Goal: Task Accomplishment & Management: Manage account settings

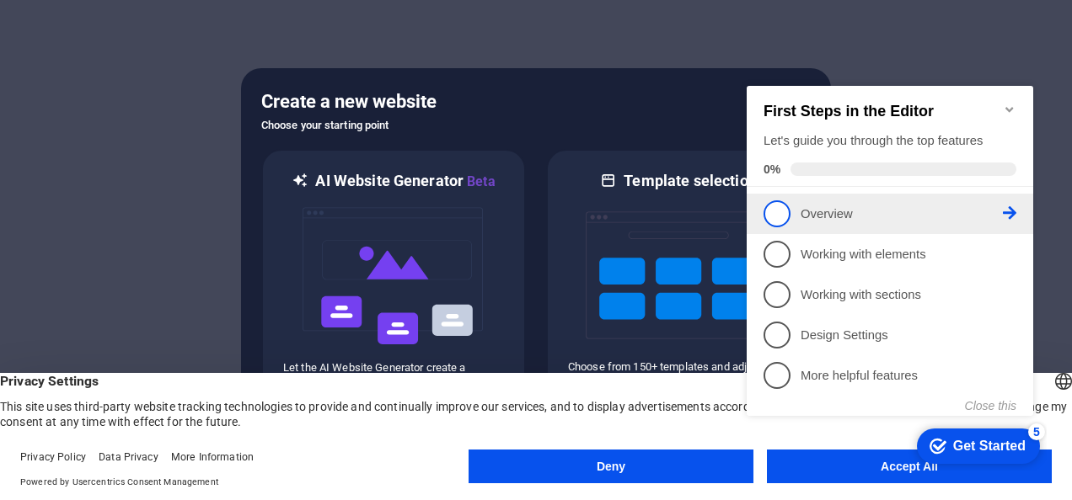
click at [979, 213] on p "Overview - incomplete" at bounding box center [901, 215] width 202 height 18
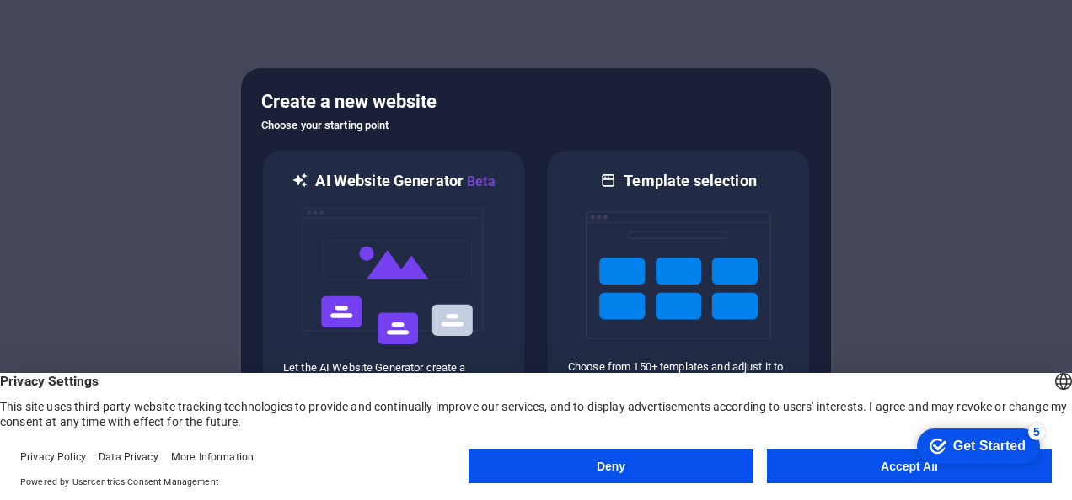
click at [871, 465] on button "Accept All" at bounding box center [909, 467] width 285 height 34
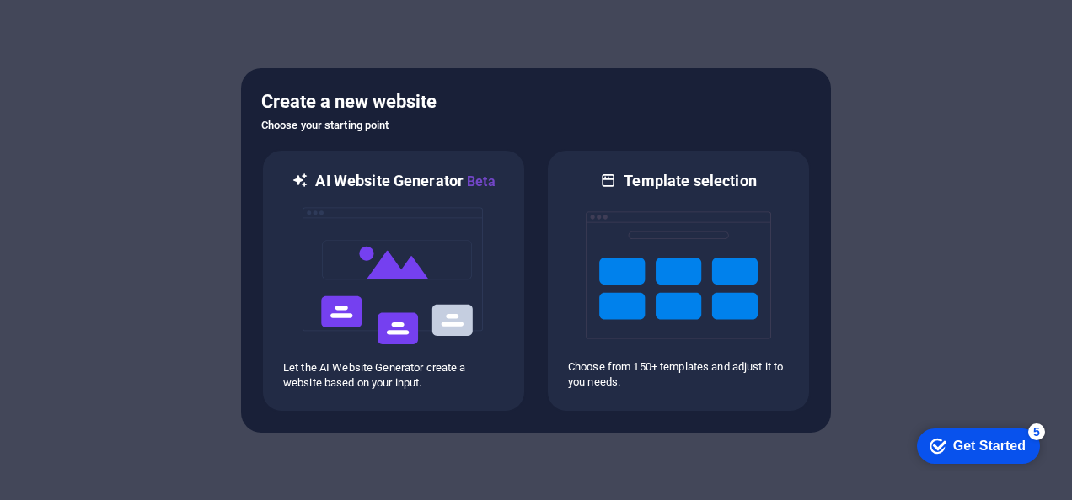
click at [945, 446] on div "checkmark Get Started 5" at bounding box center [977, 446] width 96 height 17
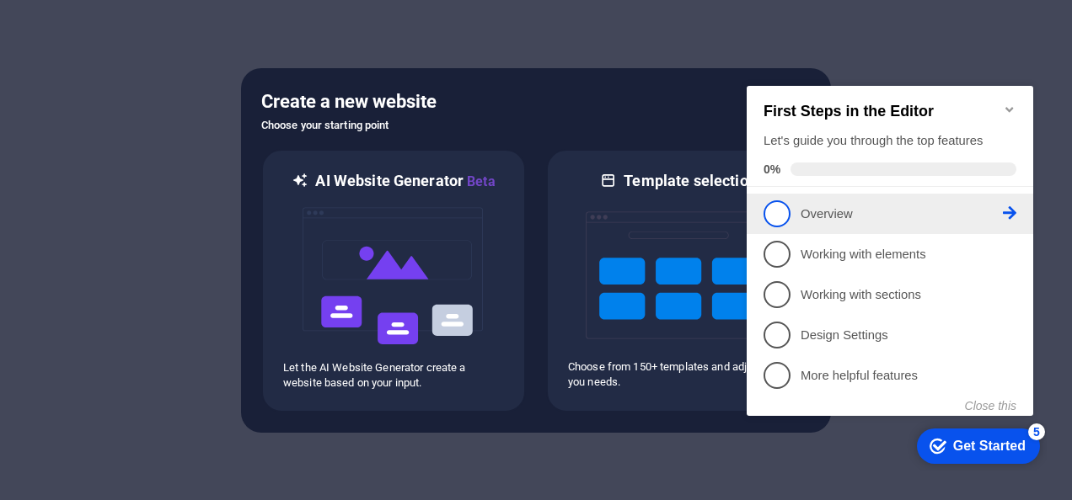
click at [831, 214] on p "Overview - incomplete" at bounding box center [901, 215] width 202 height 18
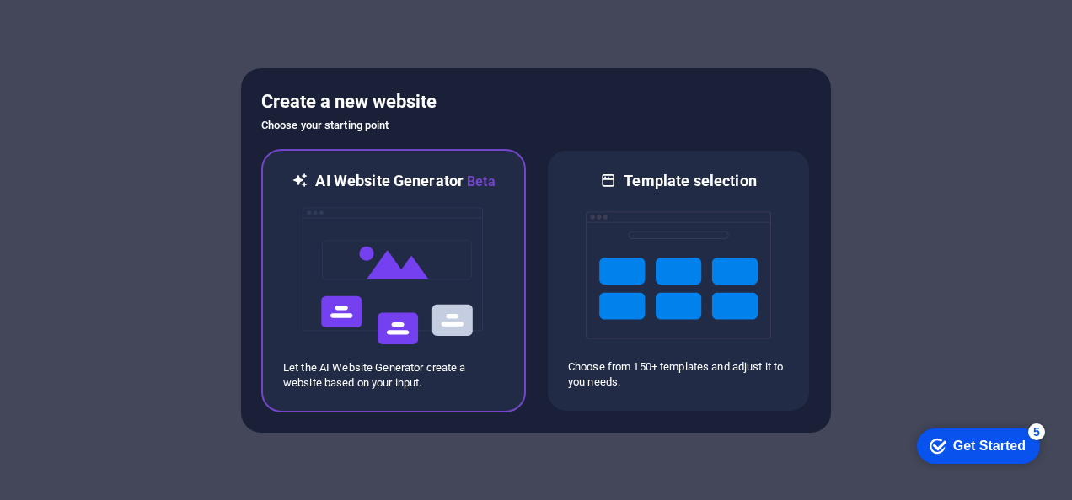
click at [418, 286] on img at bounding box center [393, 276] width 185 height 169
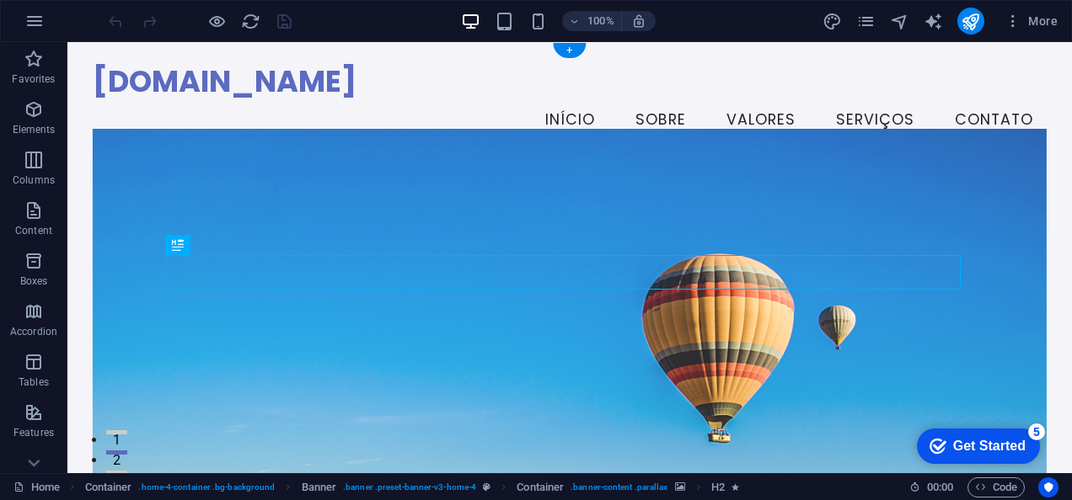
click at [456, 211] on figure at bounding box center [570, 325] width 954 height 393
click at [435, 177] on figure at bounding box center [570, 325] width 954 height 393
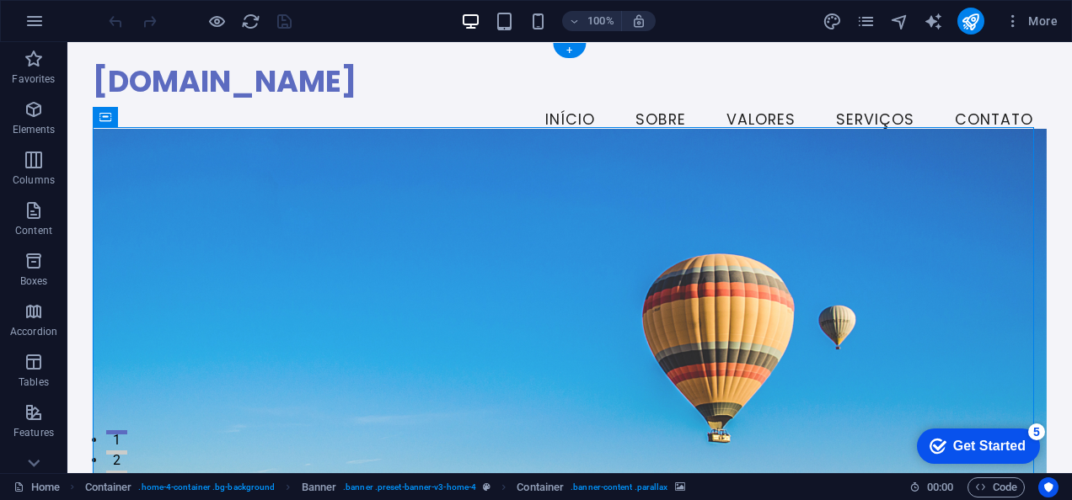
click at [433, 178] on figure at bounding box center [570, 325] width 954 height 393
click at [359, 216] on figure at bounding box center [570, 325] width 954 height 393
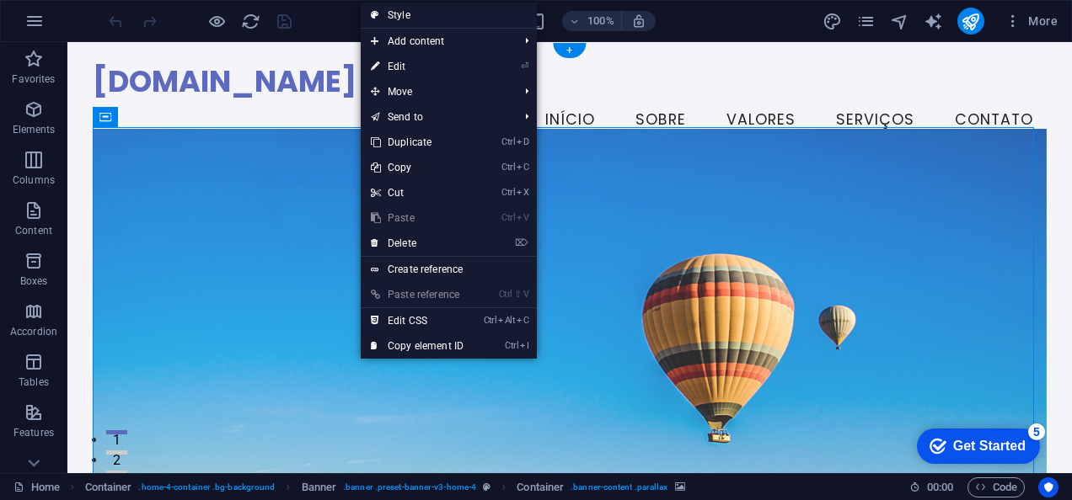
click at [359, 216] on figure at bounding box center [570, 325] width 954 height 393
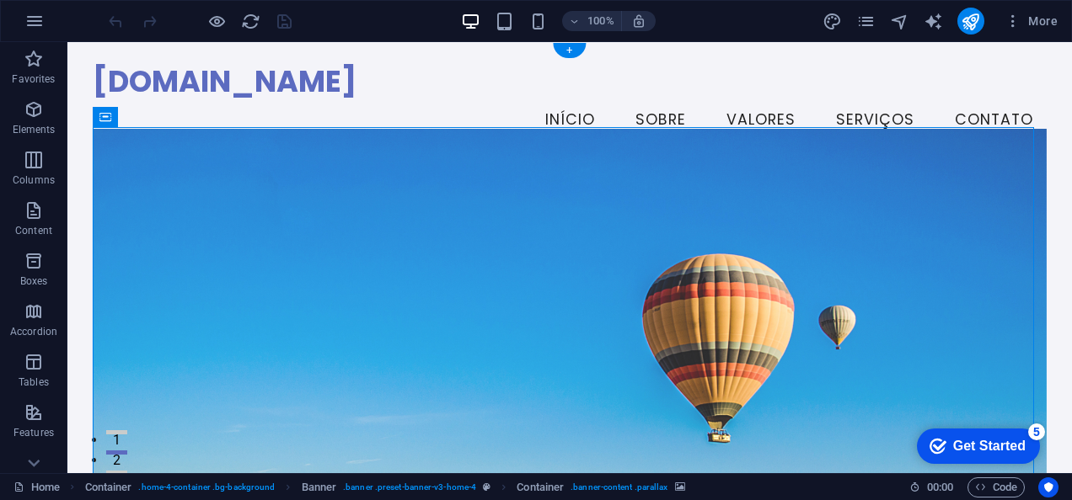
click at [356, 211] on figure at bounding box center [570, 325] width 954 height 393
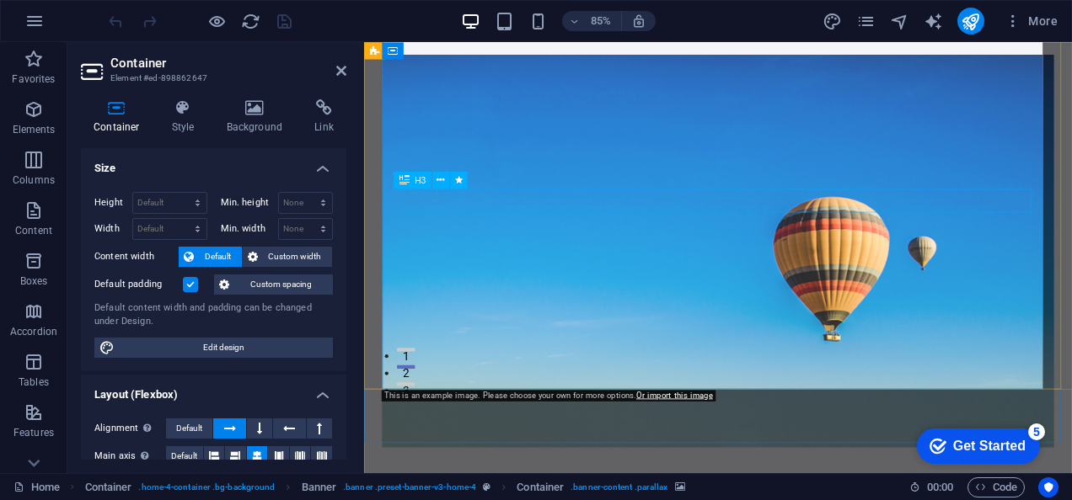
scroll to position [108, 0]
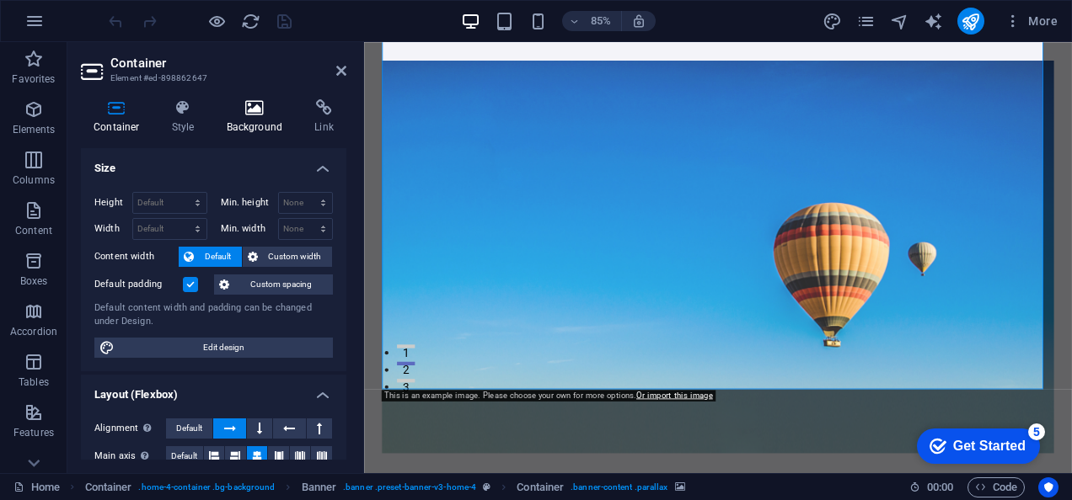
click at [254, 128] on h4 "Background" at bounding box center [258, 116] width 88 height 35
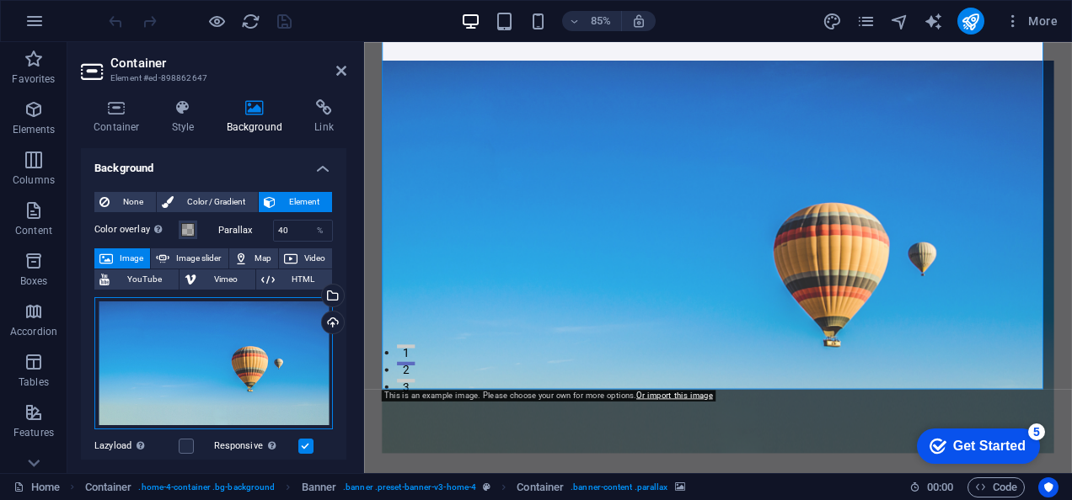
click at [272, 351] on div "Drag files here, click to choose files or select files from Files or our free s…" at bounding box center [213, 363] width 238 height 132
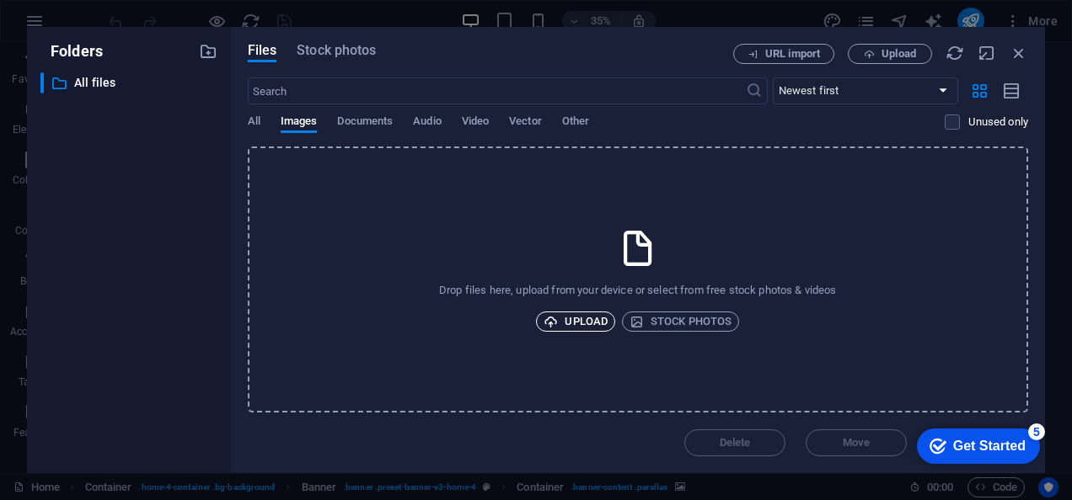
click at [580, 313] on span "Upload" at bounding box center [575, 322] width 64 height 20
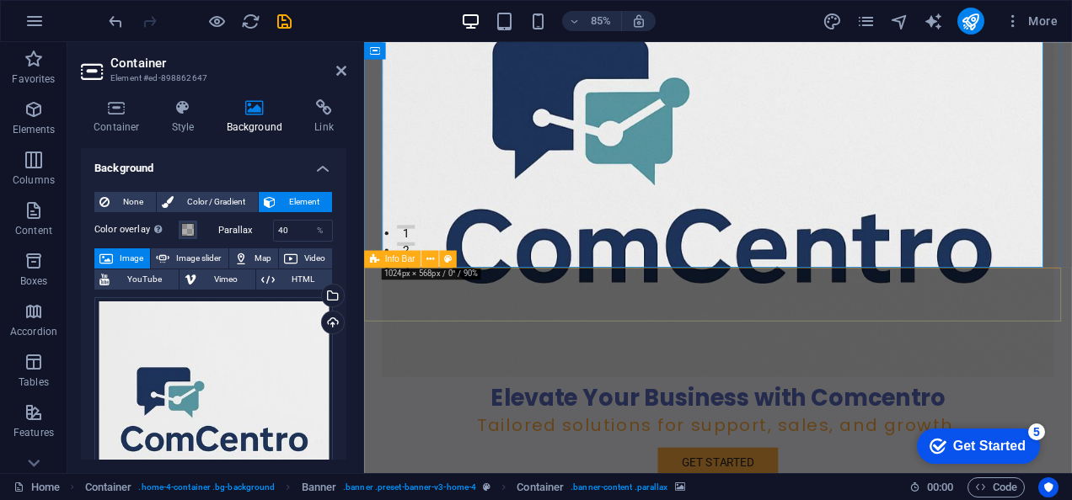
scroll to position [253, 0]
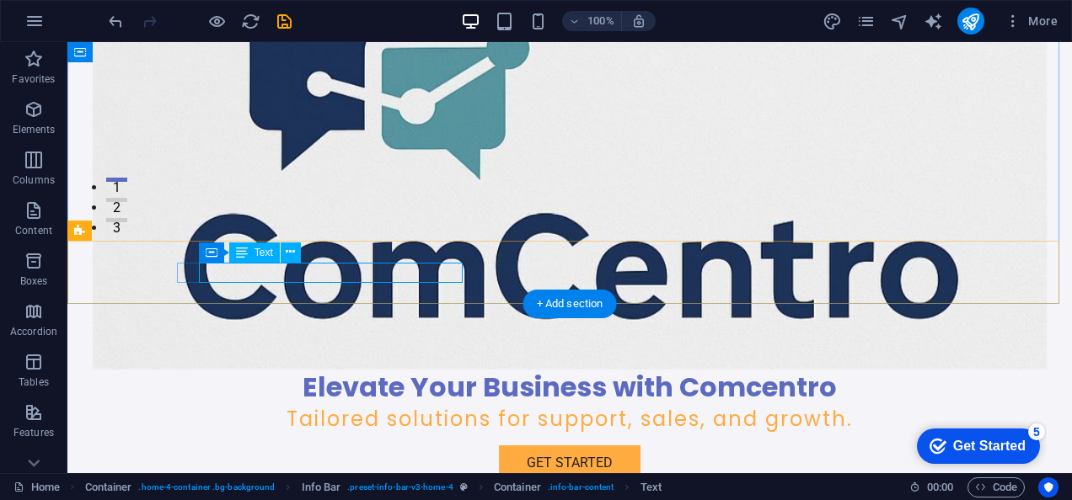
drag, startPoint x: 201, startPoint y: 271, endPoint x: 450, endPoint y: 268, distance: 249.4
drag, startPoint x: 450, startPoint y: 268, endPoint x: 420, endPoint y: 265, distance: 30.5
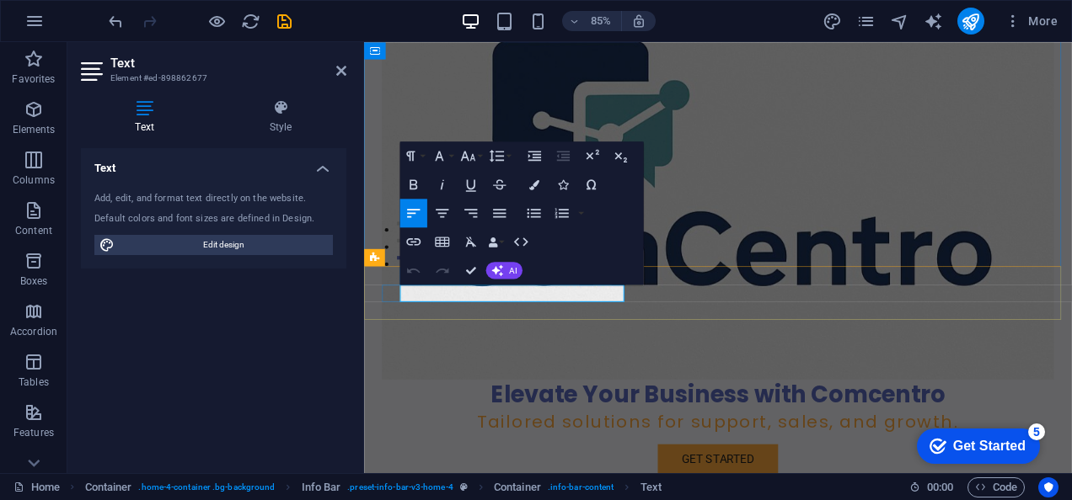
drag, startPoint x: 456, startPoint y: 336, endPoint x: 588, endPoint y: 756, distance: 440.0
click at [588, 500] on div "Elevate Your Business with Comcentro Tailored solutions for support, sales, and…" at bounding box center [780, 264] width 791 height 709
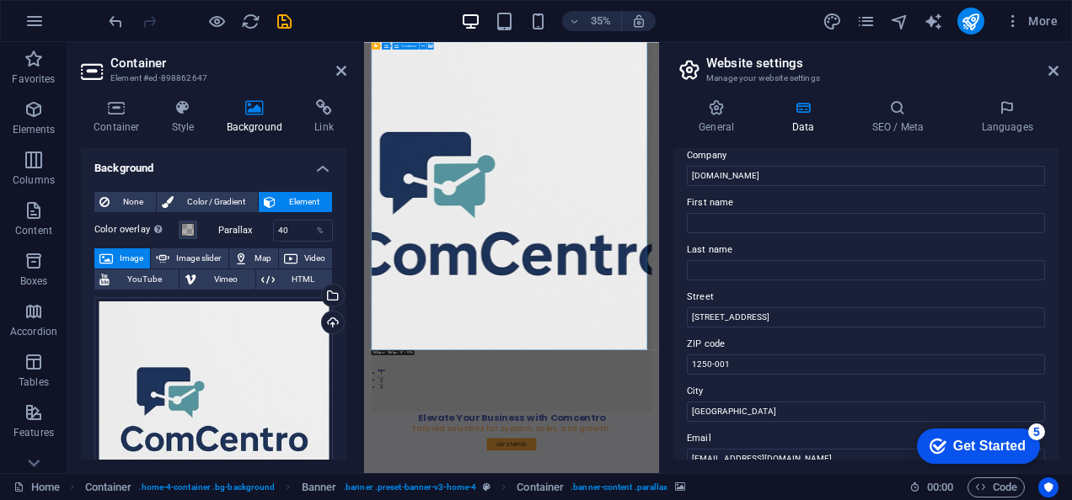
scroll to position [59, 0]
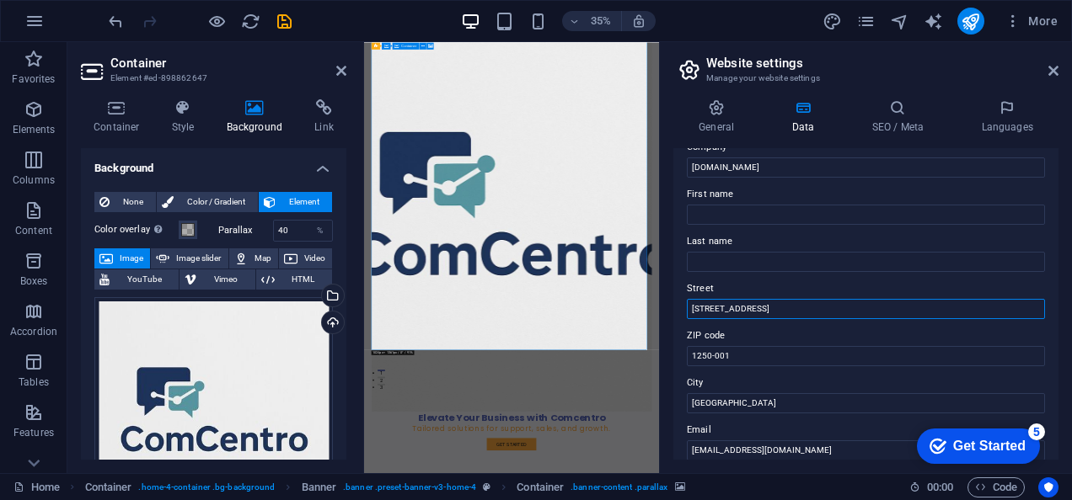
drag, startPoint x: 811, startPoint y: 312, endPoint x: 720, endPoint y: 320, distance: 92.2
click at [720, 320] on div "Contact data for this website. This can be used everywhere on the website and w…" at bounding box center [865, 304] width 385 height 312
type input "A"
paste input "ANDRÃES ANDRÃES 5000-033"
drag, startPoint x: 1183, startPoint y: 350, endPoint x: 1020, endPoint y: 770, distance: 450.8
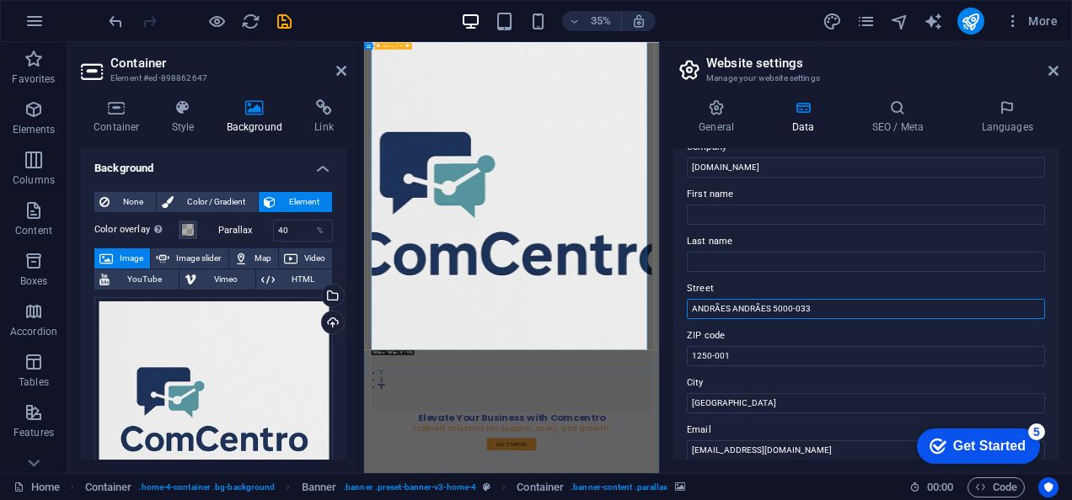
click at [812, 307] on input "ANDRÃES ANDRÃES 5000-033" at bounding box center [866, 309] width 358 height 20
type input "A"
paste input "Regia‑Douro Park, Rua do Cruzeiro 133, 5000‑751 Vila Real"
type input "Regia‑Douro Park, Rua do Cruzeiro 133, 5000‑751 Vila Real"
click at [743, 353] on input "1250-001" at bounding box center [866, 356] width 358 height 20
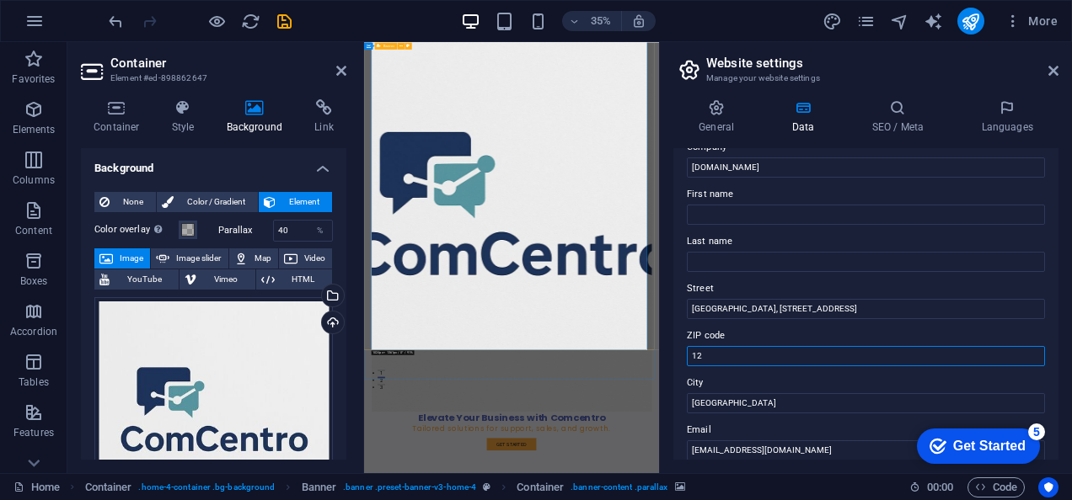
type input "1"
type input "5000-751"
click at [741, 411] on input "Lisbon" at bounding box center [866, 403] width 358 height 20
type input "L"
type input "Vila Real"
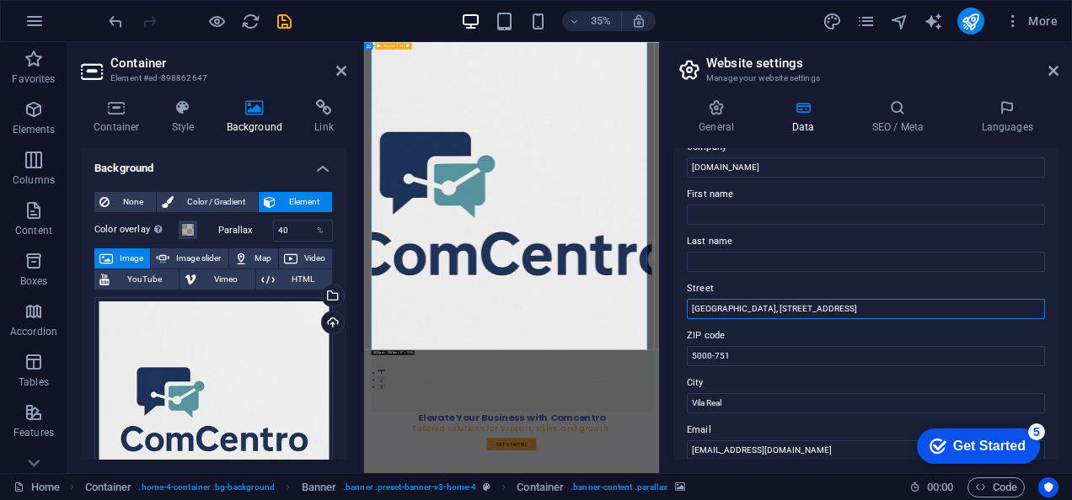
drag, startPoint x: 921, startPoint y: 309, endPoint x: 875, endPoint y: 308, distance: 46.3
click at [875, 308] on input "Regia‑Douro Park, Rua do Cruzeiro 133, 5000‑751 Vila Real" at bounding box center [866, 309] width 358 height 20
click at [851, 310] on input "Regia‑Douro Park, Rua do Cruzeiro 133, 5000‑751 Vila Real" at bounding box center [866, 309] width 358 height 20
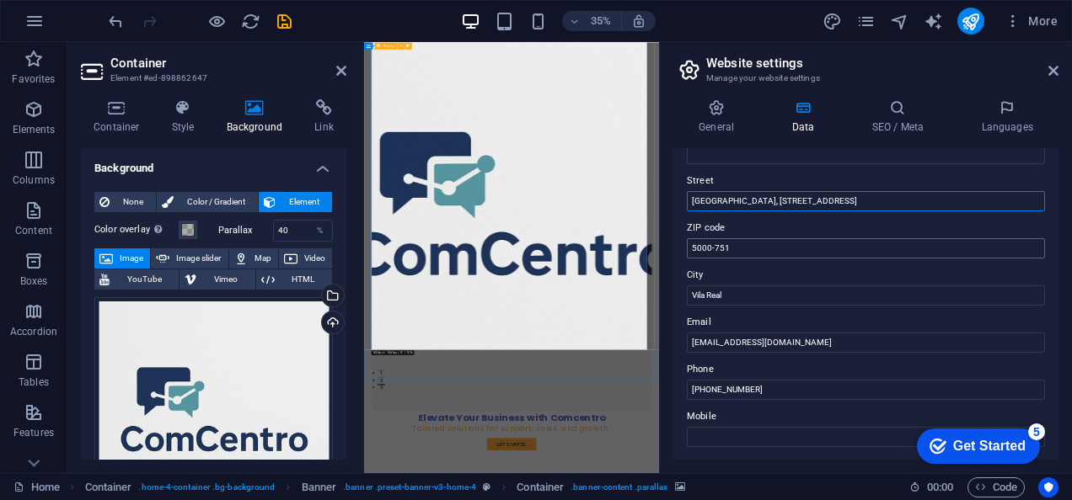
scroll to position [170, 0]
type input "[GEOGRAPHIC_DATA], [STREET_ADDRESS]"
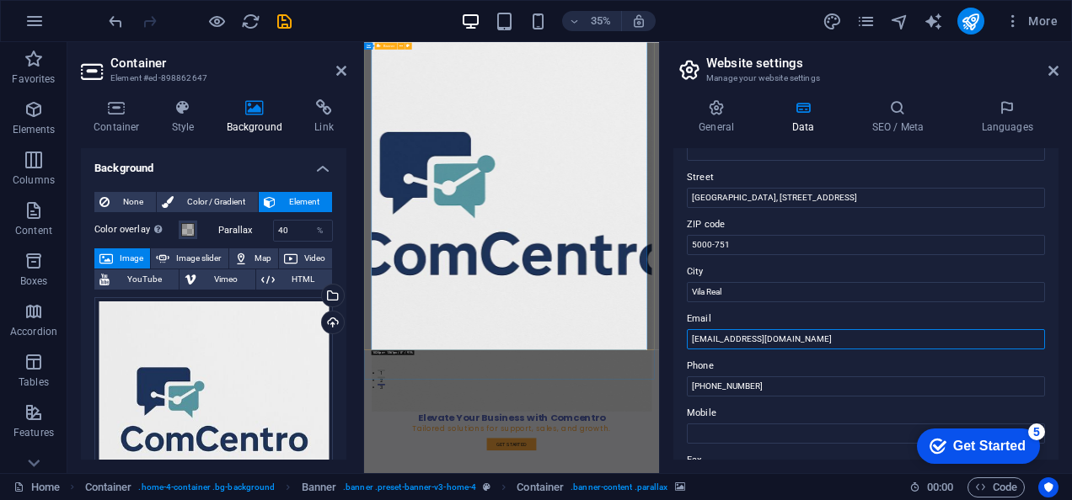
click at [718, 332] on input "contact@comcentro.pt" at bounding box center [866, 339] width 358 height 20
type input "[EMAIL_ADDRESS][DOMAIN_NAME]"
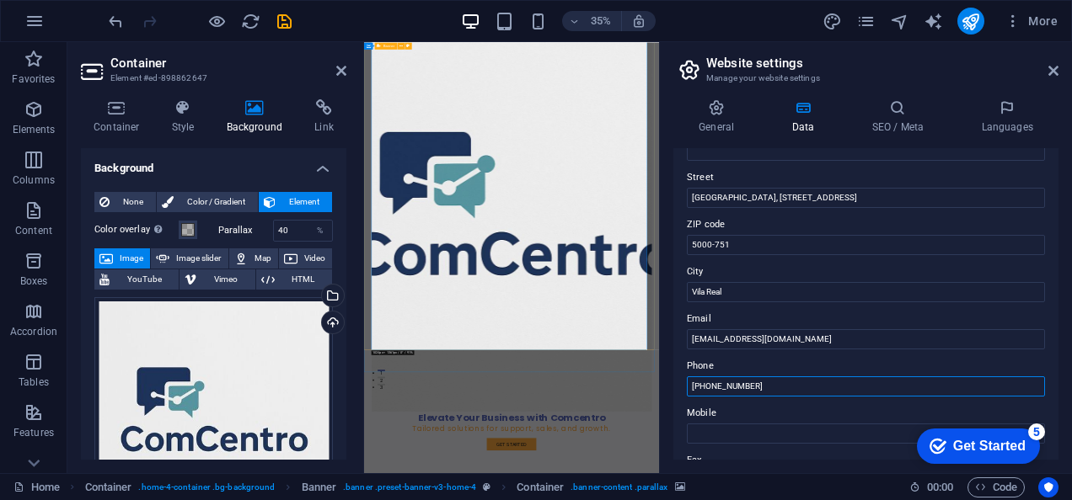
click at [771, 386] on input "+351 21 123 4567" at bounding box center [866, 387] width 358 height 20
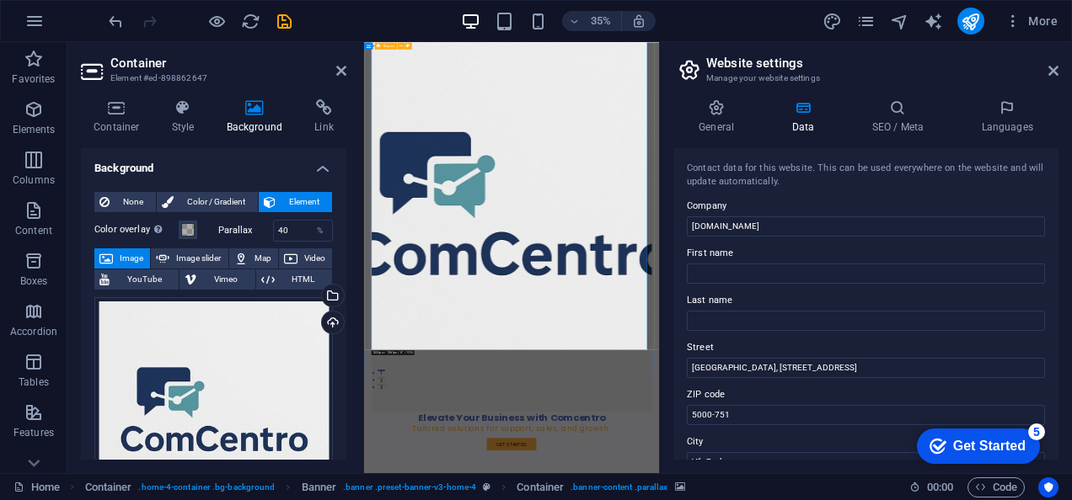
scroll to position [0, 0]
type input "[PHONE_NUMBER]"
click at [733, 126] on h4 "General" at bounding box center [719, 116] width 93 height 35
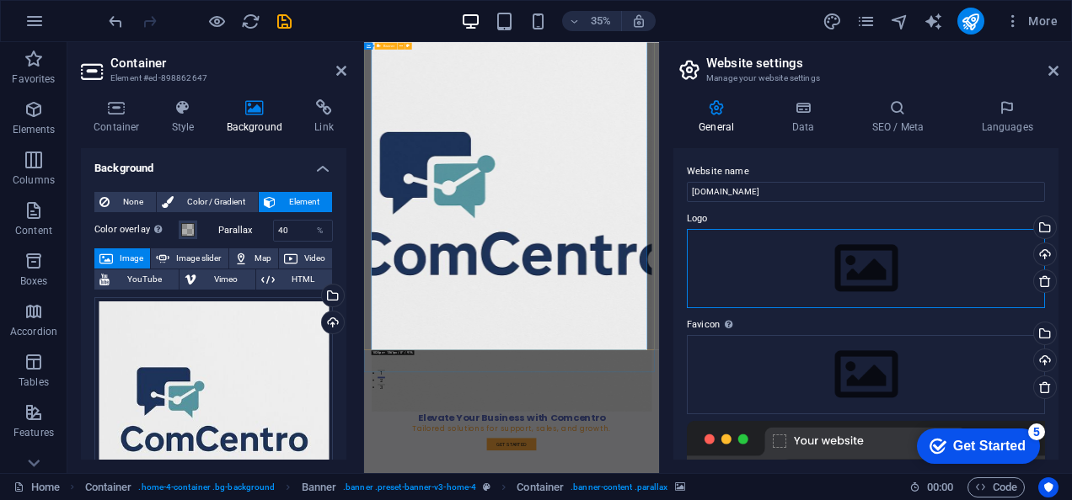
click at [747, 253] on div "Drag files here, click to choose files or select files from Files or our free s…" at bounding box center [866, 268] width 358 height 79
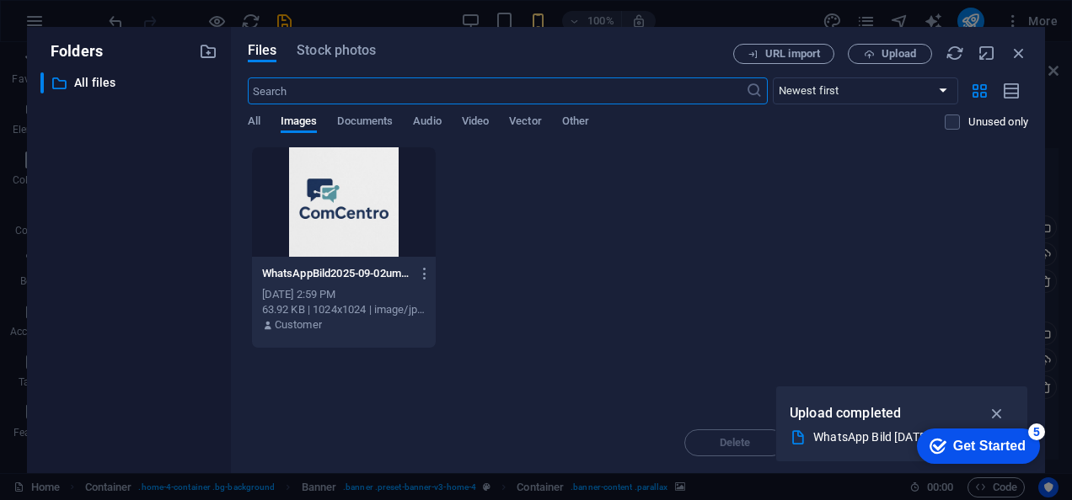
click at [371, 228] on div at bounding box center [344, 202] width 185 height 110
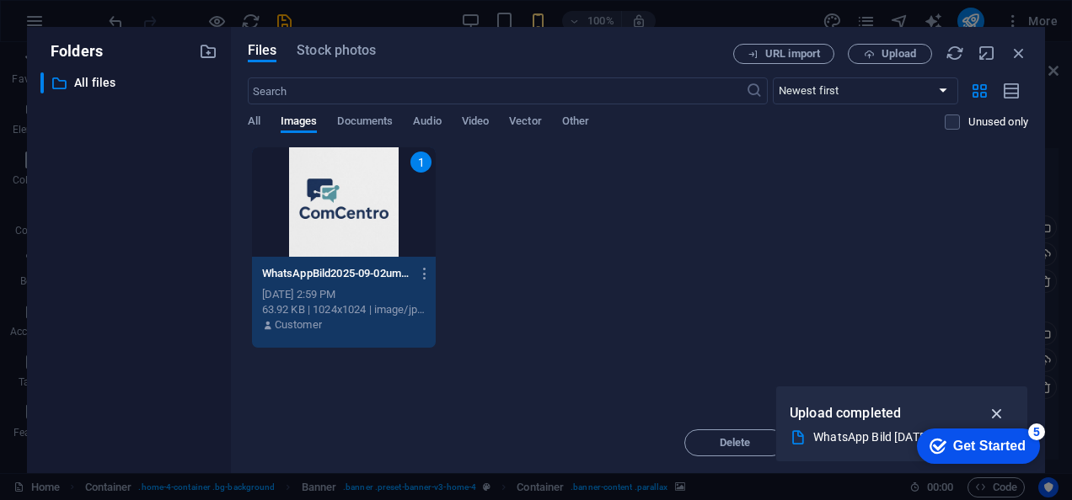
click at [995, 406] on icon "button" at bounding box center [997, 413] width 19 height 19
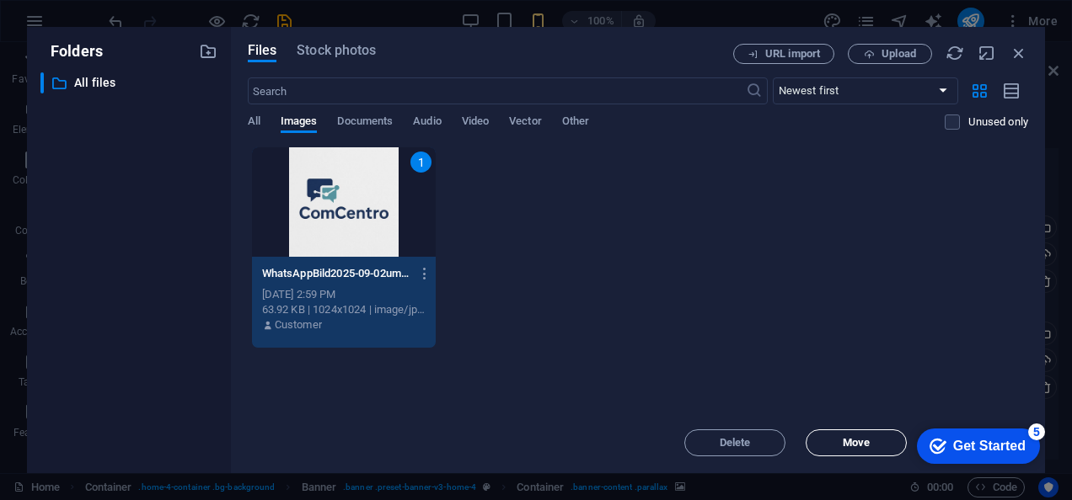
click at [861, 444] on span "Move" at bounding box center [856, 443] width 27 height 10
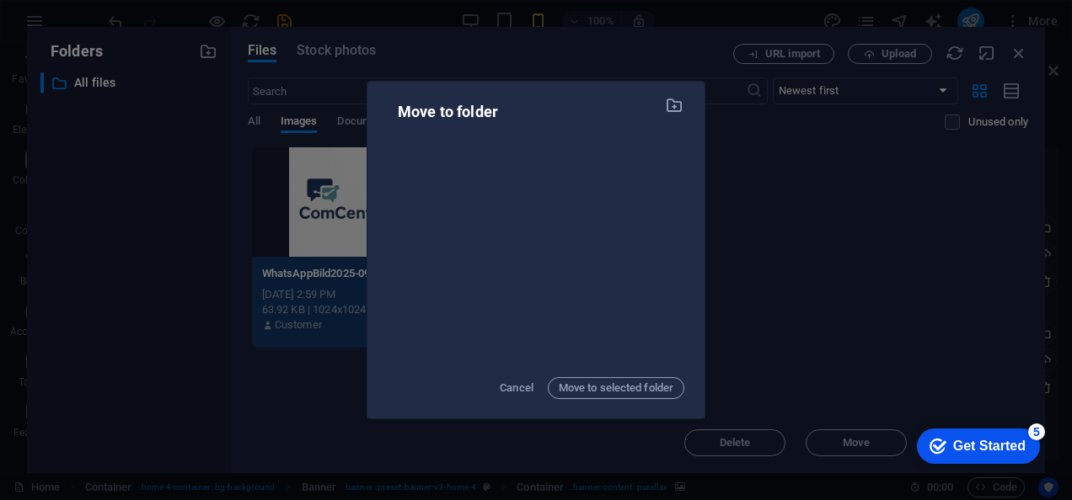
click at [755, 203] on div "Move to folder Cancel Move to selected folder" at bounding box center [536, 250] width 1072 height 500
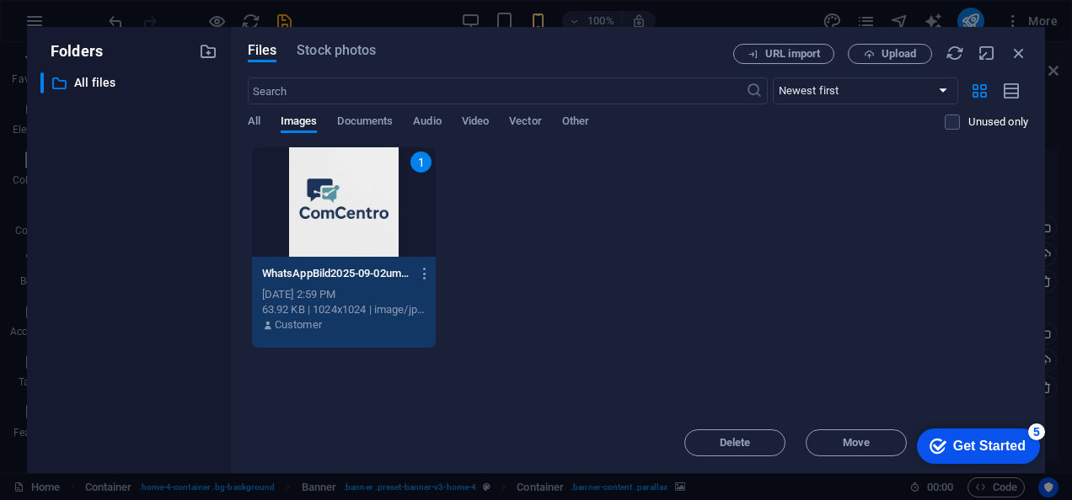
click at [970, 453] on div "Get Started" at bounding box center [989, 446] width 72 height 15
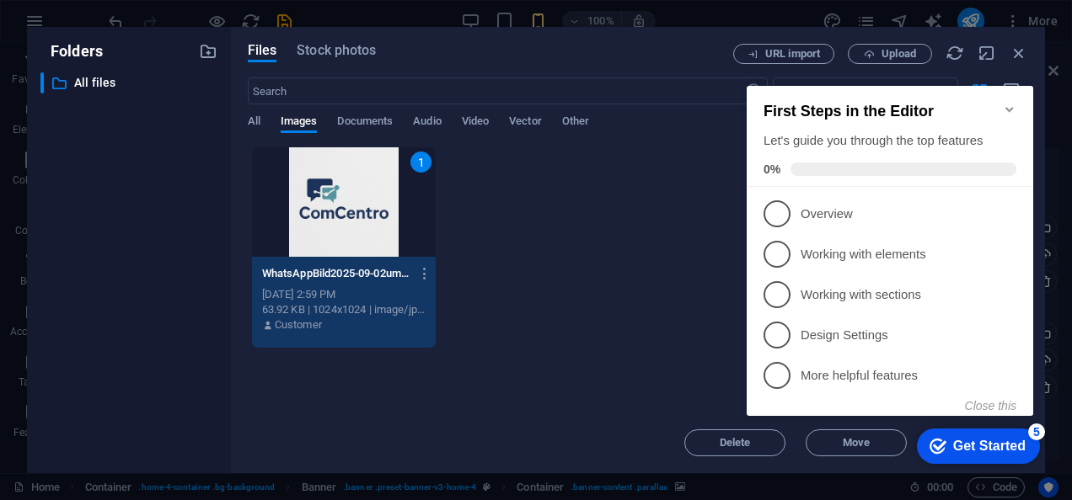
click at [1012, 103] on icon "Minimize checklist" at bounding box center [1009, 109] width 13 height 13
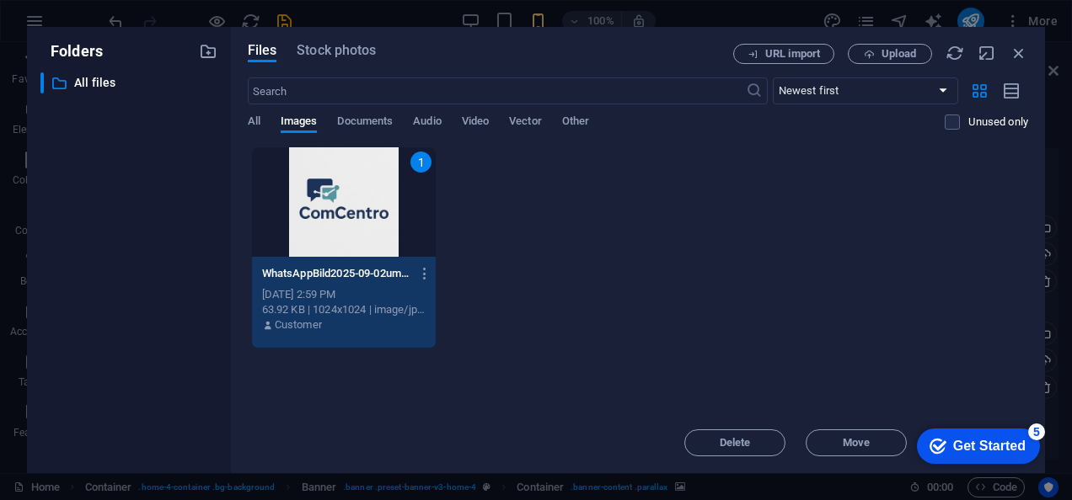
click at [383, 202] on div "1" at bounding box center [344, 202] width 185 height 110
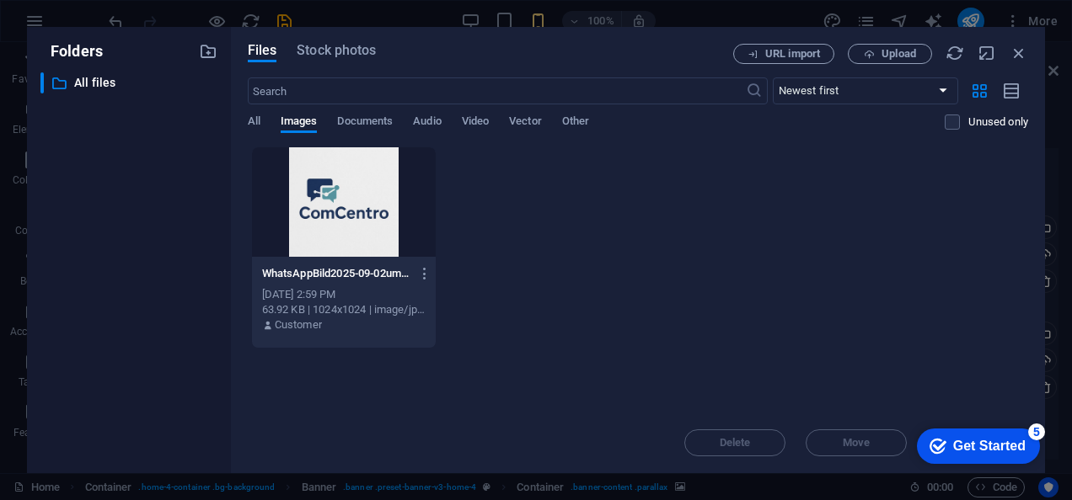
click at [383, 202] on div at bounding box center [344, 202] width 185 height 110
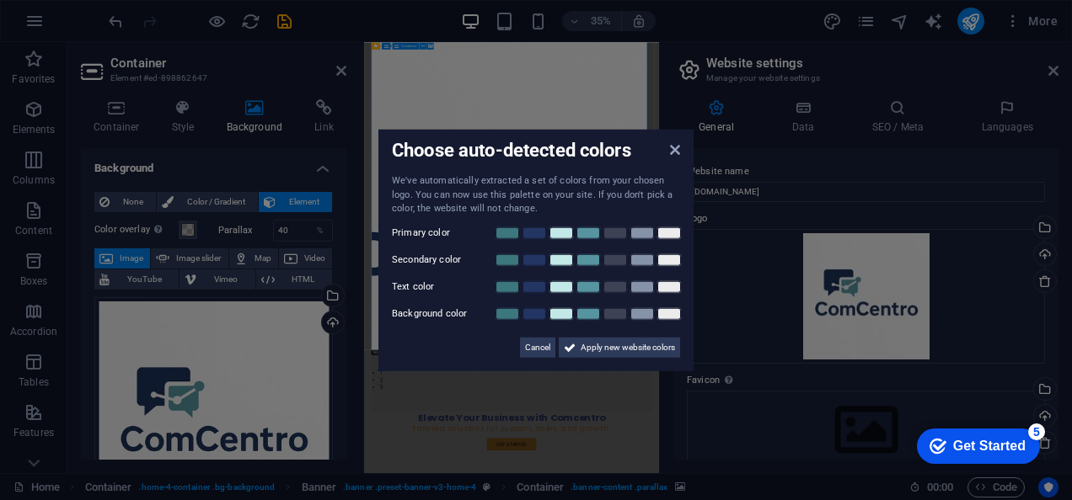
click at [779, 290] on aside "Choose auto-detected colors We've automatically extracted a set of colors from …" at bounding box center [536, 250] width 1072 height 500
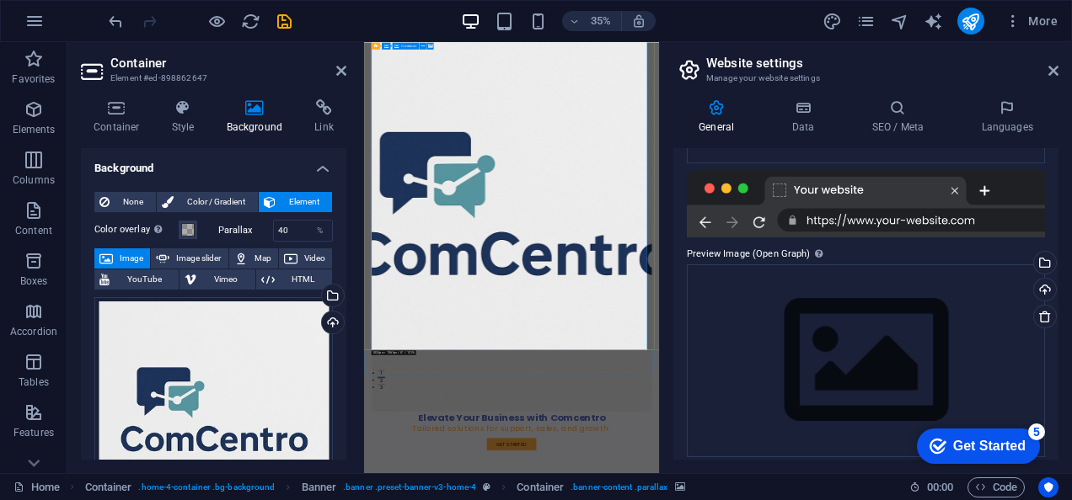
scroll to position [318, 0]
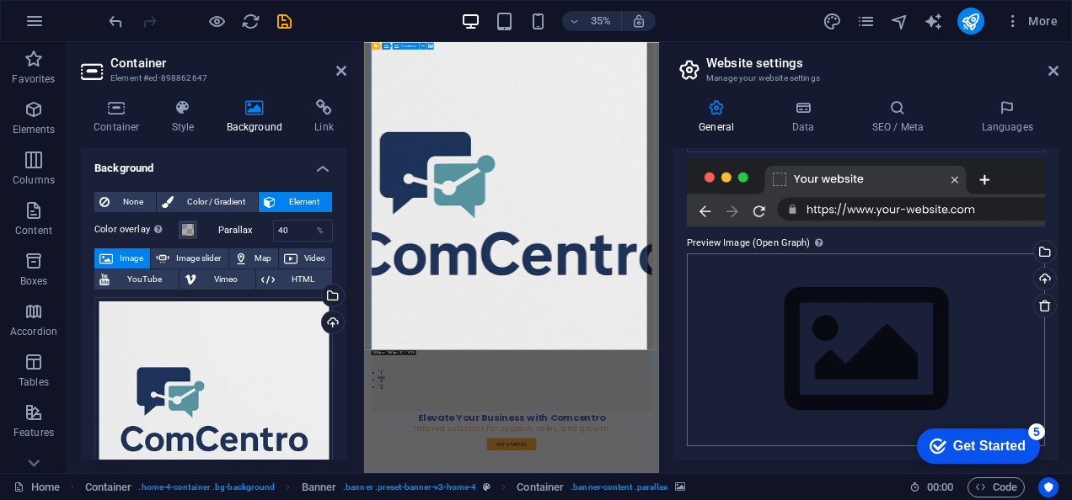
click at [817, 312] on div "Drag files here, click to choose files or select files from Files or our free s…" at bounding box center [866, 350] width 358 height 193
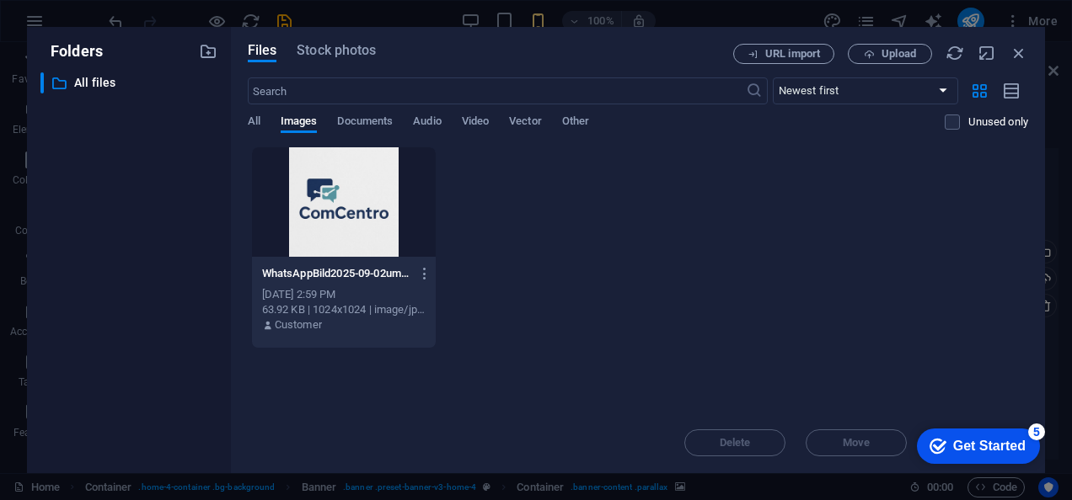
click at [356, 184] on div at bounding box center [344, 202] width 185 height 110
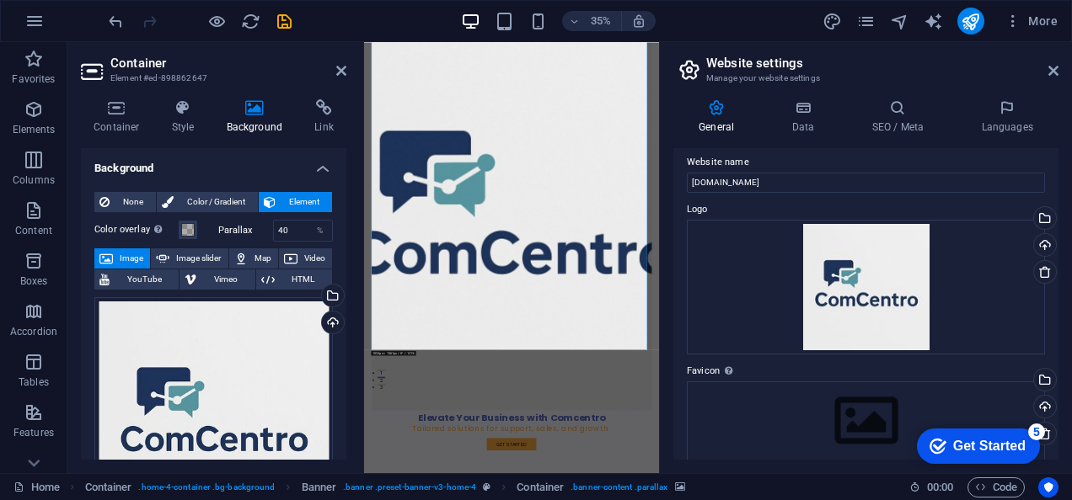
scroll to position [0, 0]
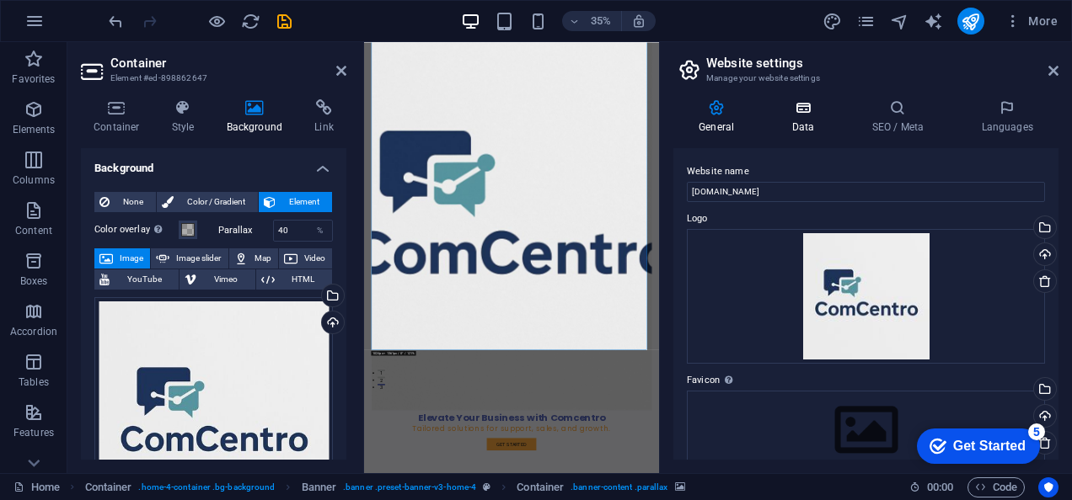
click at [812, 120] on h4 "Data" at bounding box center [806, 116] width 80 height 35
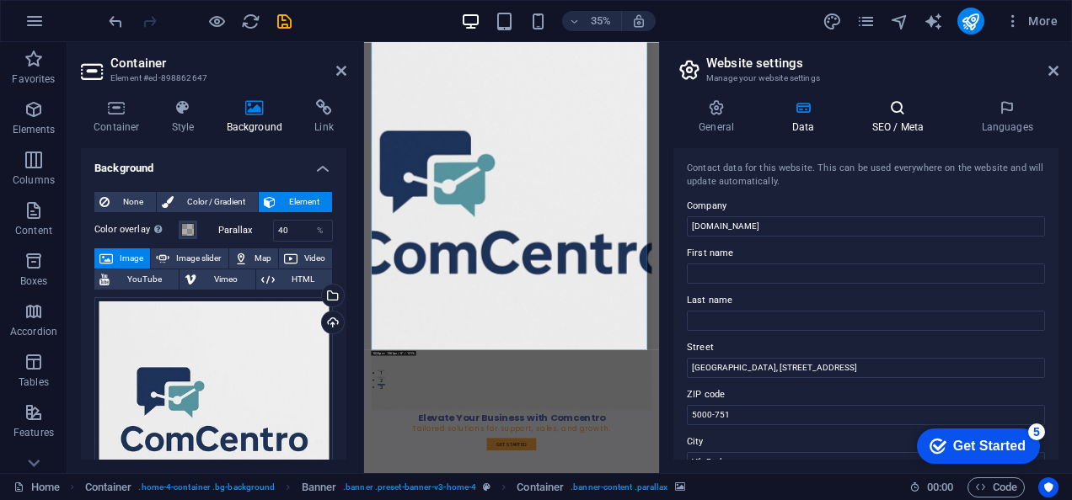
click at [891, 124] on h4 "SEO / Meta" at bounding box center [901, 116] width 110 height 35
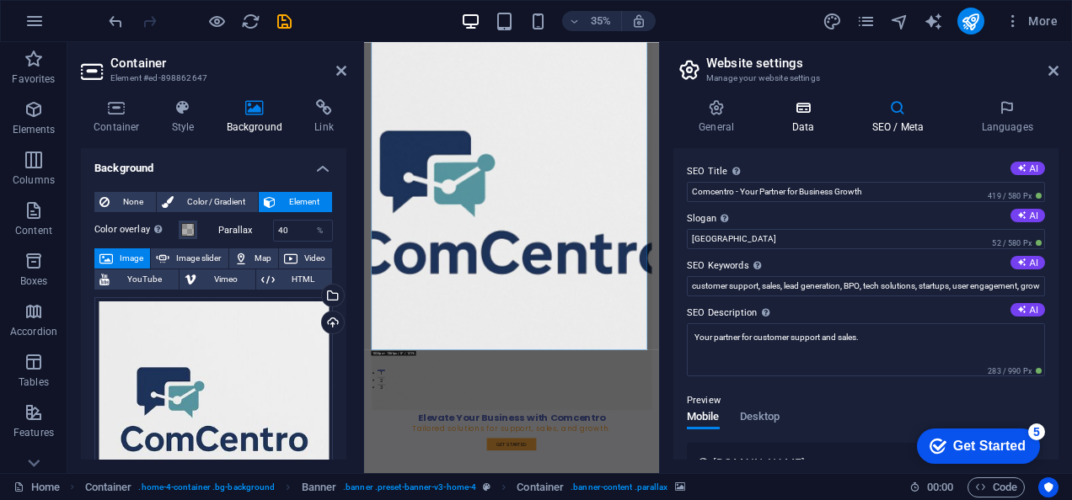
click at [803, 114] on icon at bounding box center [802, 107] width 73 height 17
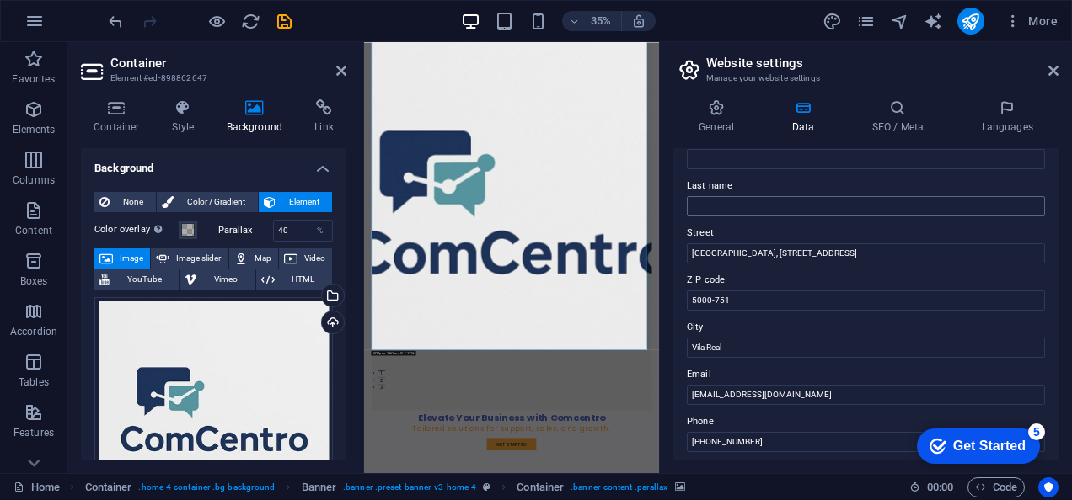
scroll to position [119, 0]
click at [902, 103] on icon at bounding box center [897, 107] width 103 height 17
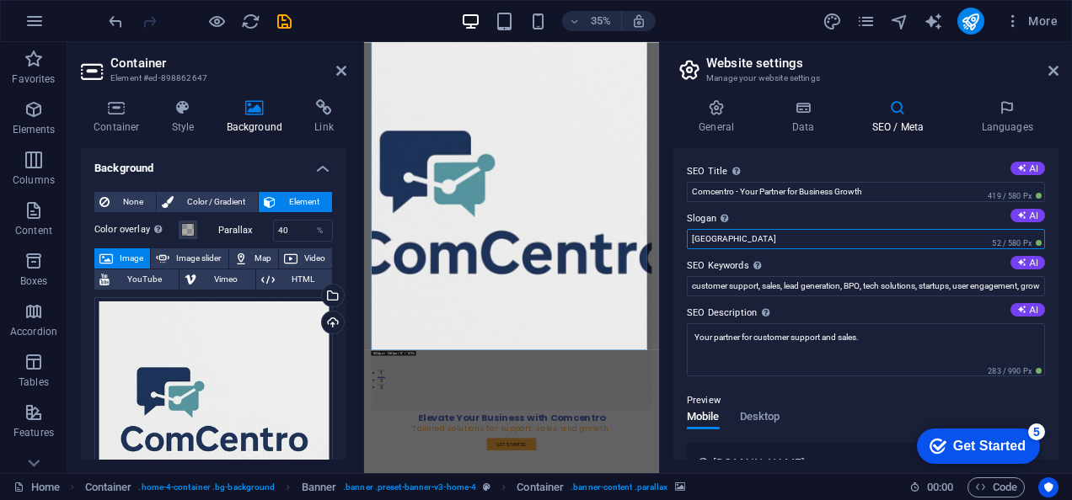
click at [790, 229] on input "Berlin" at bounding box center [866, 239] width 358 height 20
type input "B"
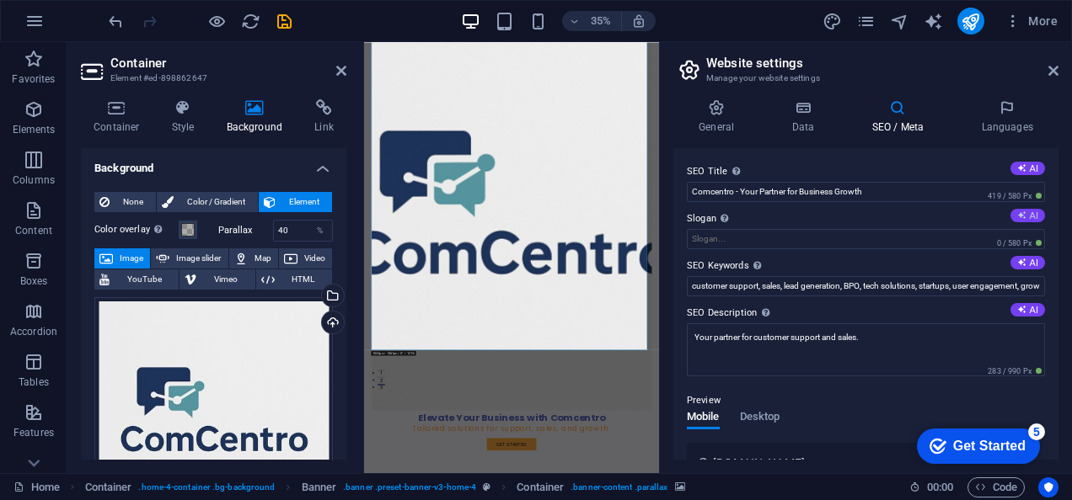
click at [1017, 217] on icon at bounding box center [1021, 215] width 9 height 9
type input "Empower Your Growth with Tailored Business Solutions"
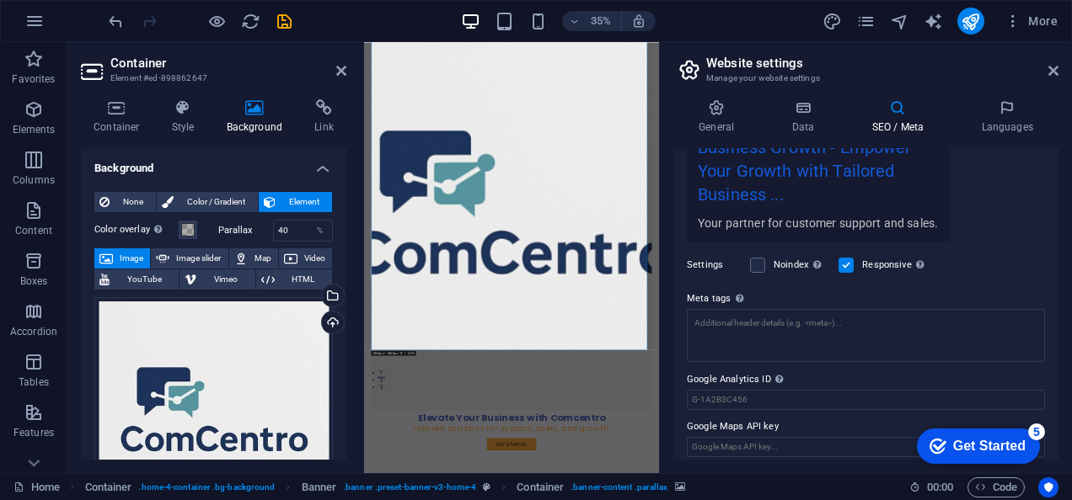
scroll to position [377, 0]
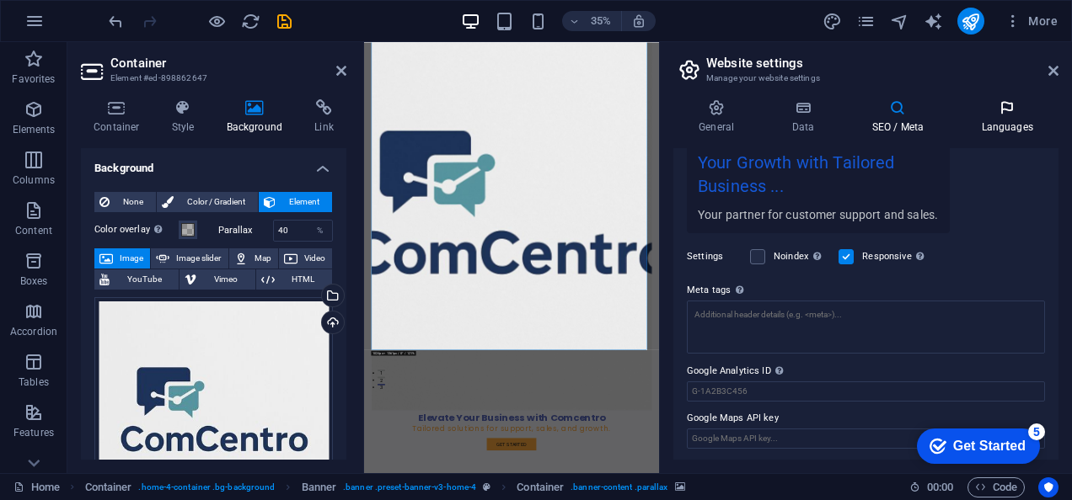
click at [1021, 104] on icon at bounding box center [1006, 107] width 103 height 17
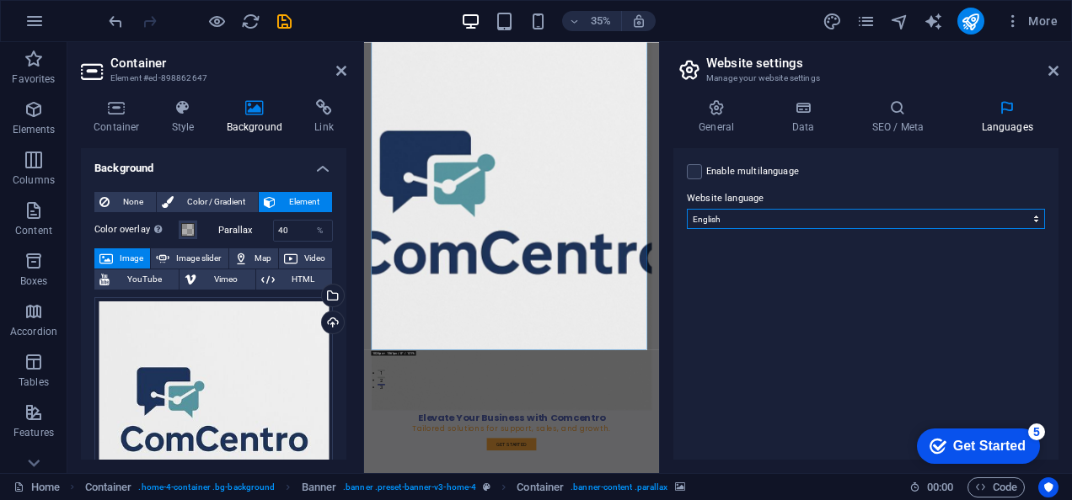
click at [762, 214] on select "Abkhazian Afar Afrikaans Akan Albanian Amharic Arabic Aragonese Armenian Assame…" at bounding box center [866, 219] width 358 height 20
click at [694, 170] on label at bounding box center [694, 171] width 15 height 15
click at [0, 0] on input "Enable multilanguage To disable multilanguage delete all languages until only o…" at bounding box center [0, 0] width 0 height 0
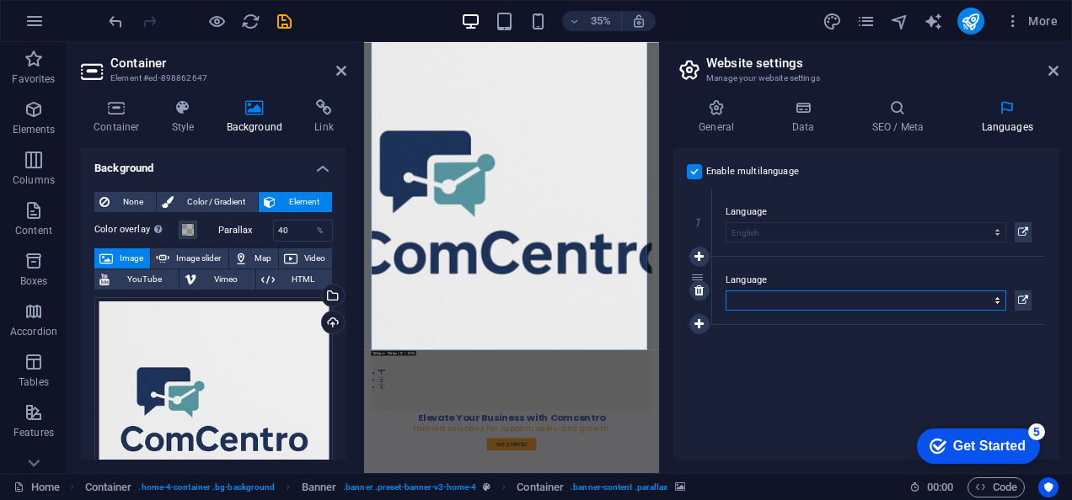
click at [779, 301] on select "Abkhazian Afar Afrikaans Akan Albanian Amharic Arabic Aragonese Armenian Assame…" at bounding box center [865, 301] width 281 height 20
select select "128"
click at [725, 291] on select "Abkhazian Afar Afrikaans Akan Albanian Amharic Arabic Aragonese Armenian Assame…" at bounding box center [865, 301] width 281 height 20
click at [702, 328] on icon at bounding box center [698, 324] width 9 height 12
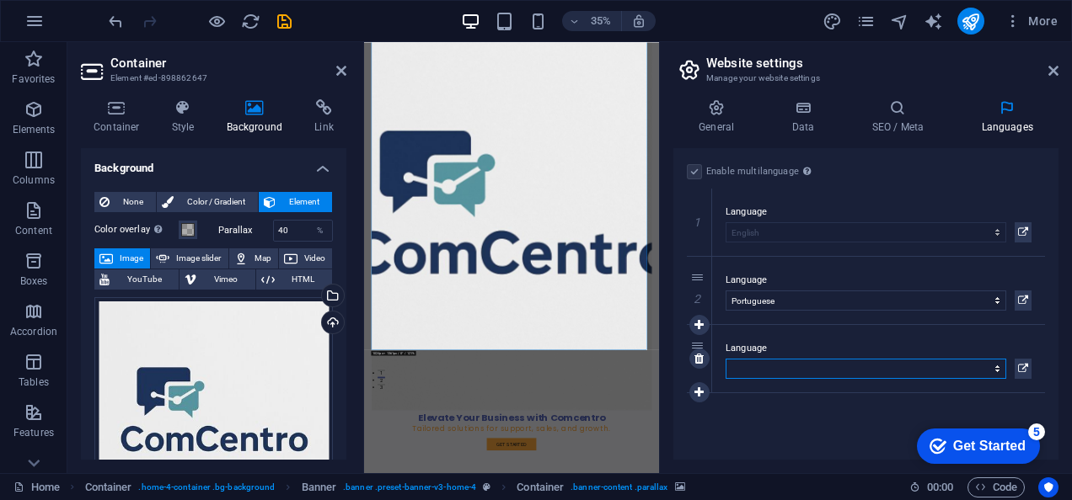
click at [736, 366] on select "Abkhazian Afar Afrikaans Akan Albanian Amharic Arabic Aragonese Armenian Assame…" at bounding box center [865, 369] width 281 height 20
select select "55"
click at [725, 359] on select "Abkhazian Afar Afrikaans Akan Albanian Amharic Arabic Aragonese Armenian Assame…" at bounding box center [865, 369] width 281 height 20
click at [946, 438] on div "checkmark Get Started 5" at bounding box center [977, 446] width 96 height 17
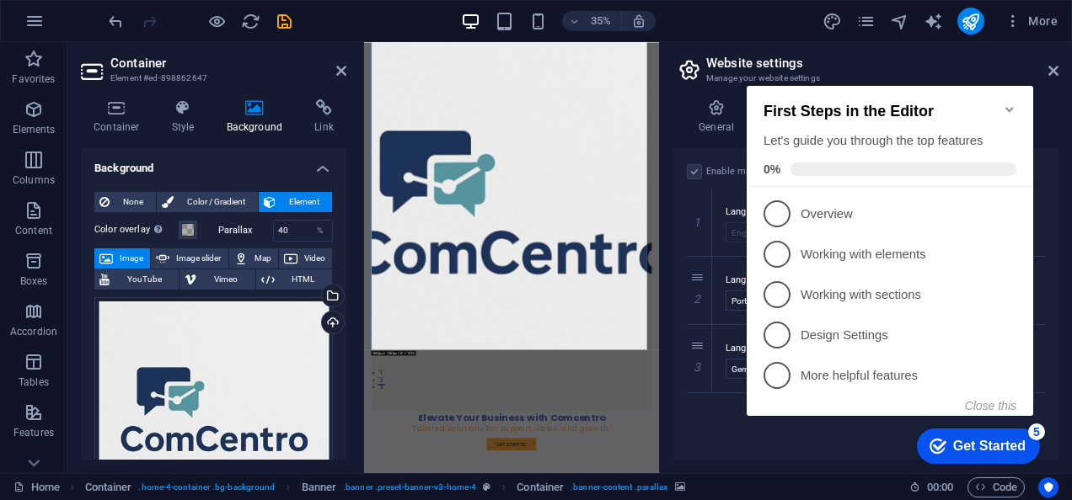
click at [1009, 107] on icon "Minimize checklist" at bounding box center [1009, 109] width 13 height 13
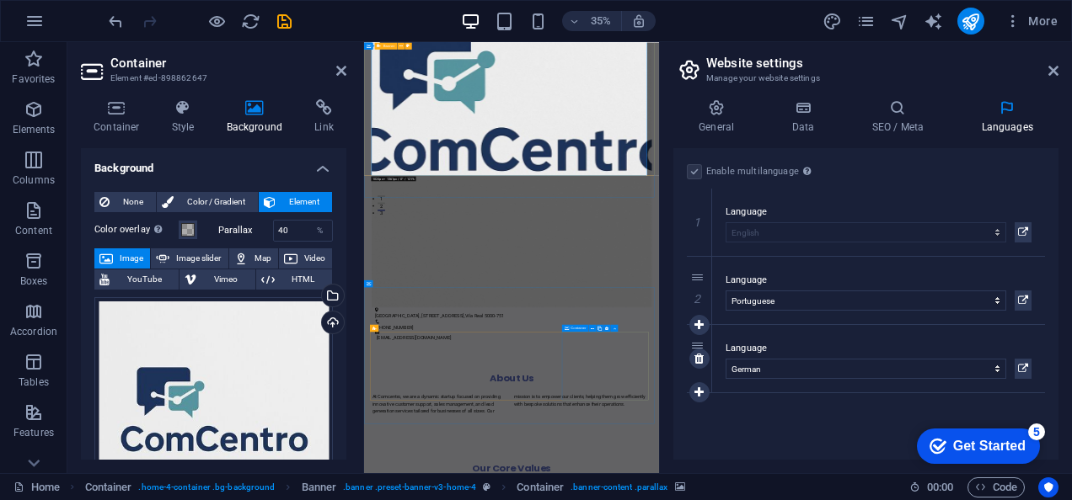
scroll to position [752, 0]
click at [22, 99] on button "Elements" at bounding box center [33, 118] width 67 height 51
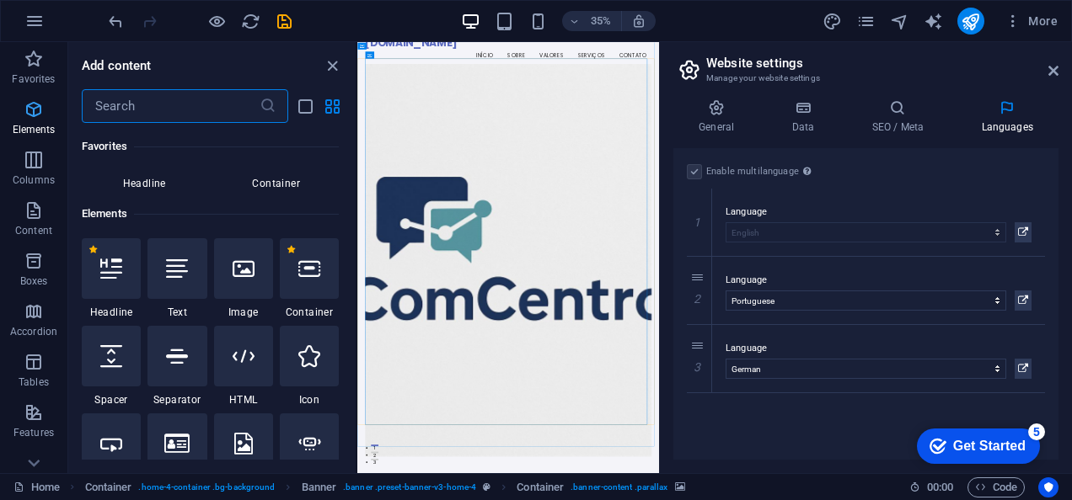
scroll to position [179, 0]
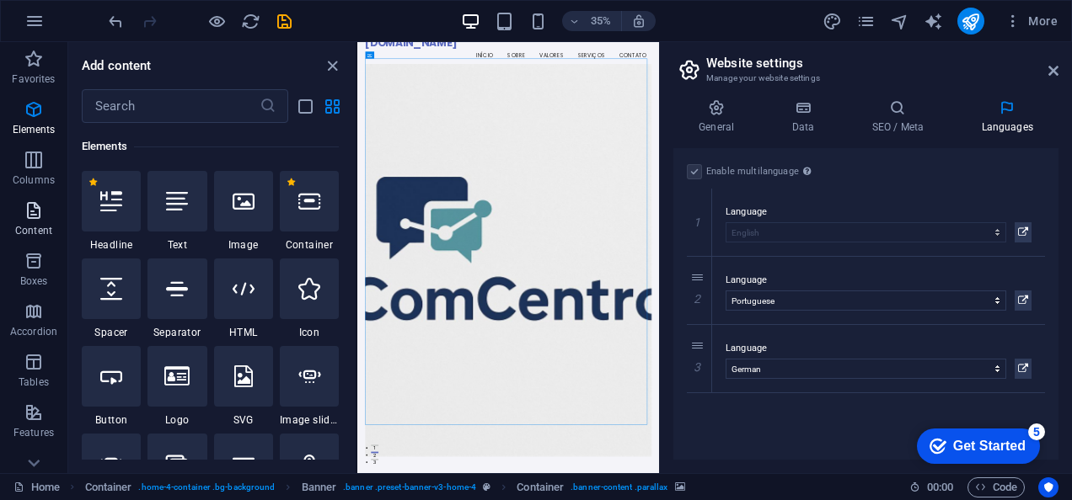
click at [47, 227] on p "Content" at bounding box center [33, 230] width 37 height 13
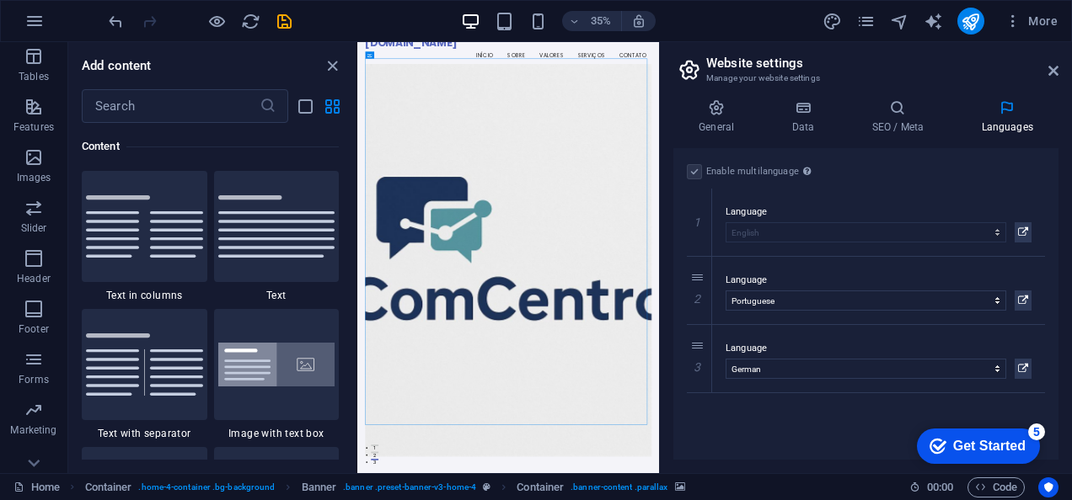
scroll to position [0, 0]
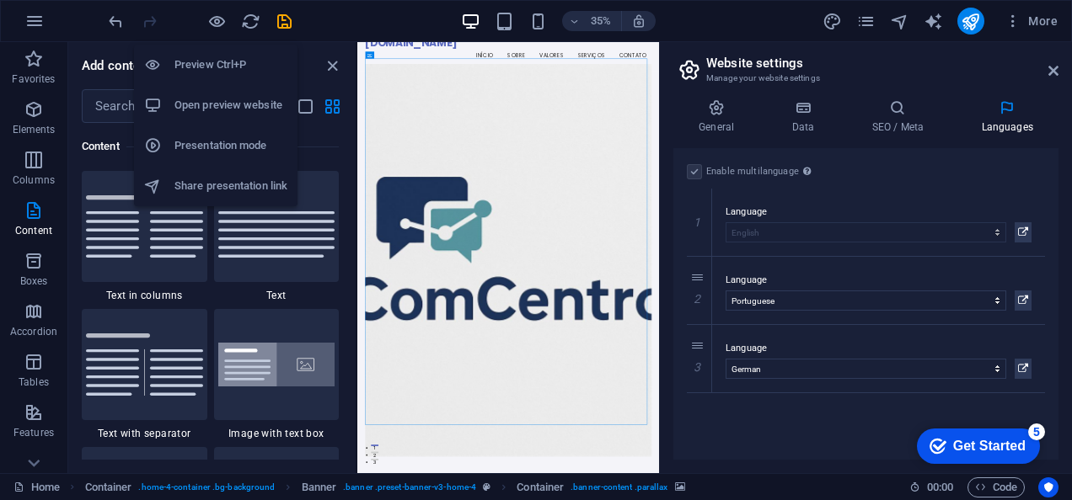
click at [216, 61] on h6 "Preview Ctrl+P" at bounding box center [230, 65] width 113 height 20
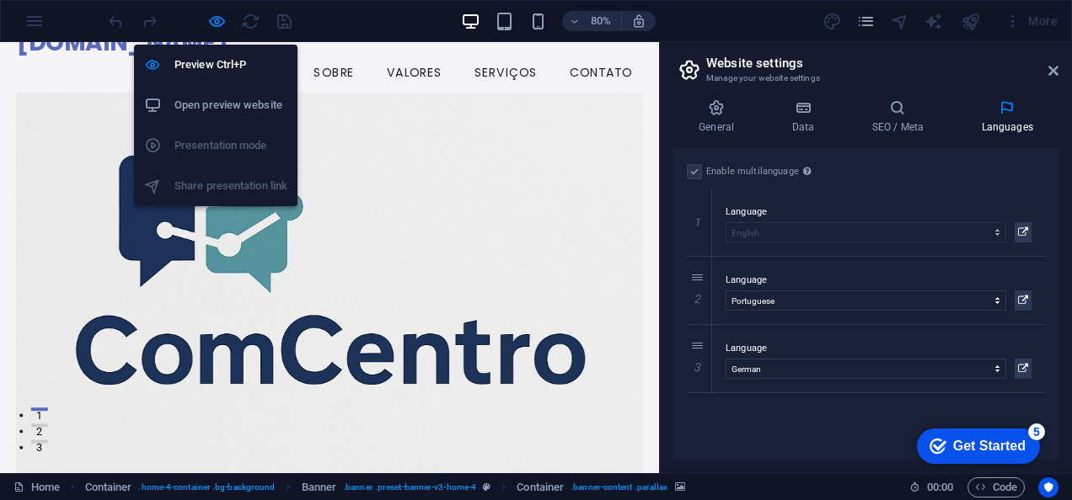
click at [231, 103] on h6 "Open preview website" at bounding box center [230, 105] width 113 height 20
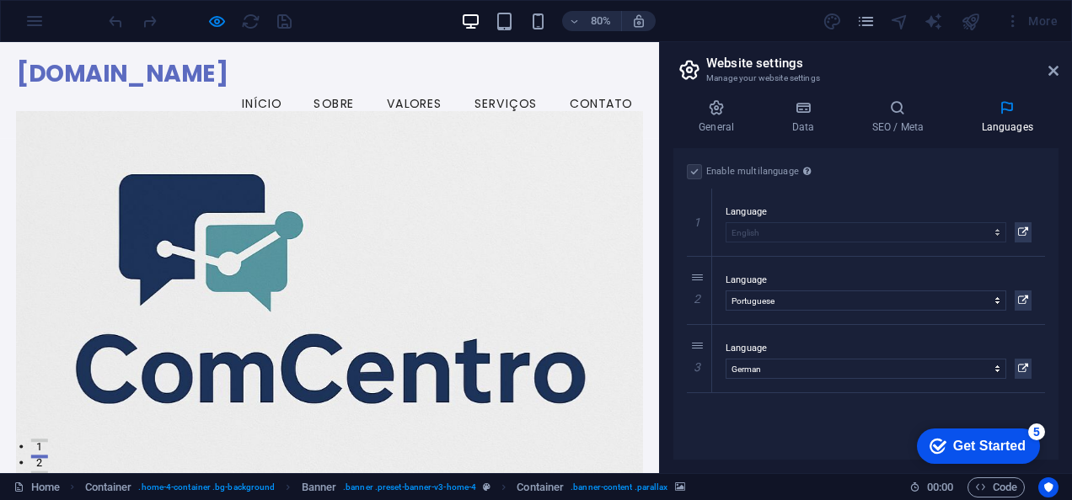
click at [285, 22] on div at bounding box center [199, 21] width 189 height 27
click at [280, 21] on div at bounding box center [199, 21] width 189 height 27
click at [434, 52] on div "[DOMAIN_NAME] Menu Início Sobre Valores Serviços Contato" at bounding box center [412, 102] width 824 height 120
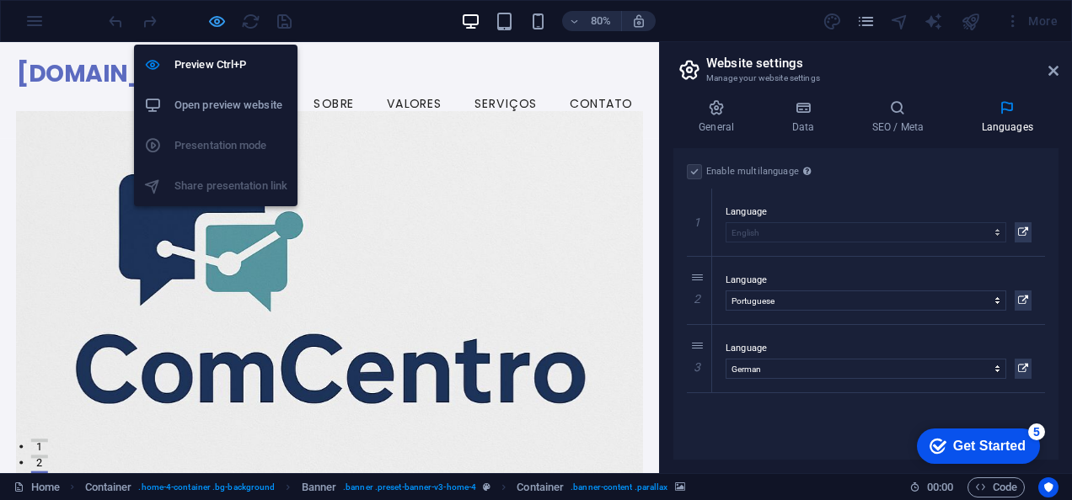
click at [216, 23] on icon "button" at bounding box center [216, 21] width 19 height 19
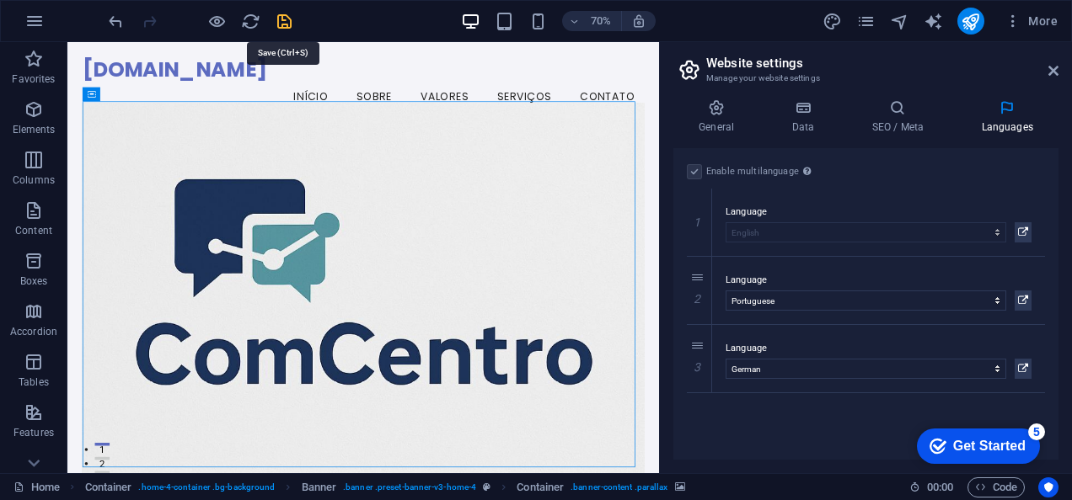
click at [285, 19] on icon "save" at bounding box center [284, 21] width 19 height 19
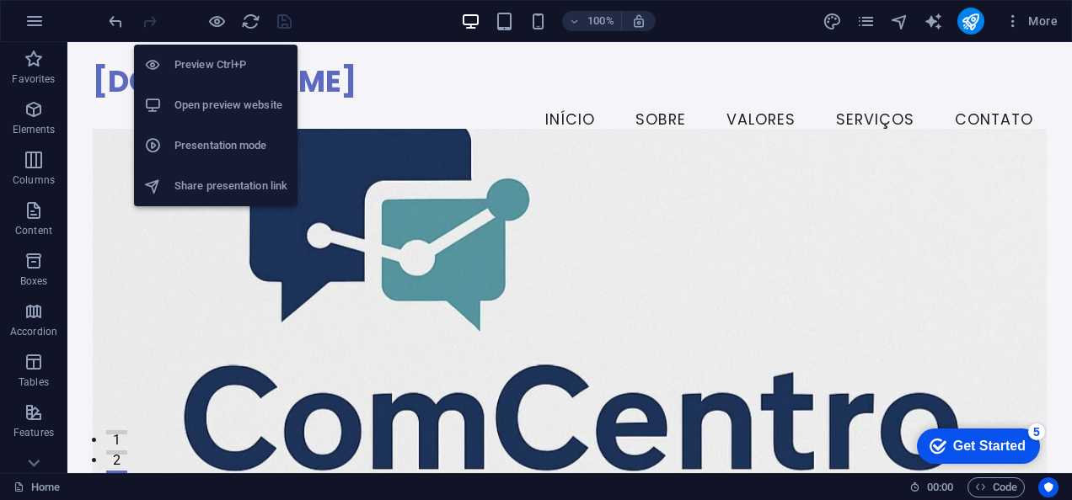
click at [219, 102] on h6 "Open preview website" at bounding box center [230, 105] width 113 height 20
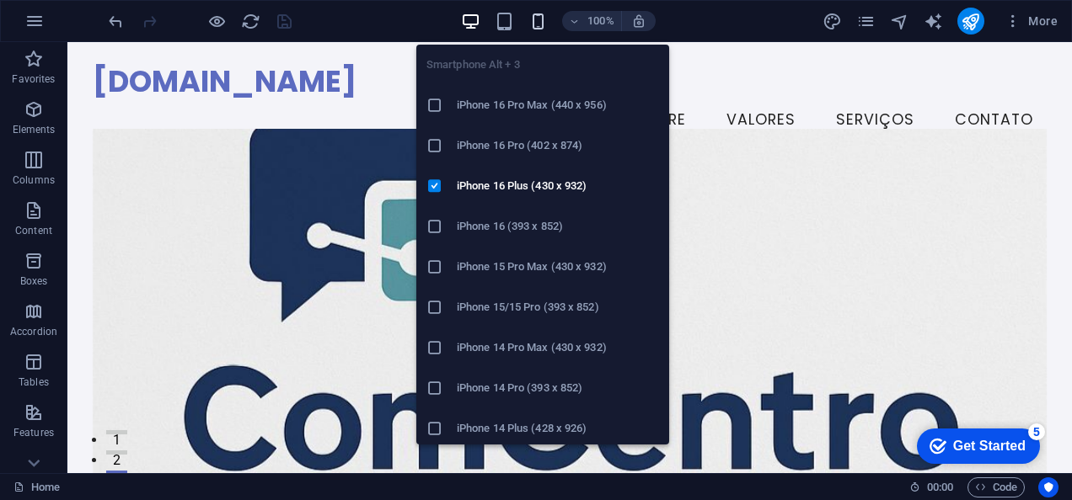
click at [543, 20] on icon "button" at bounding box center [537, 21] width 19 height 19
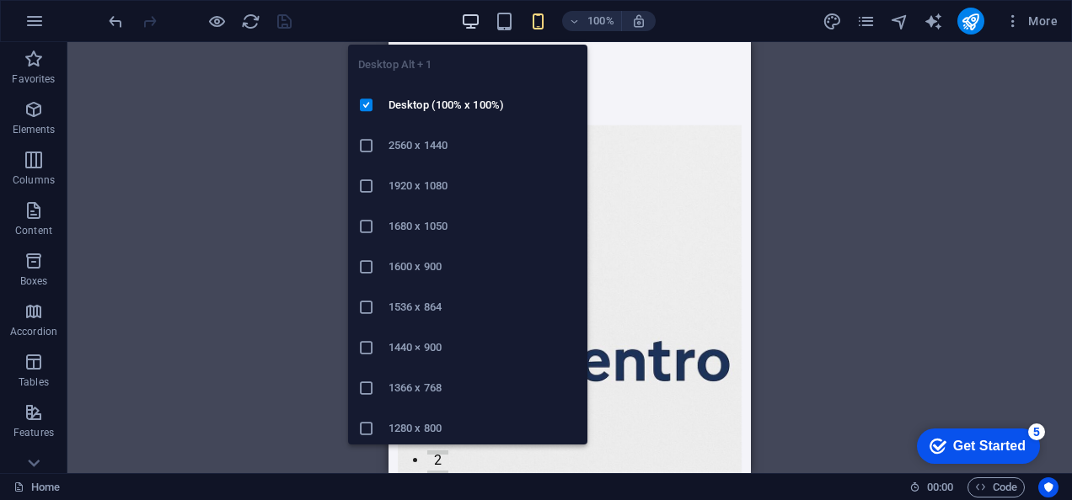
click at [475, 19] on icon "button" at bounding box center [470, 21] width 19 height 19
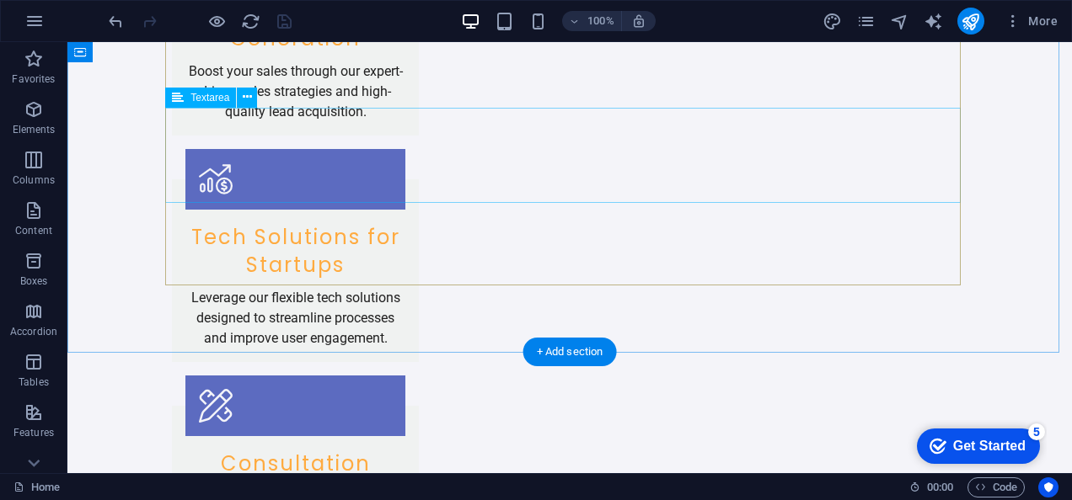
scroll to position [2570, 0]
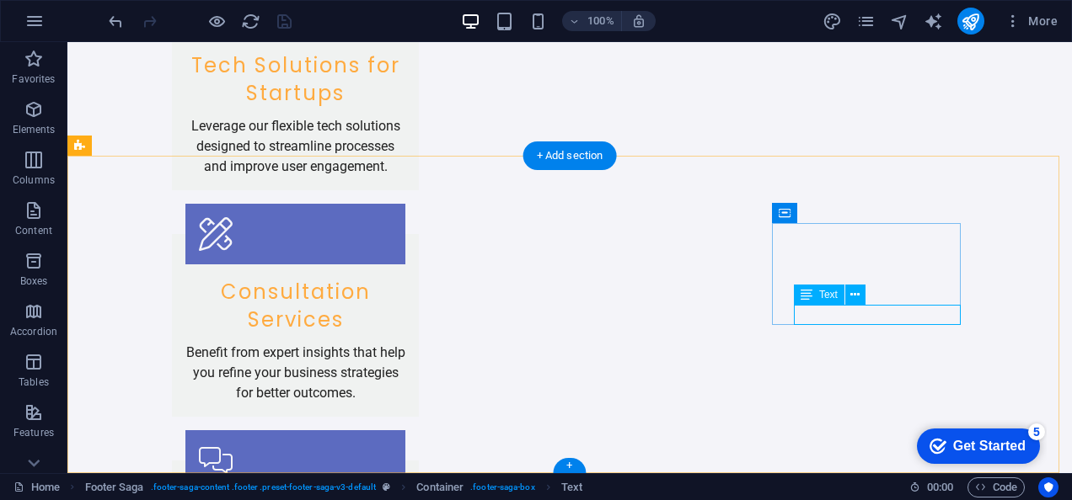
scroll to position [2558, 0]
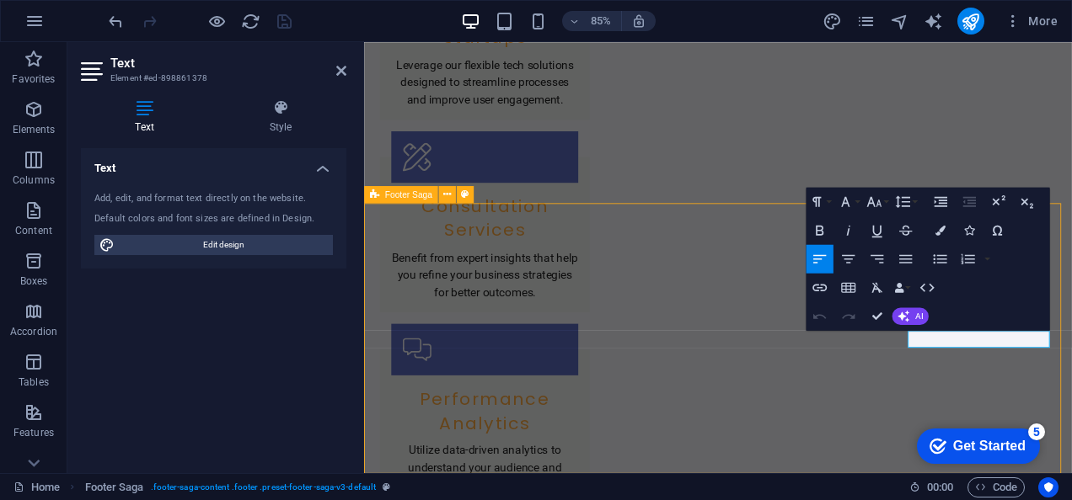
scroll to position [2493, 0]
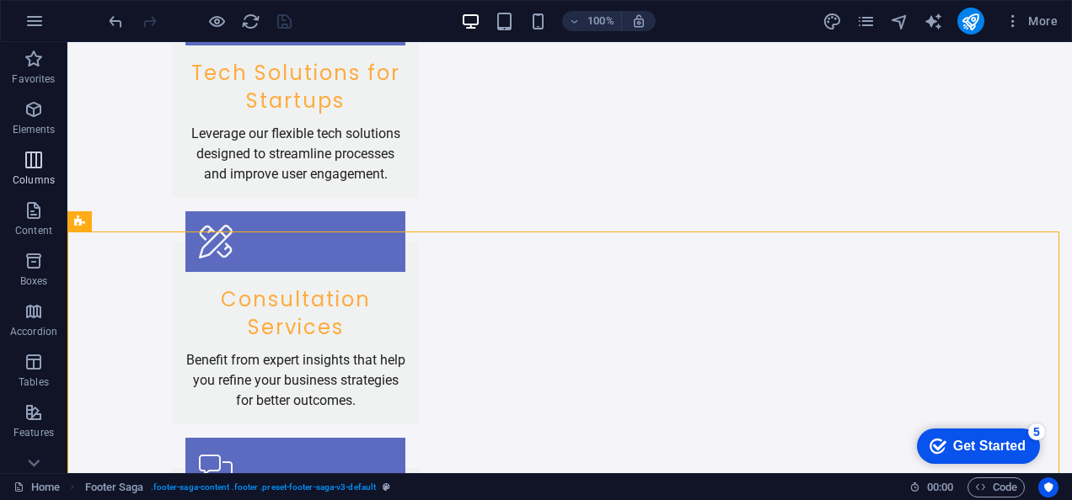
click at [35, 172] on span "Columns" at bounding box center [33, 170] width 67 height 40
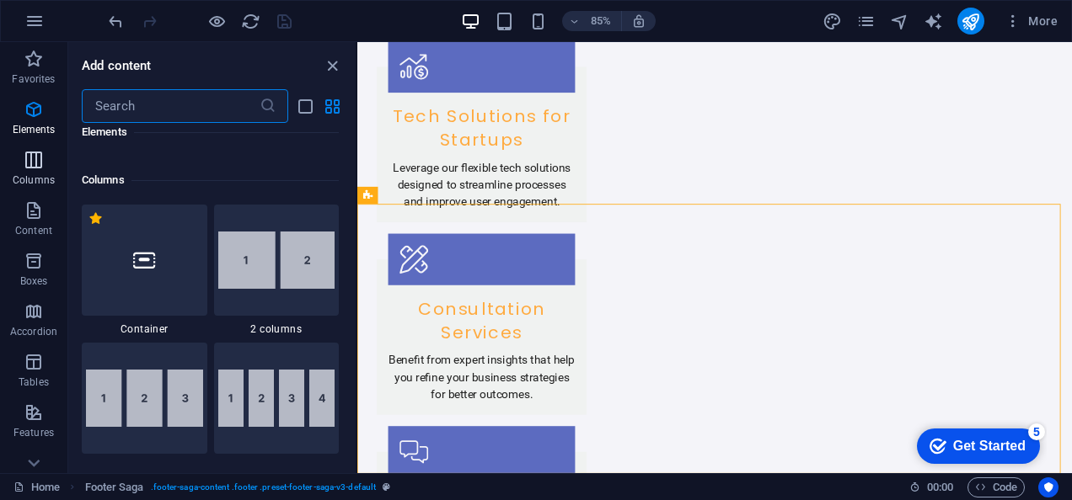
scroll to position [834, 0]
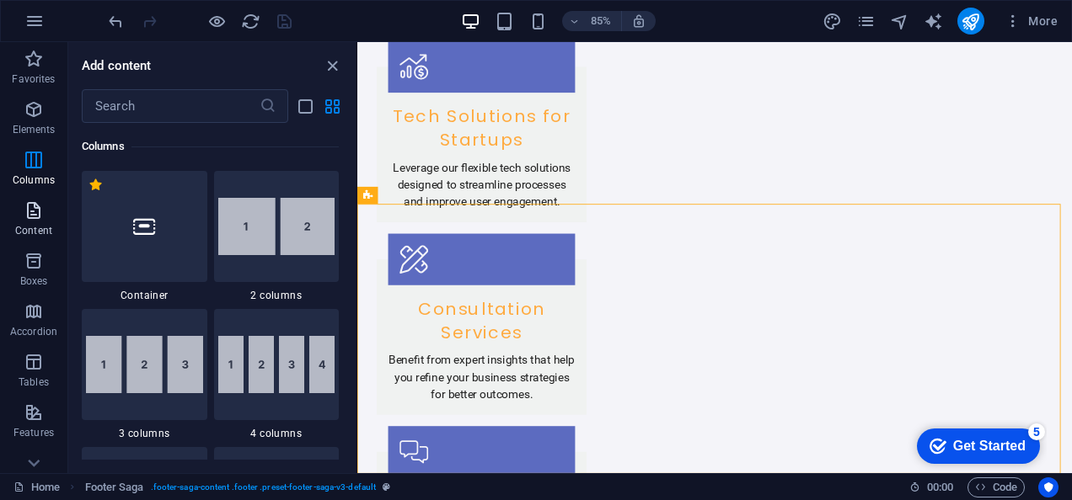
click at [35, 211] on icon "button" at bounding box center [34, 211] width 20 height 20
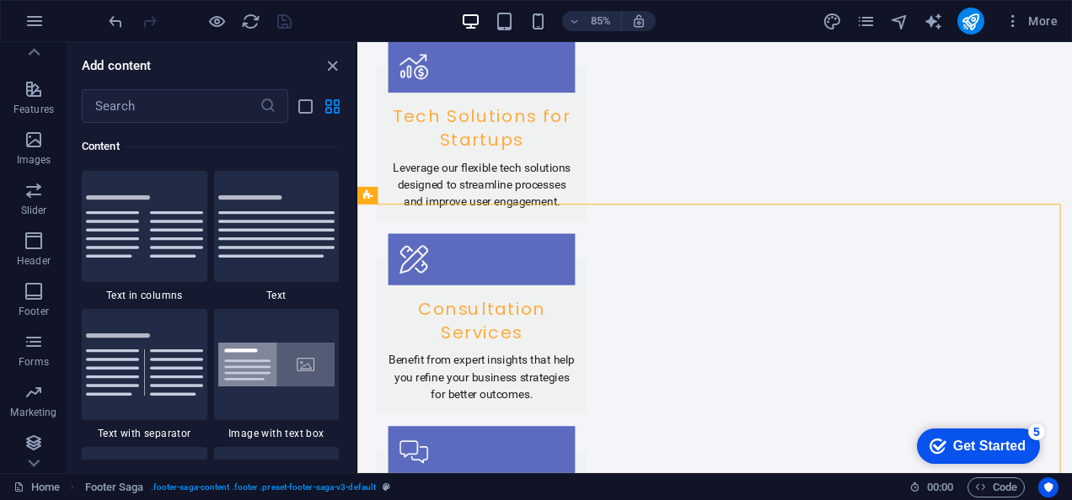
scroll to position [327, 0]
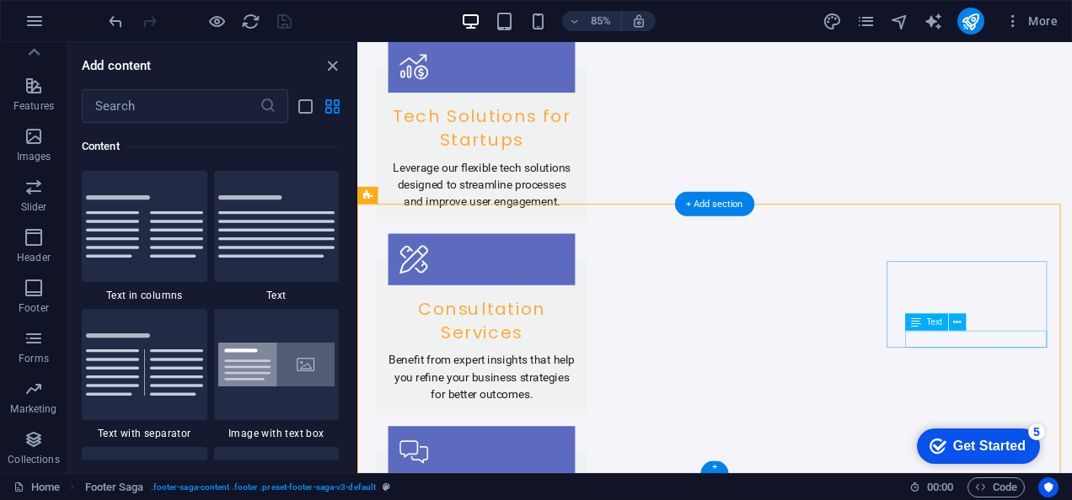
click at [957, 324] on icon at bounding box center [957, 322] width 8 height 15
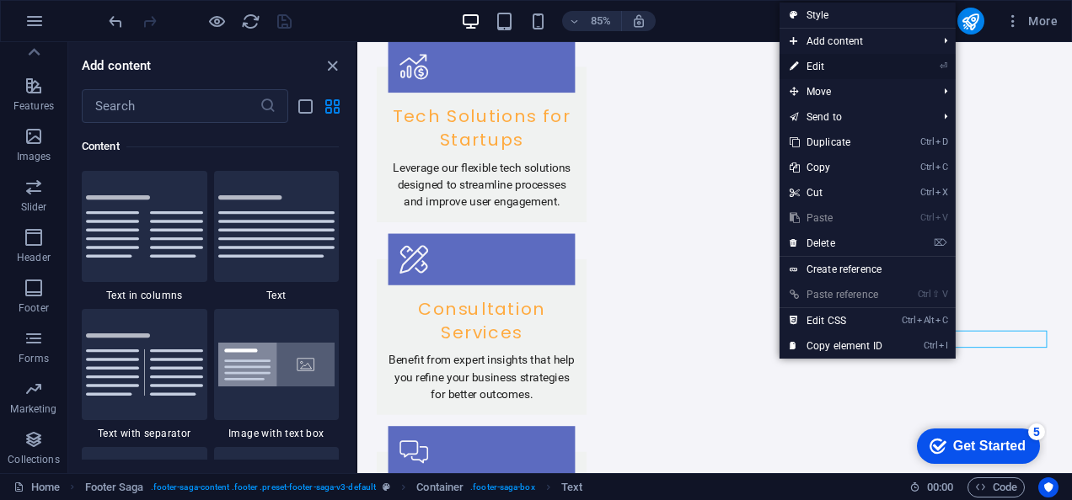
click at [806, 66] on link "⏎ Edit" at bounding box center [835, 66] width 113 height 25
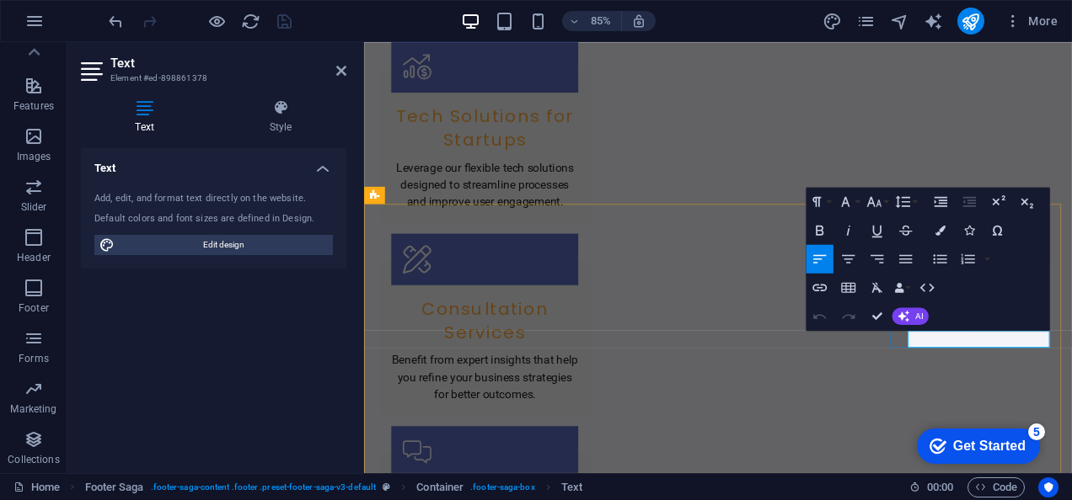
click at [912, 310] on button "AI" at bounding box center [910, 316] width 36 height 17
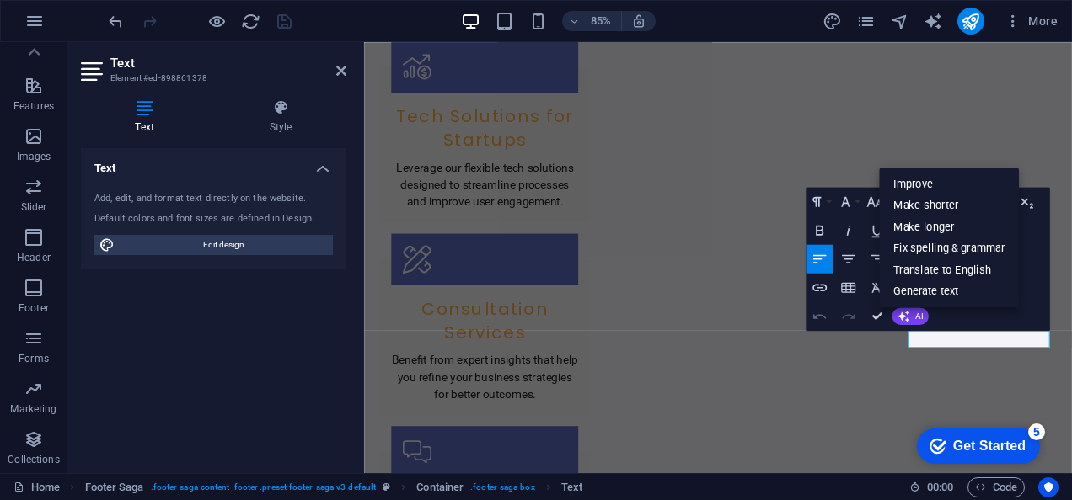
click at [829, 317] on button "Undo" at bounding box center [819, 316] width 27 height 29
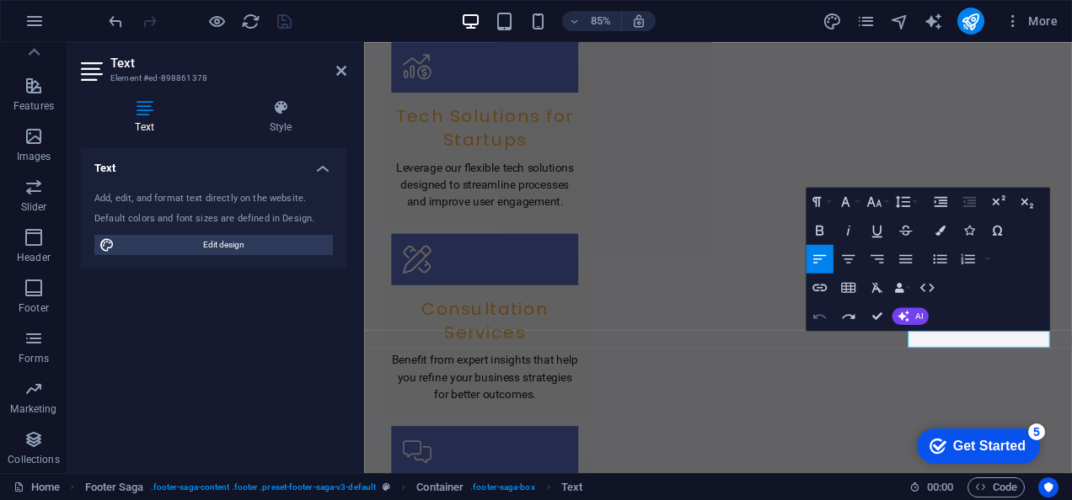
click at [829, 317] on button "Undo" at bounding box center [819, 316] width 27 height 29
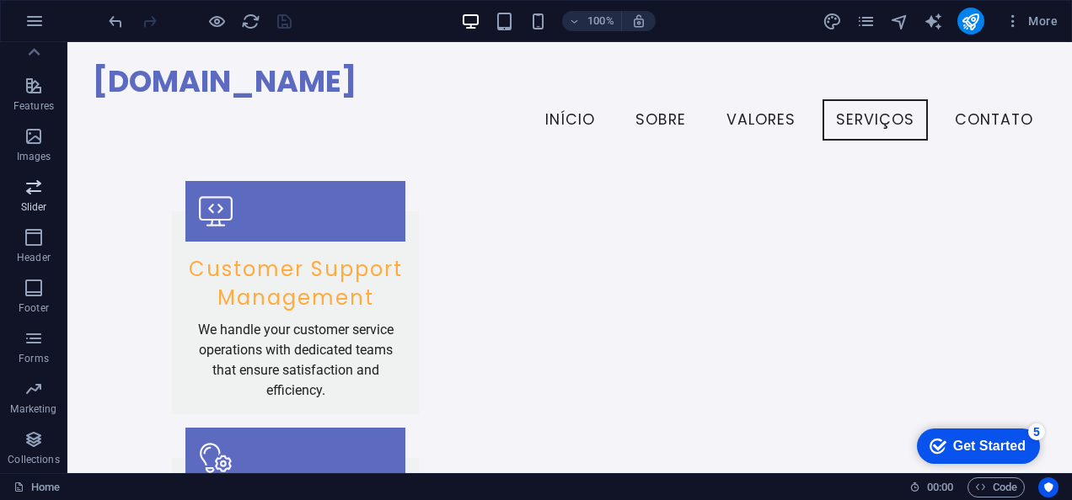
scroll to position [0, 0]
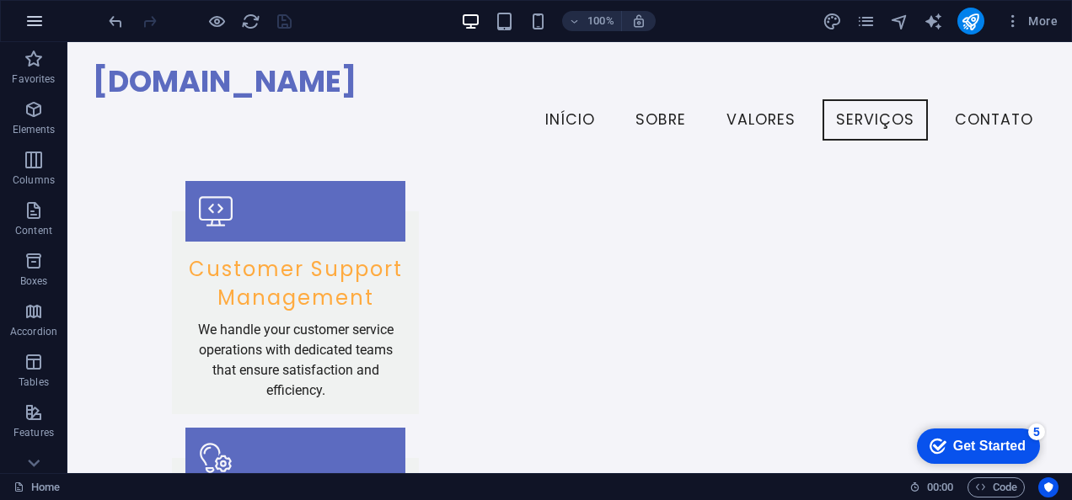
click at [31, 29] on icon "button" at bounding box center [34, 21] width 20 height 20
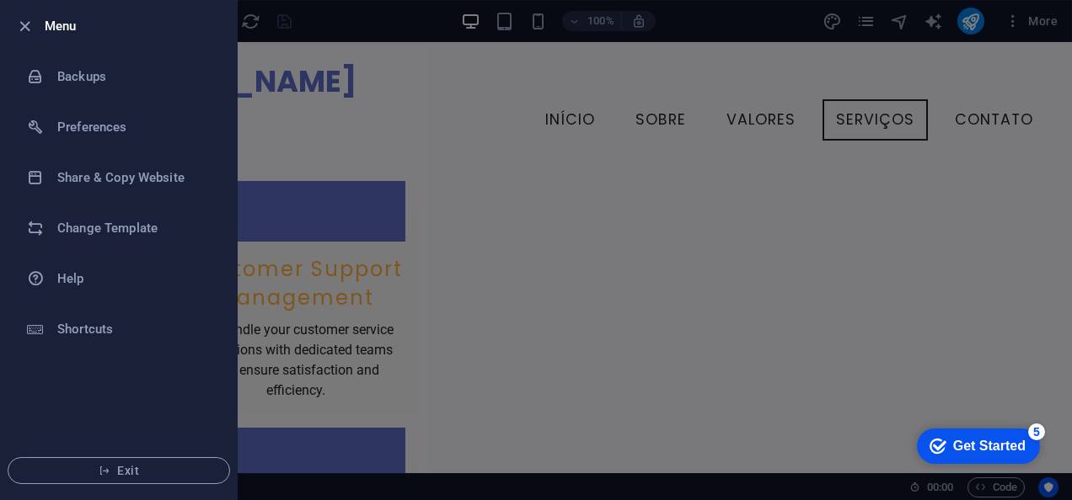
click at [329, 423] on div at bounding box center [536, 250] width 1072 height 500
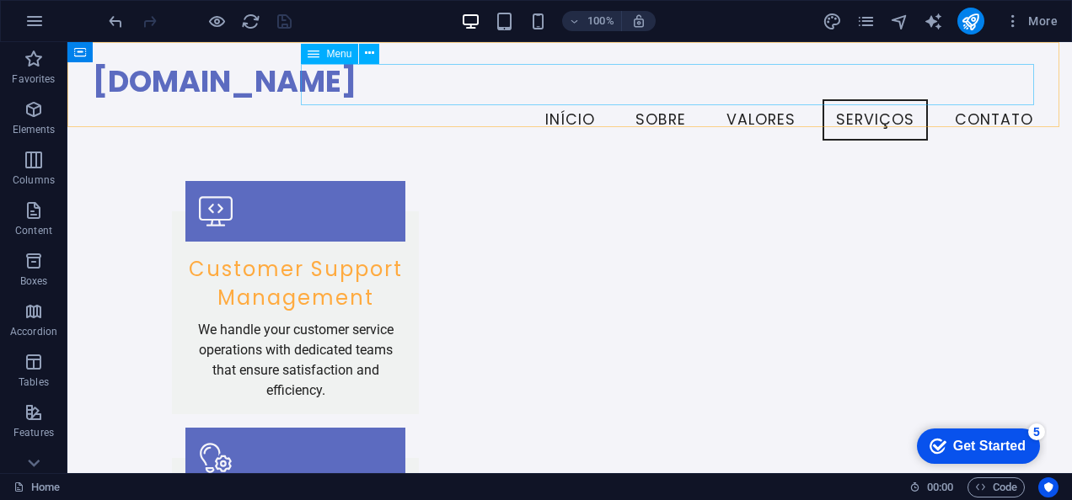
click at [988, 99] on nav "Início Sobre Valores Serviços Contato" at bounding box center [570, 120] width 954 height 42
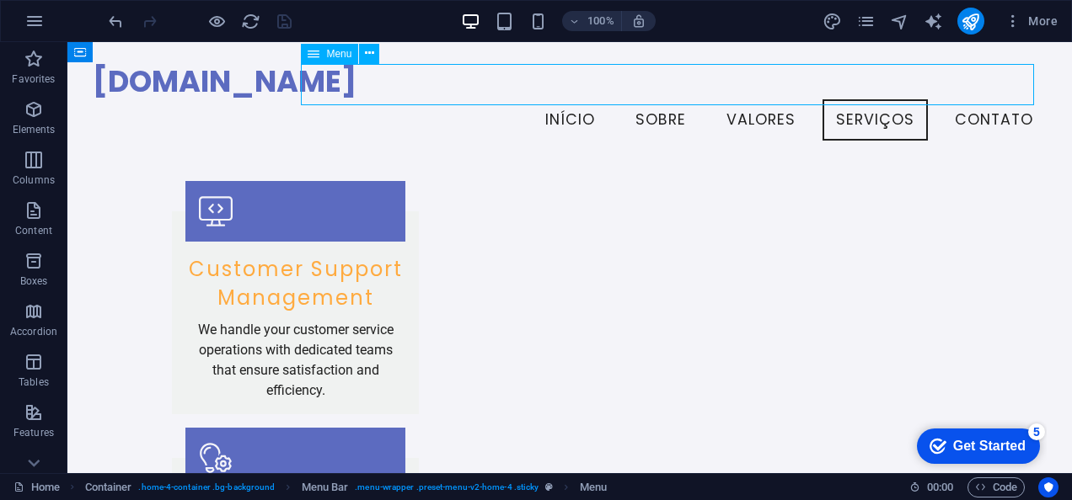
click at [988, 99] on nav "Início Sobre Valores Serviços Contato" at bounding box center [570, 120] width 954 height 42
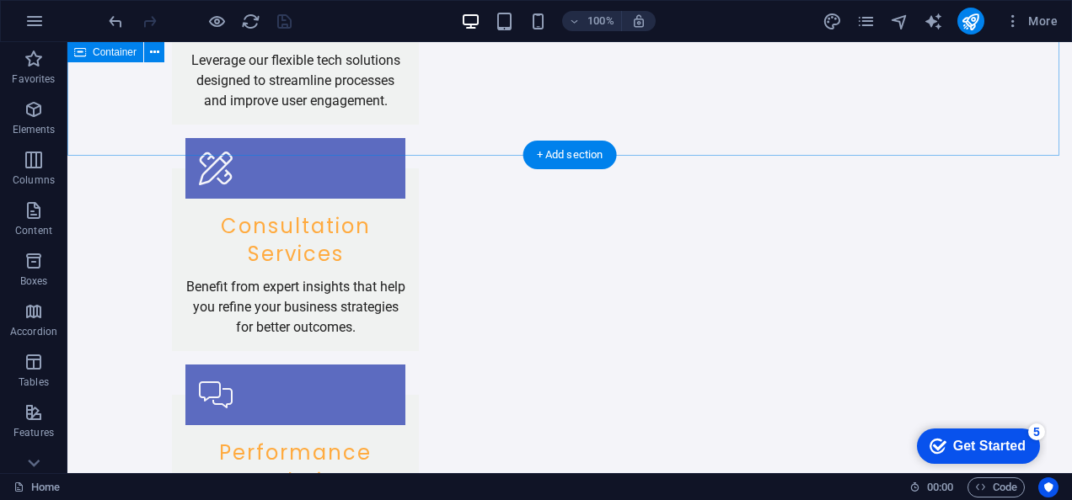
scroll to position [2570, 0]
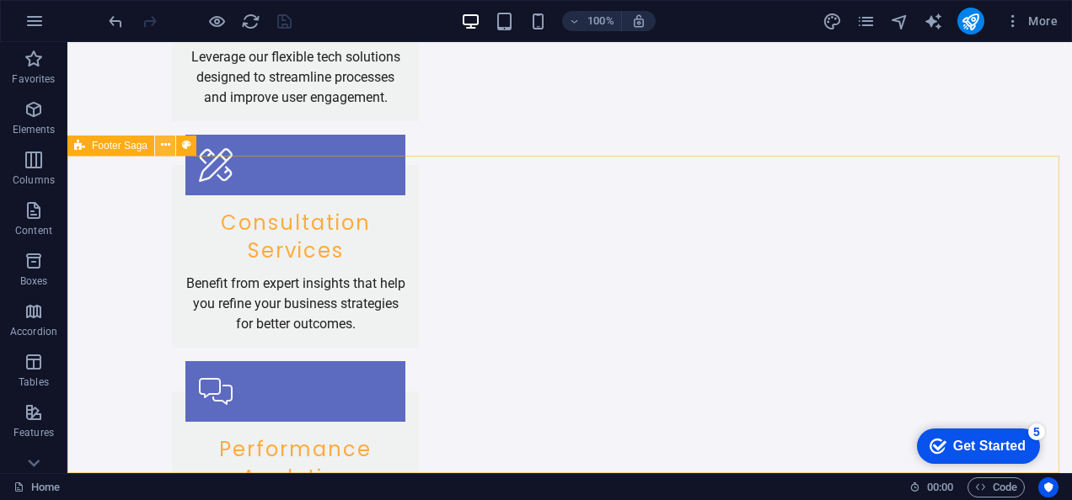
click at [170, 142] on button at bounding box center [165, 146] width 20 height 20
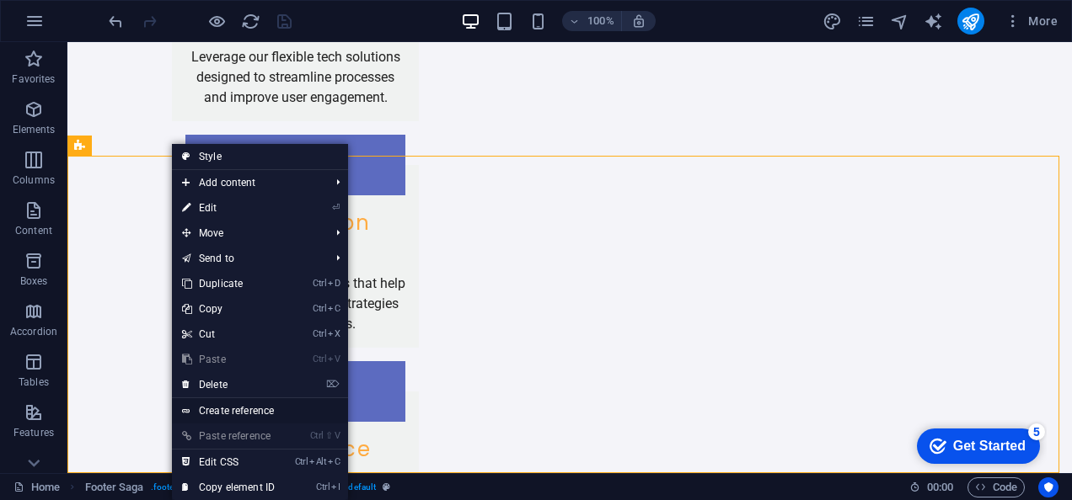
click at [252, 409] on link "Create reference" at bounding box center [260, 411] width 176 height 25
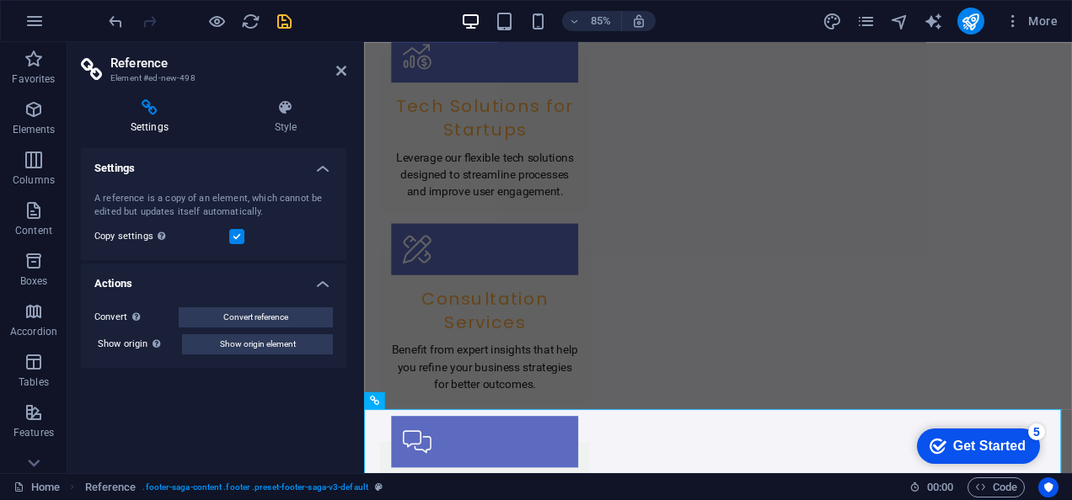
scroll to position [2634, 0]
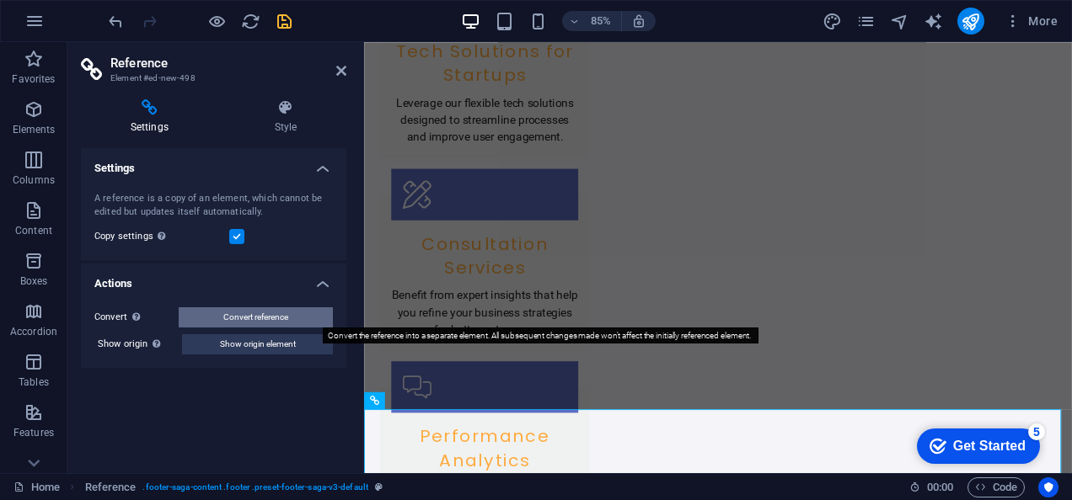
click at [258, 314] on span "Convert reference" at bounding box center [255, 318] width 65 height 20
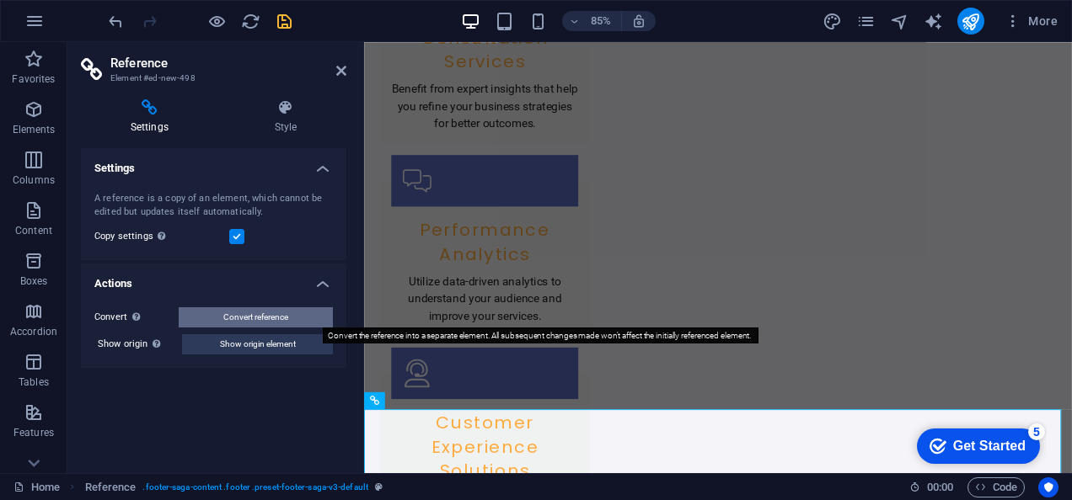
select select "footer"
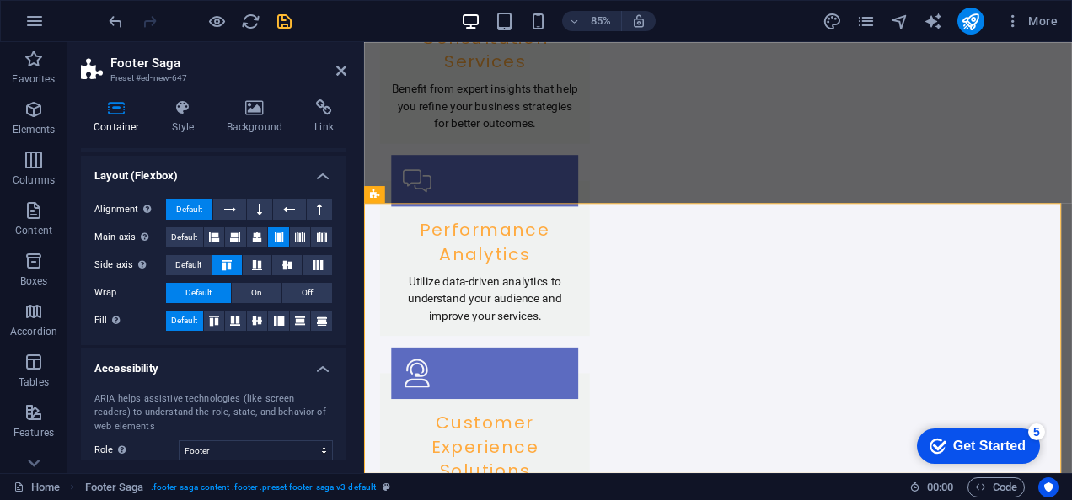
scroll to position [222, 0]
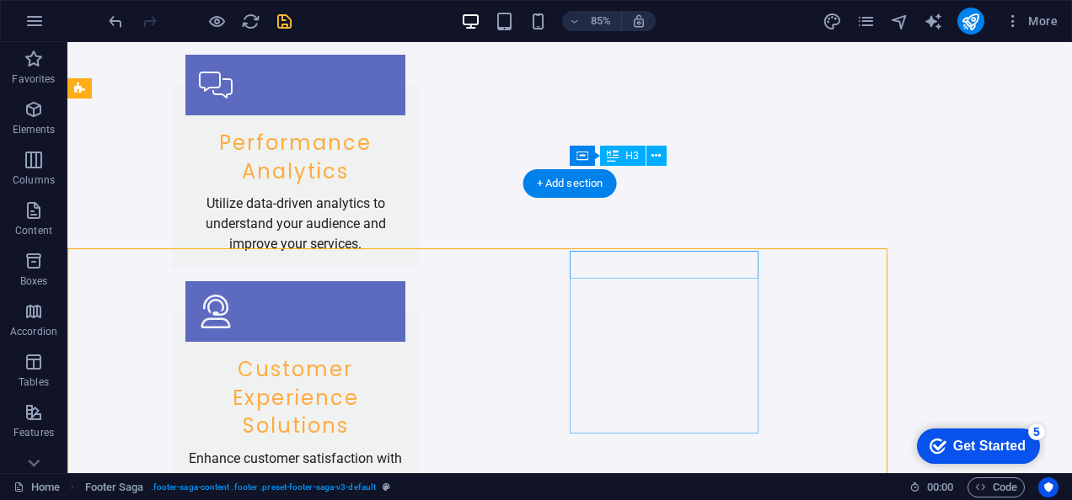
scroll to position [2626, 0]
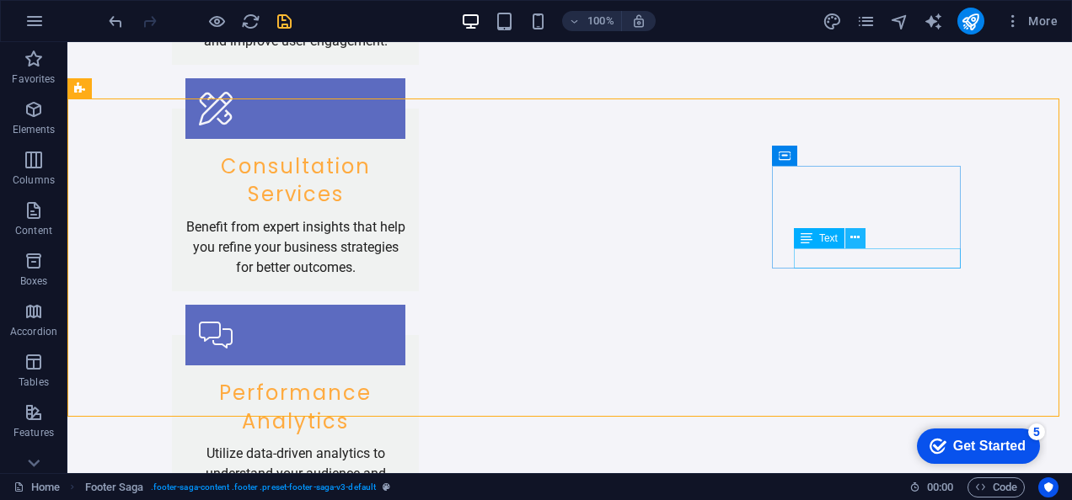
click at [856, 234] on icon at bounding box center [854, 238] width 9 height 18
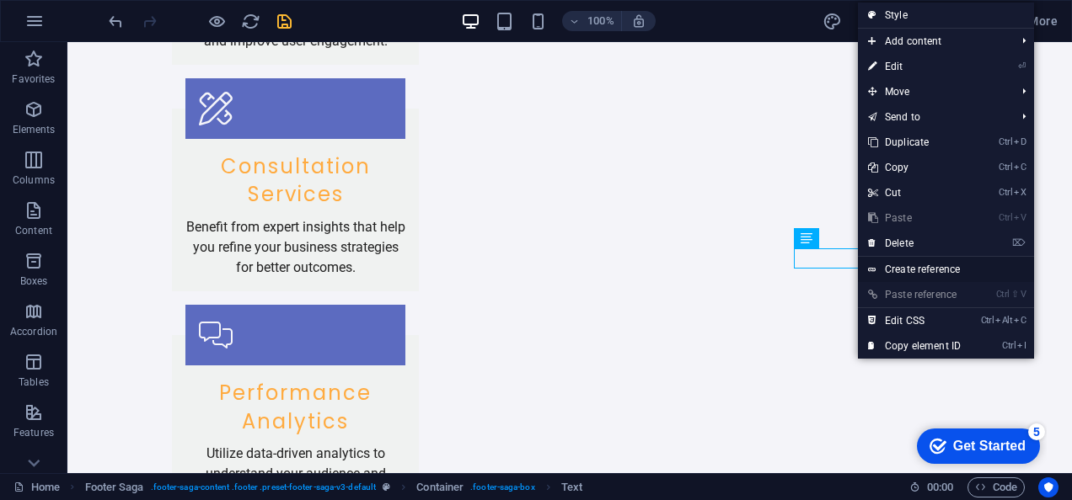
click at [892, 260] on link "Create reference" at bounding box center [946, 269] width 176 height 25
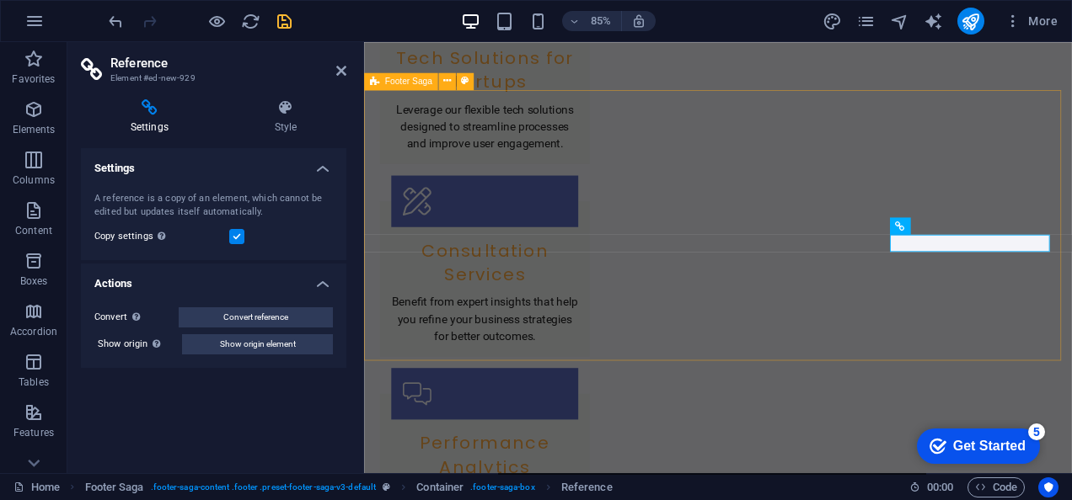
scroll to position [2691, 0]
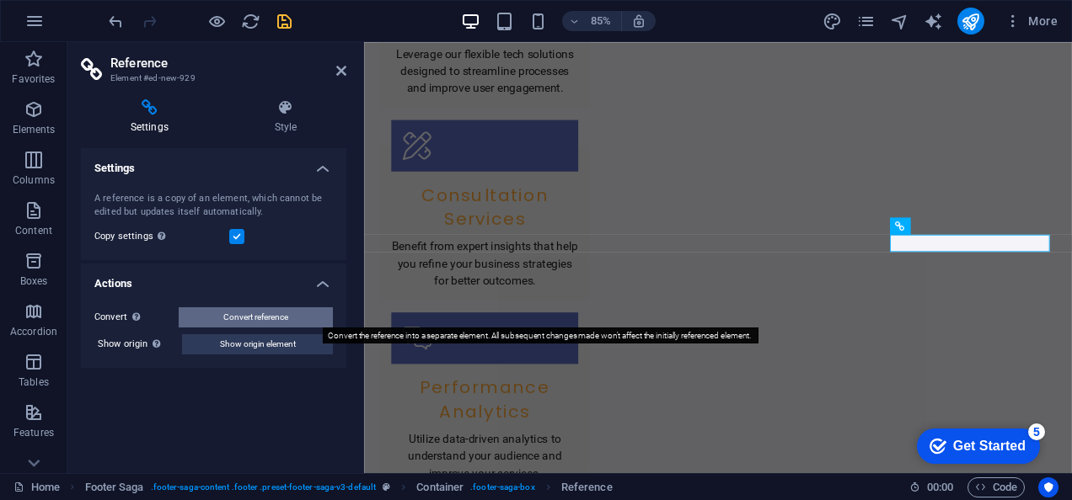
click at [272, 317] on span "Convert reference" at bounding box center [255, 318] width 65 height 20
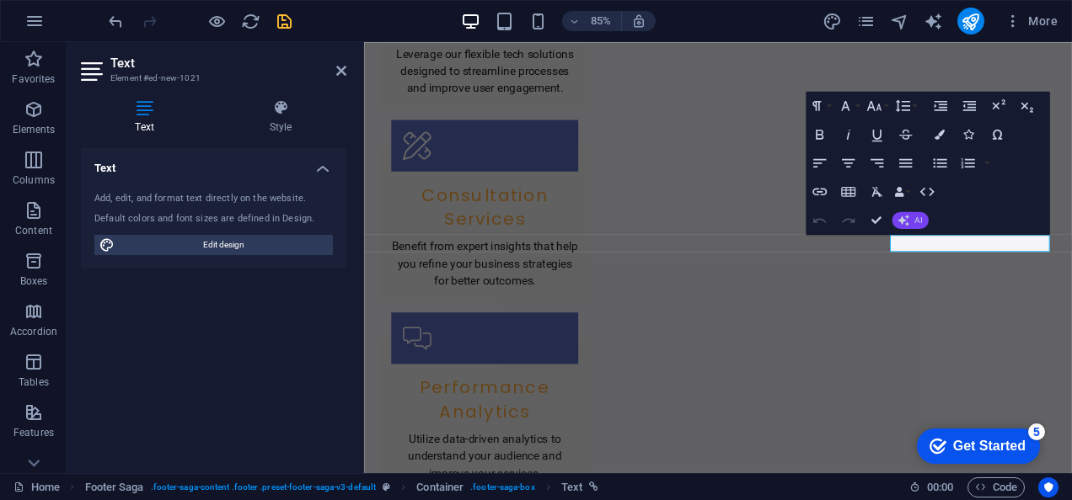
click at [906, 218] on icon "button" at bounding box center [903, 220] width 12 height 12
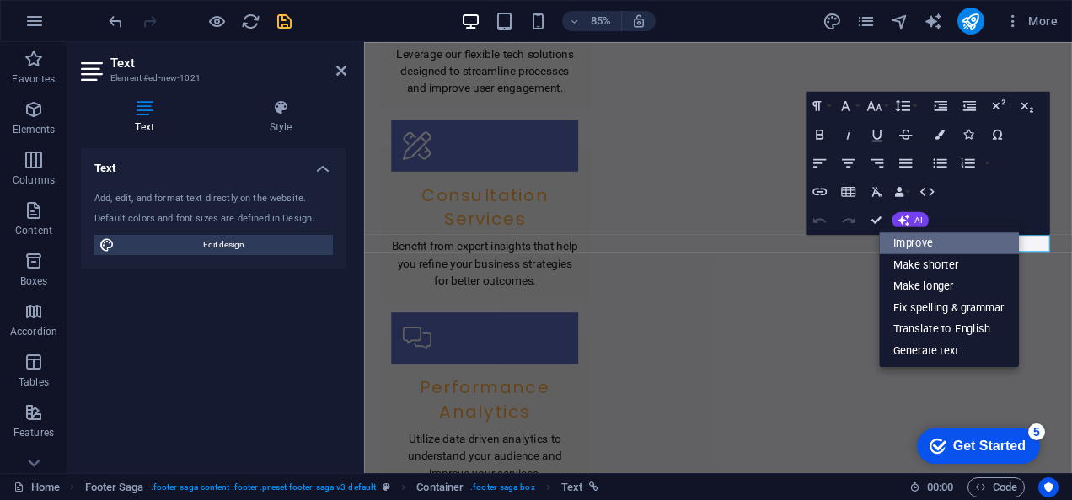
click at [911, 239] on link "Improve" at bounding box center [949, 244] width 140 height 22
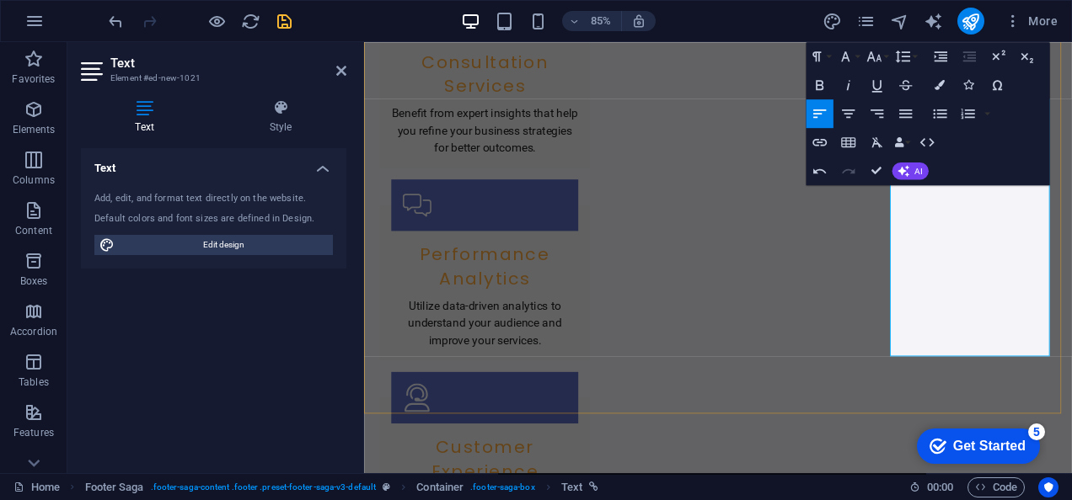
scroll to position [2860, 0]
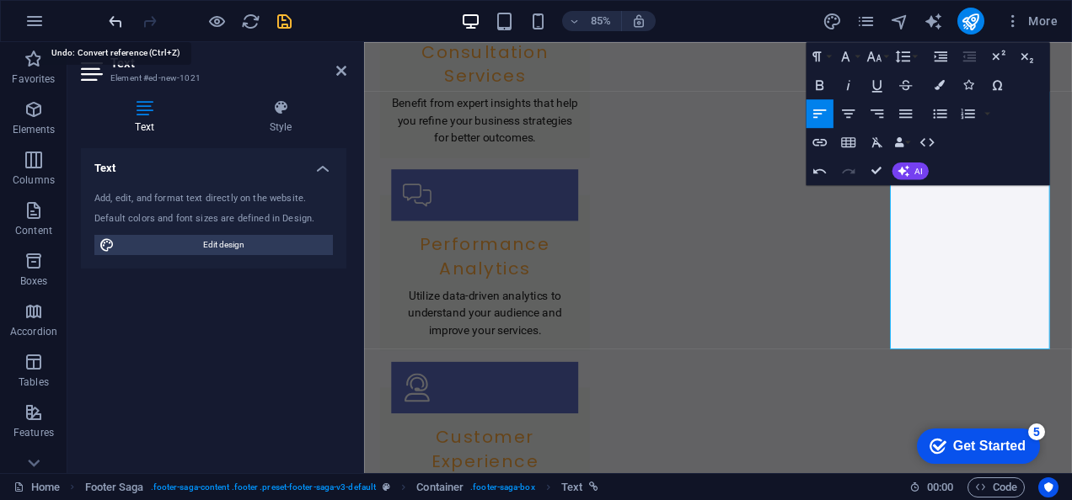
click at [121, 25] on icon "undo" at bounding box center [115, 21] width 19 height 19
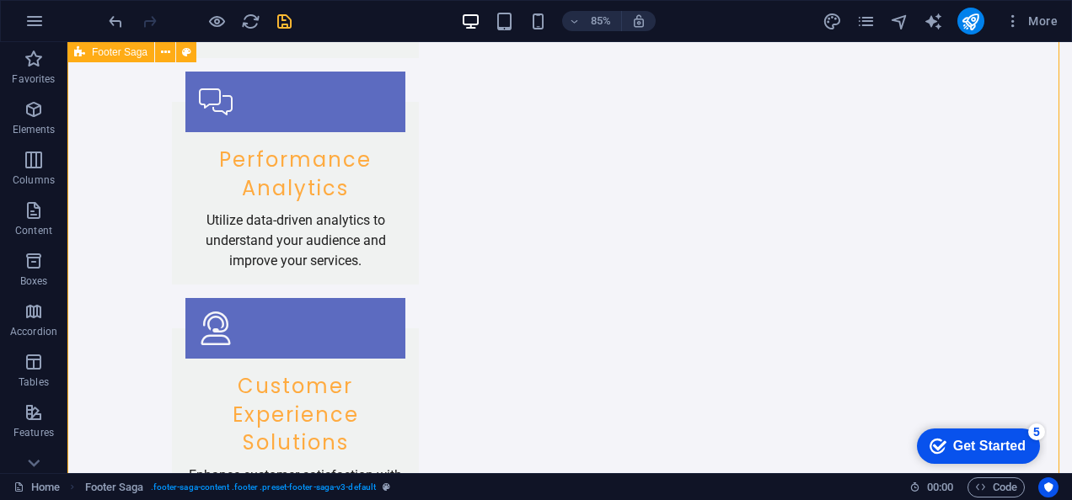
scroll to position [2795, 0]
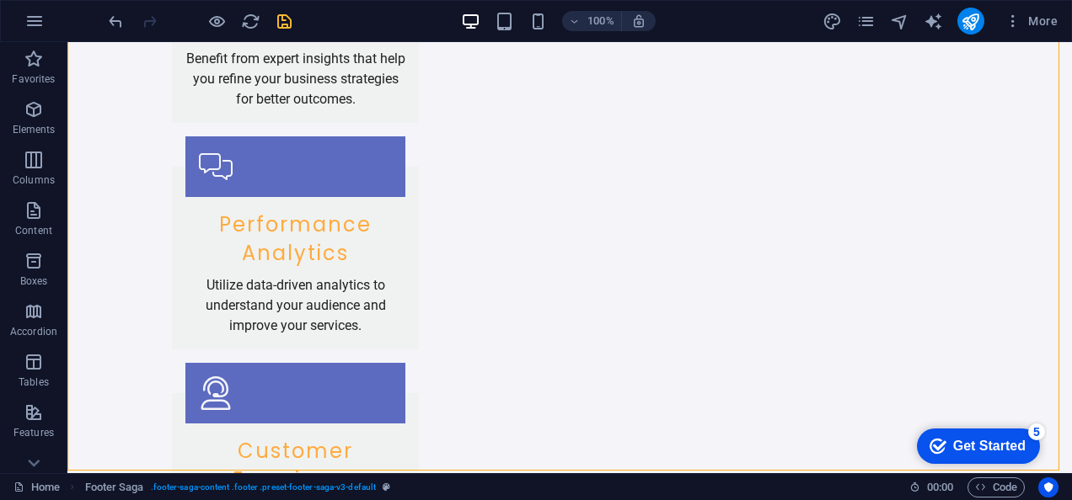
click at [126, 24] on div at bounding box center [199, 21] width 189 height 27
click at [119, 20] on icon "undo" at bounding box center [115, 21] width 19 height 19
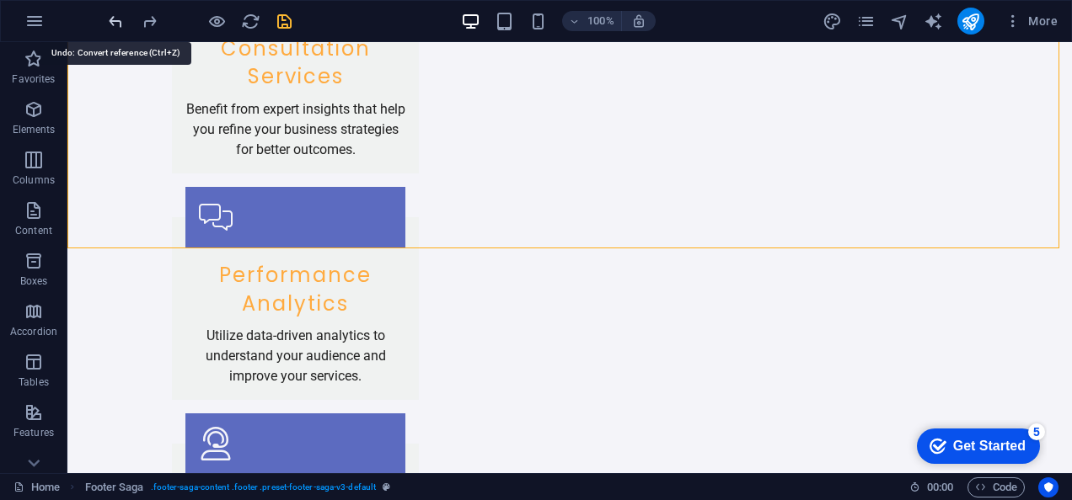
click at [119, 20] on icon "undo" at bounding box center [115, 21] width 19 height 19
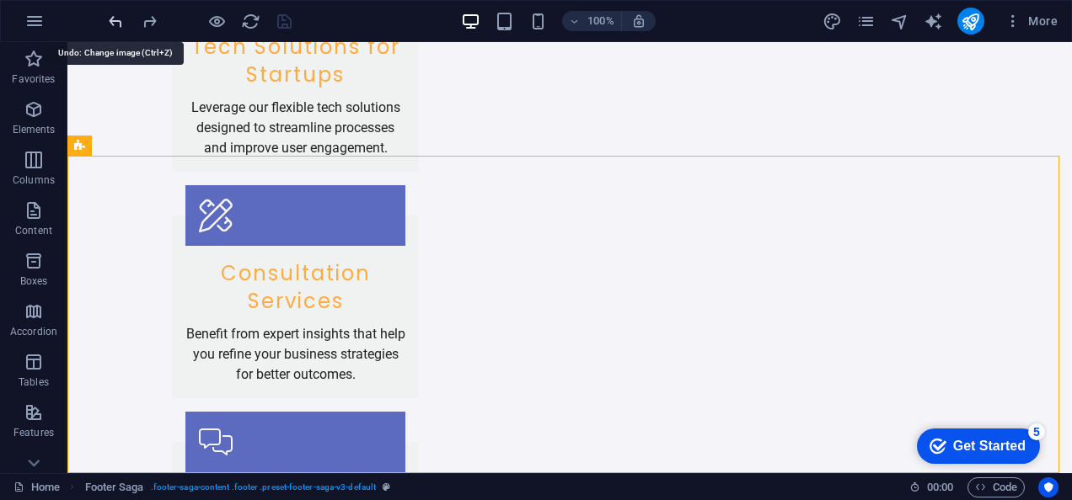
click at [119, 20] on icon "undo" at bounding box center [115, 21] width 19 height 19
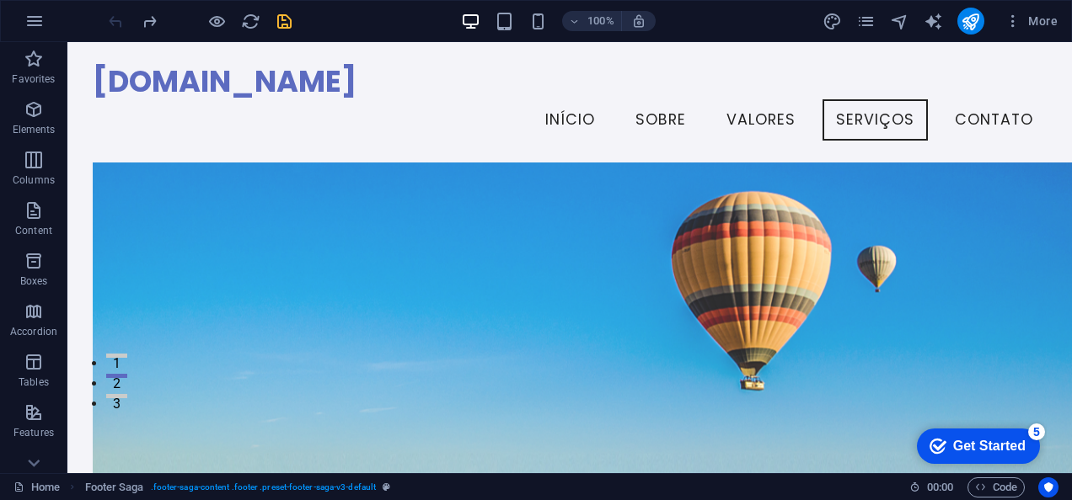
scroll to position [62, 0]
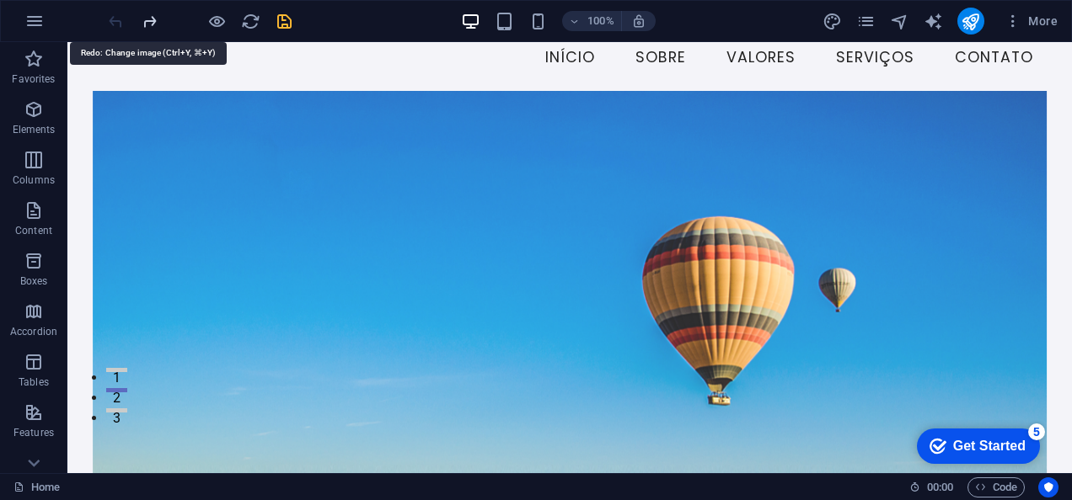
click at [142, 21] on icon "redo" at bounding box center [149, 21] width 19 height 19
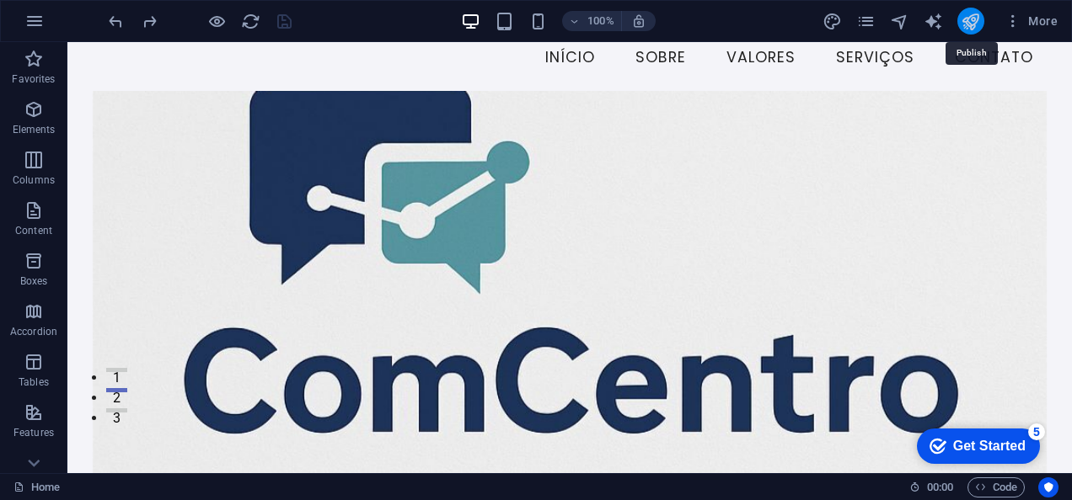
click at [977, 26] on icon "publish" at bounding box center [970, 21] width 19 height 19
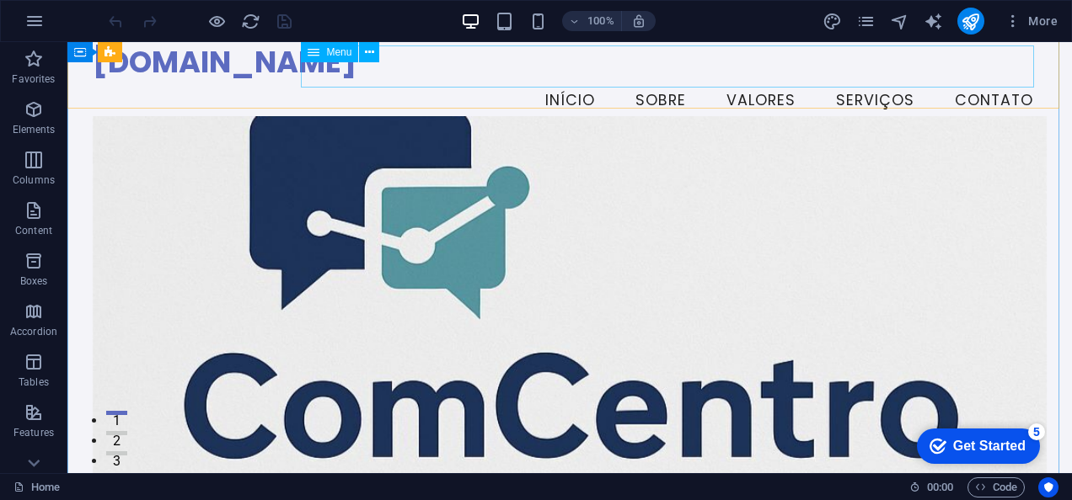
scroll to position [18, 0]
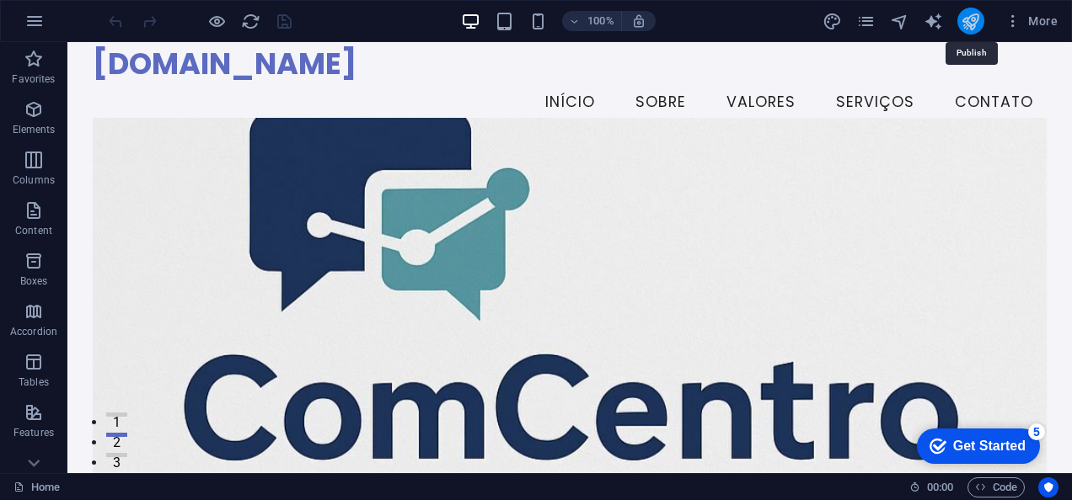
click at [967, 24] on icon "publish" at bounding box center [970, 21] width 19 height 19
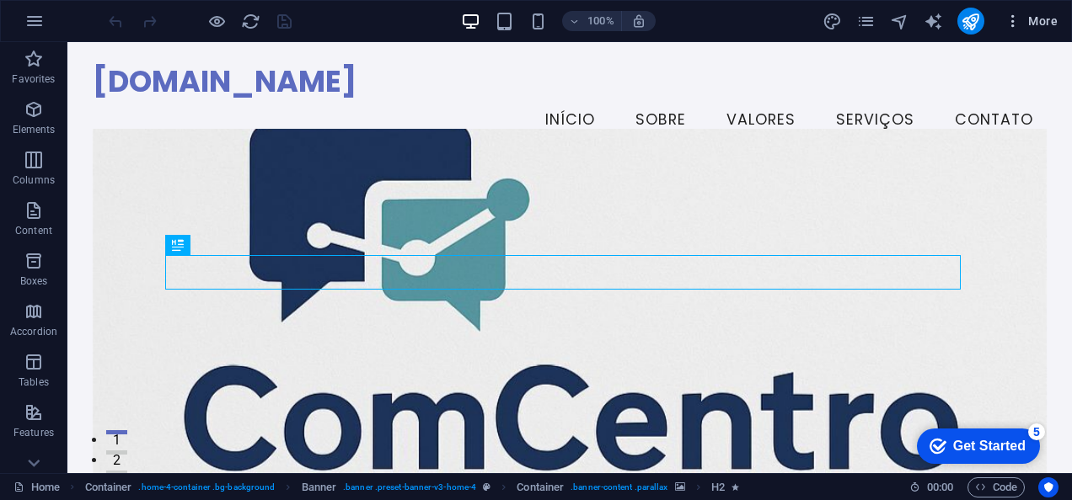
click at [1050, 26] on span "More" at bounding box center [1030, 21] width 53 height 17
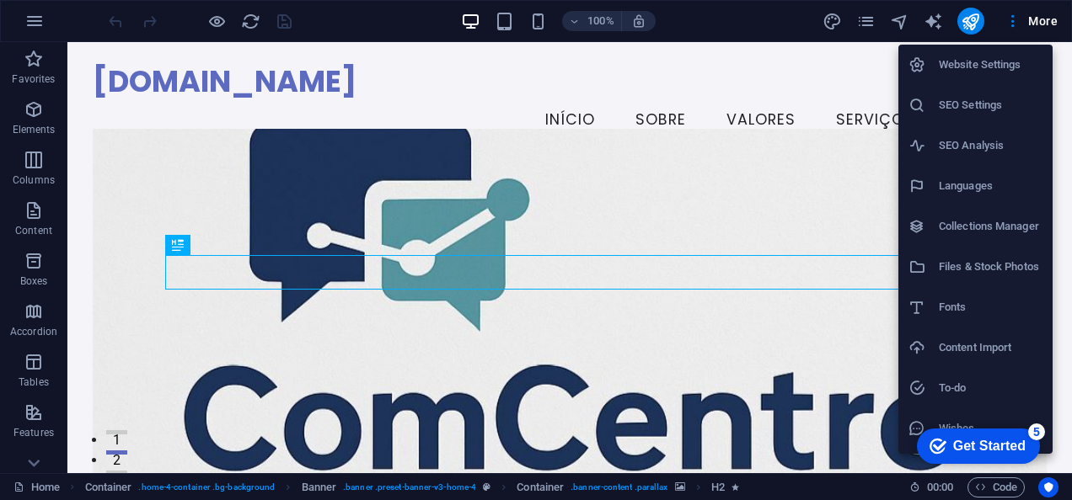
scroll to position [35, 0]
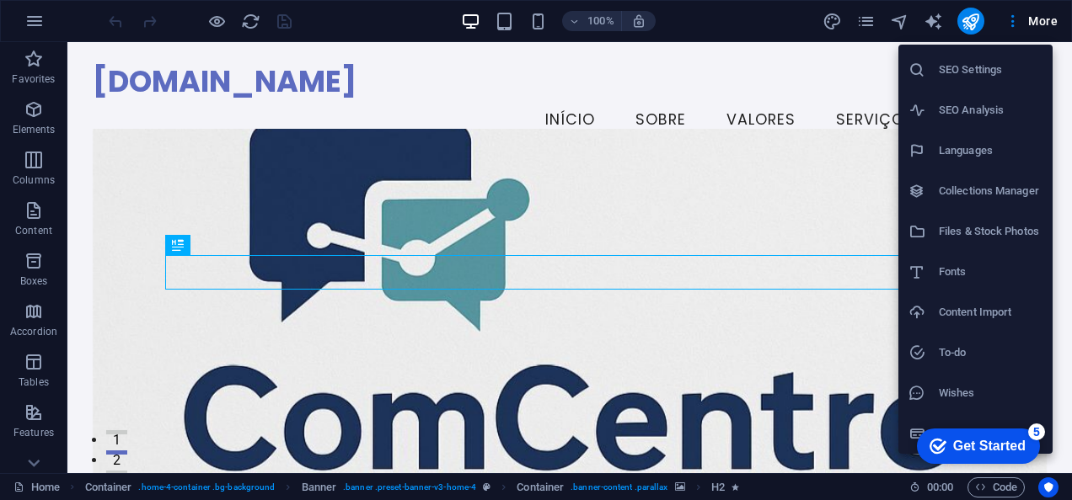
click at [970, 20] on div at bounding box center [536, 250] width 1072 height 500
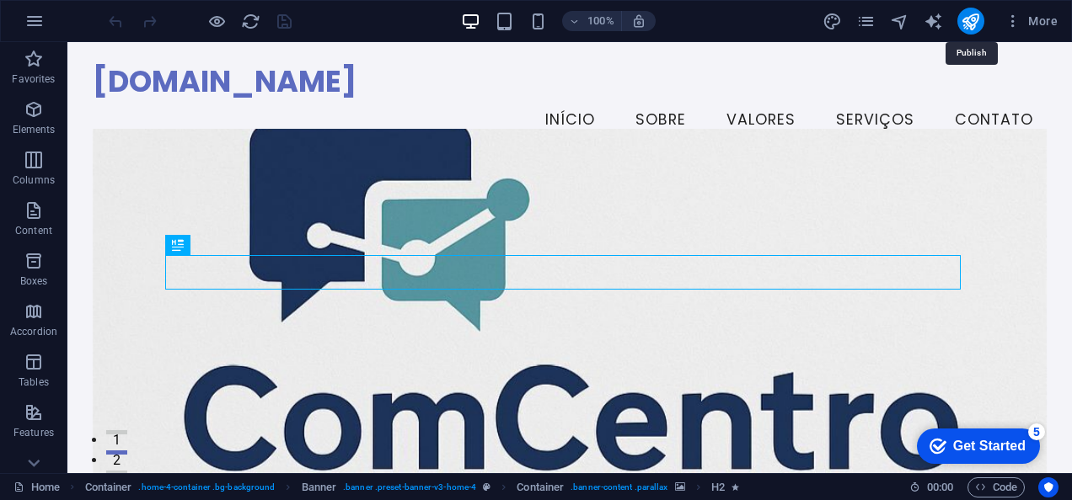
click at [970, 20] on icon "publish" at bounding box center [970, 21] width 19 height 19
click at [976, 32] on button "publish" at bounding box center [970, 21] width 27 height 27
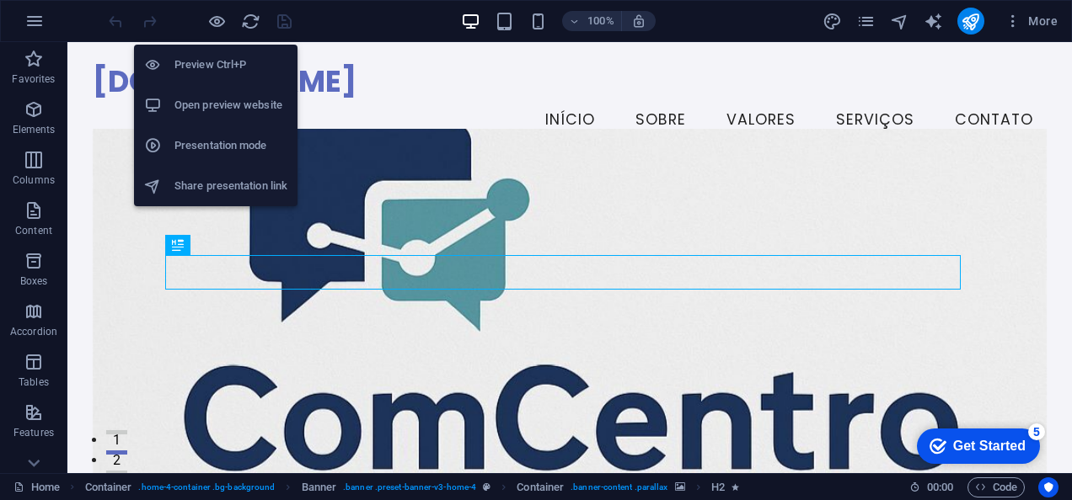
click at [211, 147] on h6 "Presentation mode" at bounding box center [230, 146] width 113 height 20
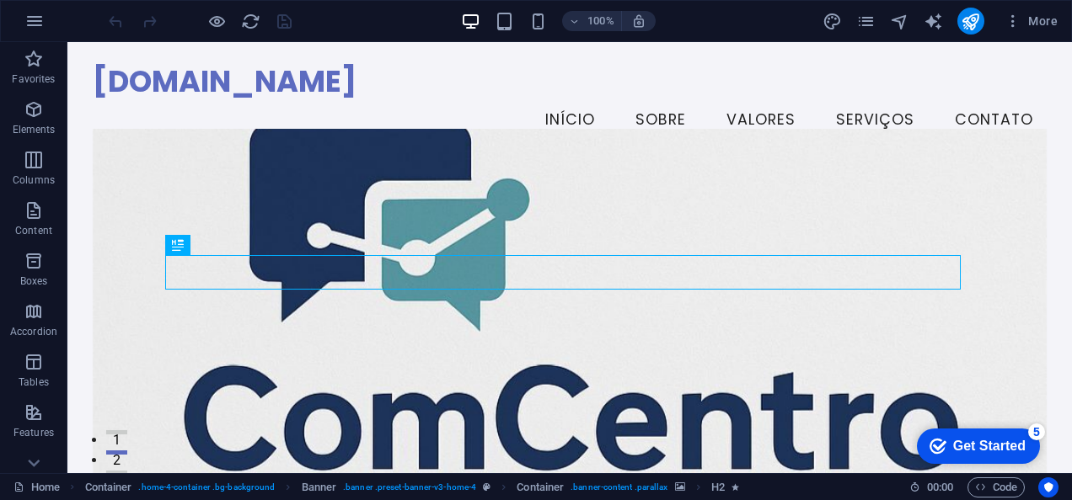
click at [226, 25] on div at bounding box center [199, 21] width 189 height 27
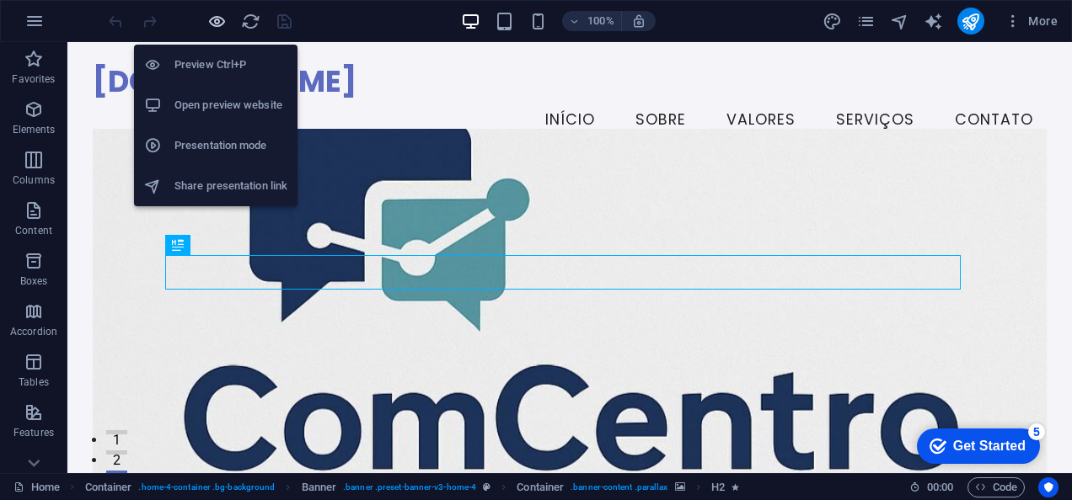
click at [220, 19] on icon "button" at bounding box center [216, 21] width 19 height 19
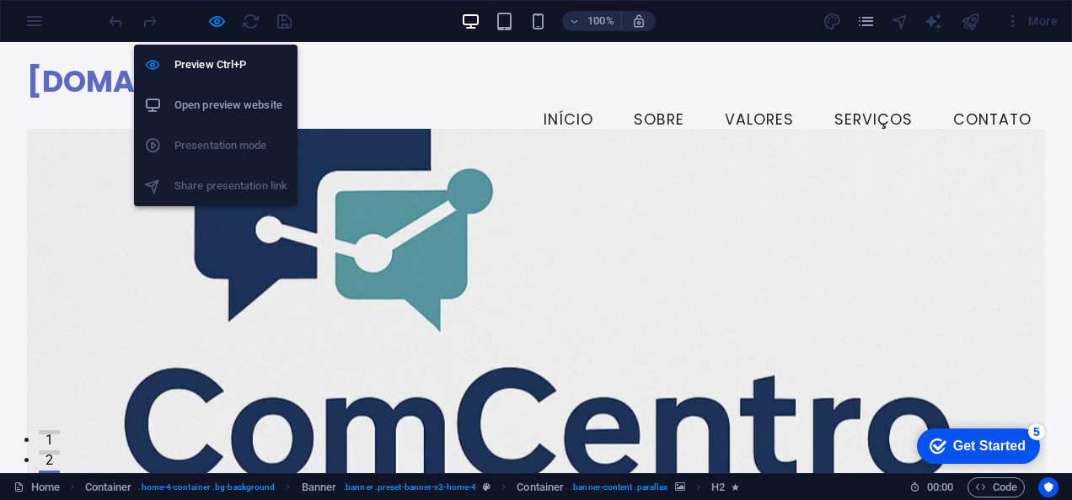
click at [231, 95] on h6 "Open preview website" at bounding box center [230, 105] width 113 height 20
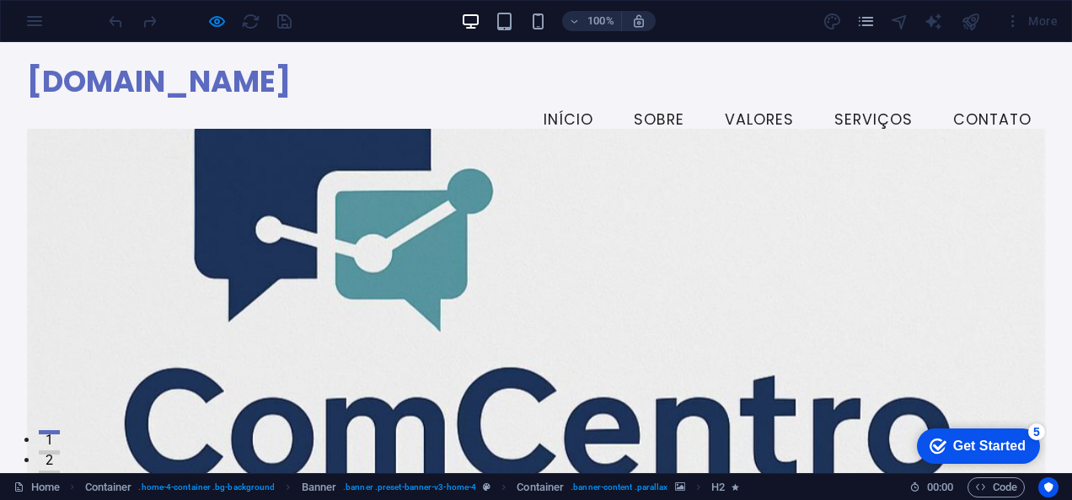
click at [974, 18] on div at bounding box center [970, 21] width 27 height 27
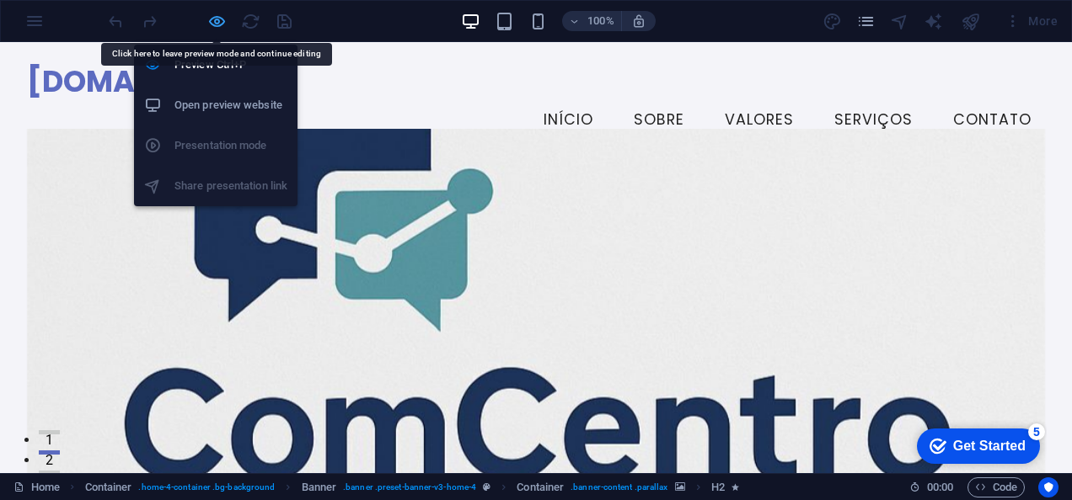
click at [216, 20] on icon "button" at bounding box center [216, 21] width 19 height 19
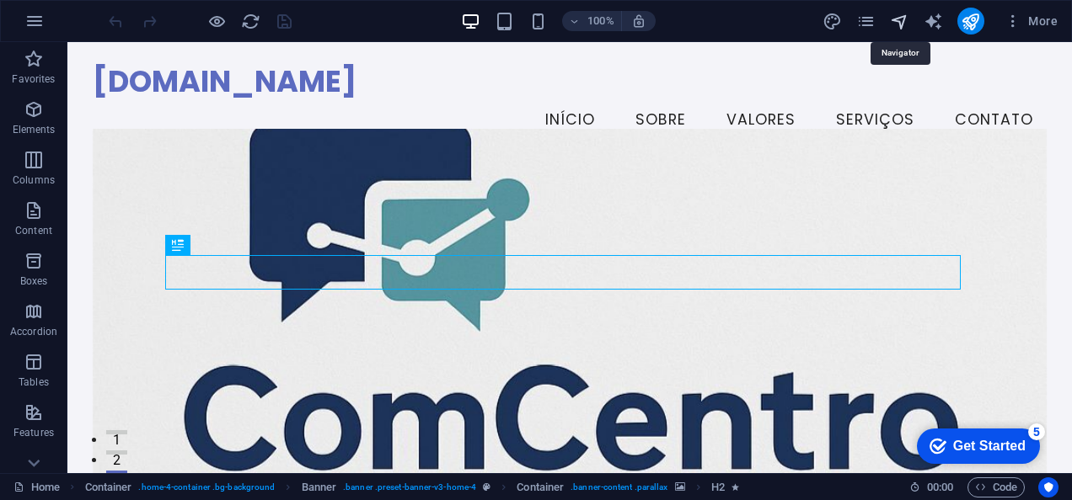
click at [901, 21] on icon "navigator" at bounding box center [899, 21] width 19 height 19
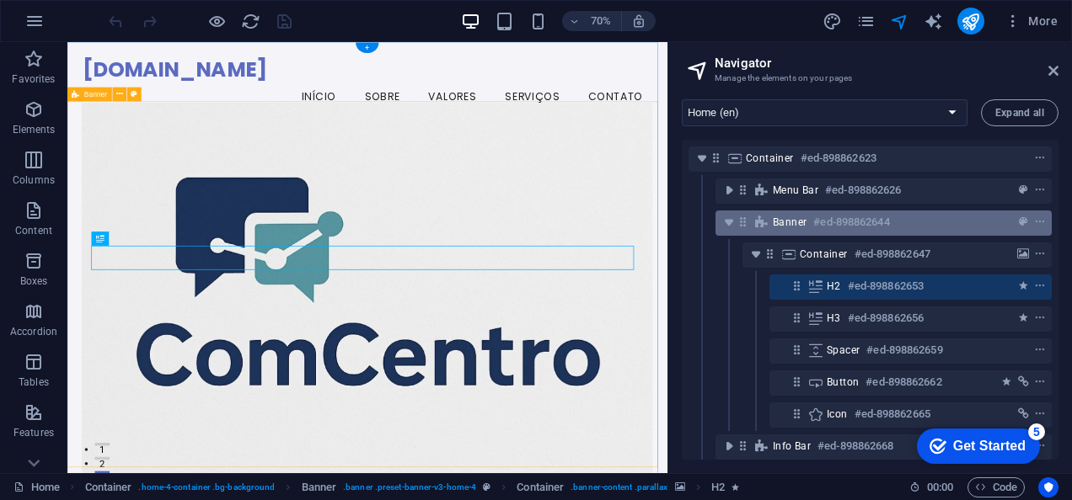
scroll to position [211, 0]
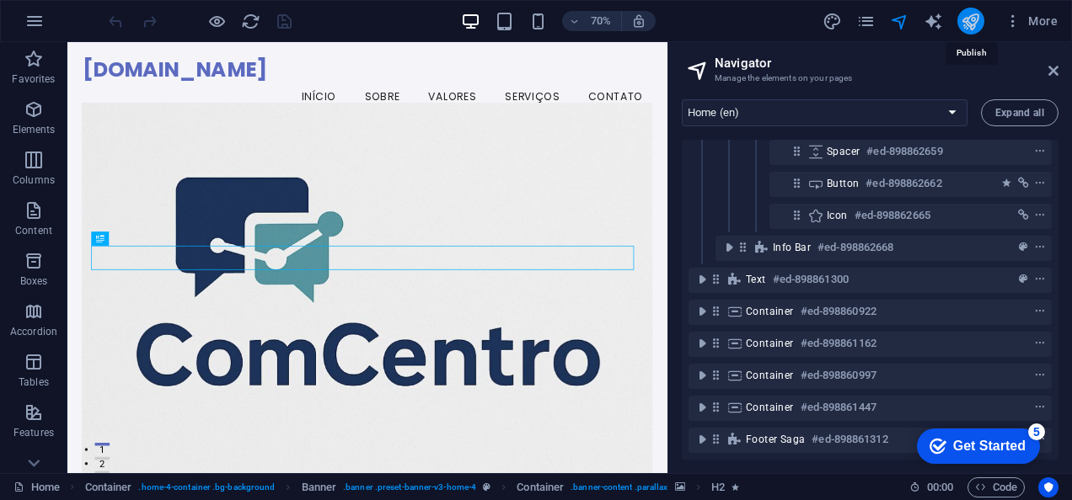
click at [966, 24] on icon "publish" at bounding box center [970, 21] width 19 height 19
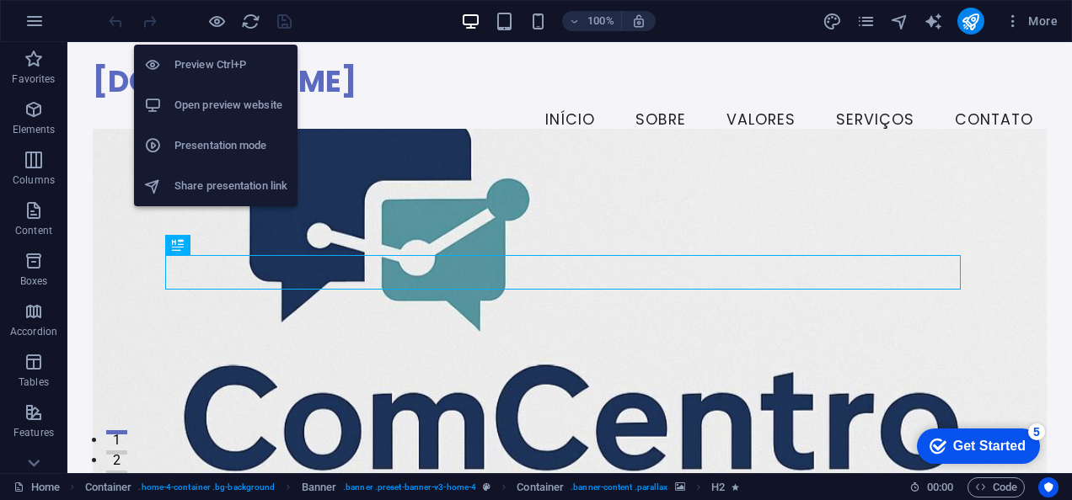
click at [214, 139] on h6 "Presentation mode" at bounding box center [230, 146] width 113 height 20
click at [222, 25] on icon "button" at bounding box center [216, 21] width 19 height 19
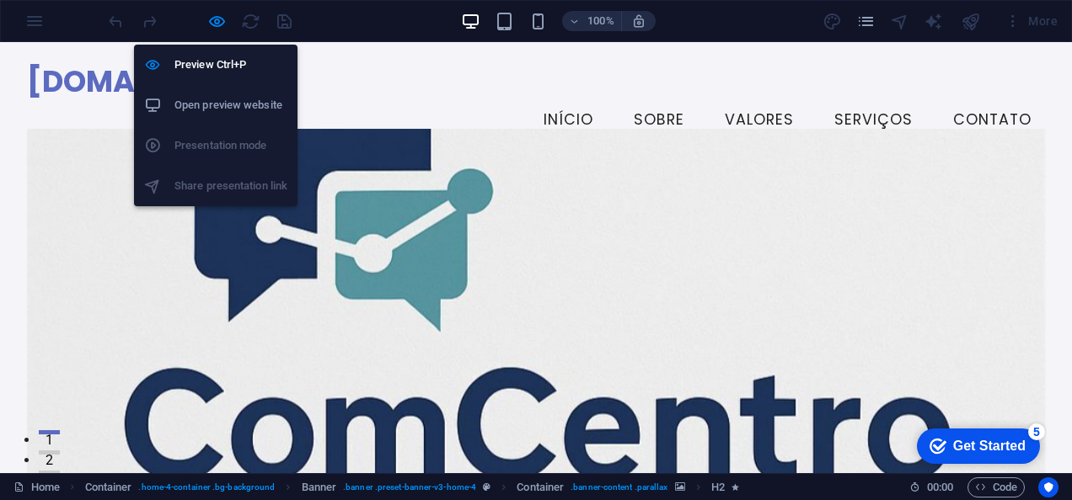
click at [216, 185] on ul "Preview Ctrl+P Open preview website Presentation mode Share presentation link" at bounding box center [215, 126] width 163 height 162
click at [162, 183] on ul "Preview Ctrl+P Open preview website Presentation mode Share presentation link" at bounding box center [215, 126] width 163 height 162
click at [217, 70] on h6 "Preview Ctrl+P" at bounding box center [230, 65] width 113 height 20
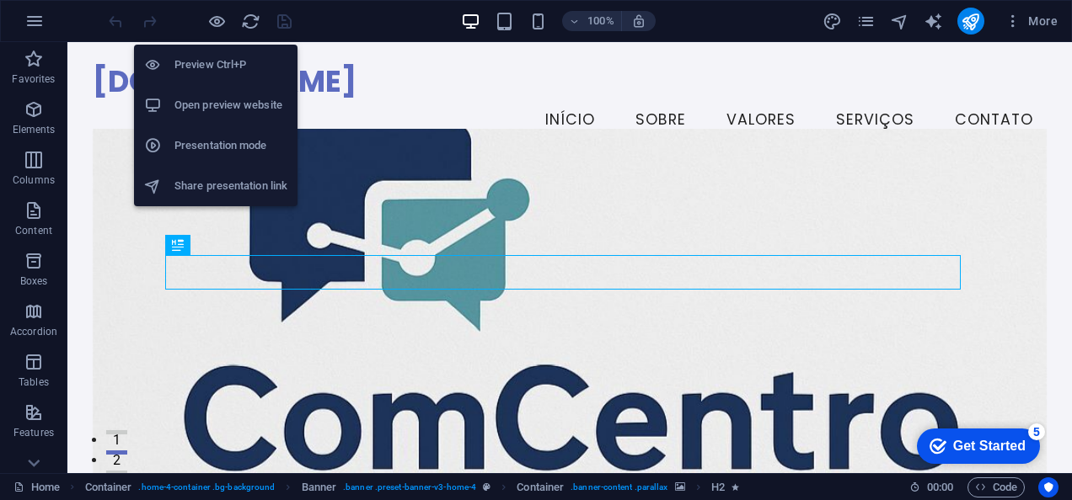
click at [209, 177] on h6 "Share presentation link" at bounding box center [230, 186] width 113 height 20
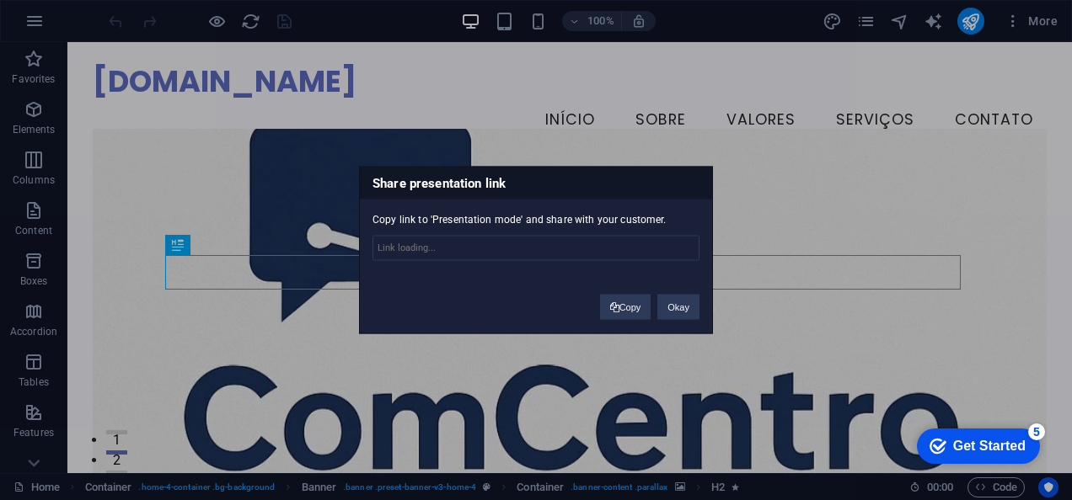
type input "https://cms.sitehub.io/presentation/2154327/51e1cb43cfc8134e30e4d32807028b93cbd…"
click at [632, 311] on button "Copy" at bounding box center [625, 307] width 51 height 25
click at [686, 309] on button "Okay" at bounding box center [678, 307] width 42 height 25
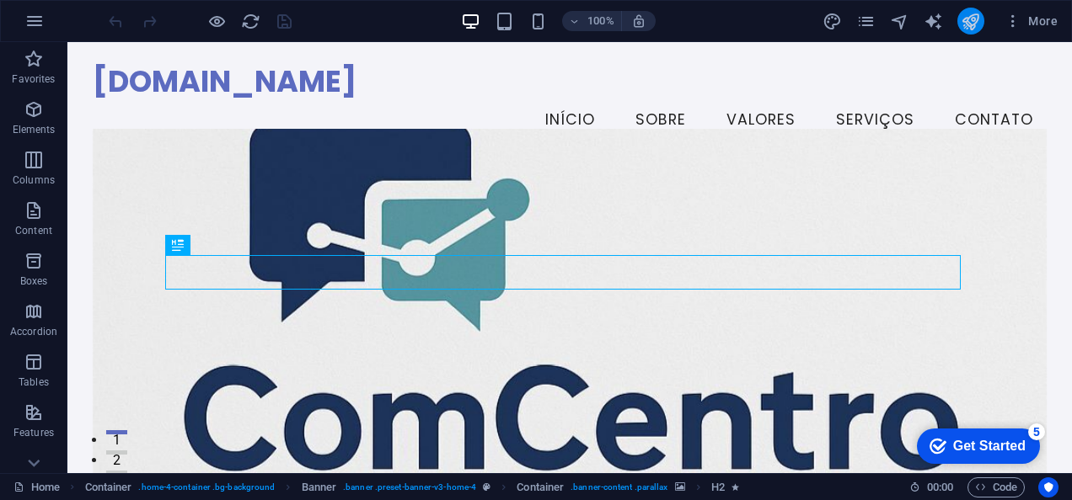
click at [975, 18] on icon "publish" at bounding box center [970, 21] width 19 height 19
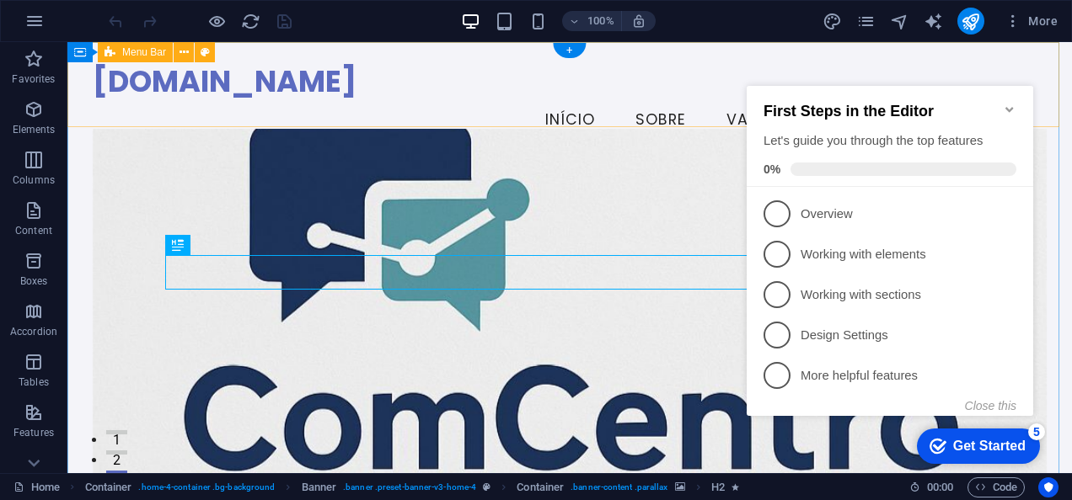
click at [644, 121] on div "[DOMAIN_NAME] Menu Início Sobre Valores Serviços Contato" at bounding box center [569, 102] width 1004 height 120
